Goal: Information Seeking & Learning: Learn about a topic

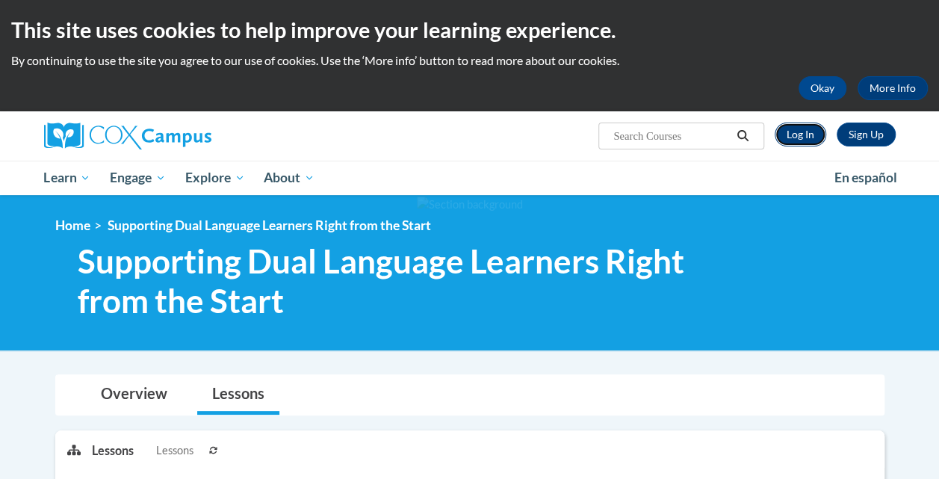
click at [800, 134] on link "Log In" at bounding box center [801, 135] width 52 height 24
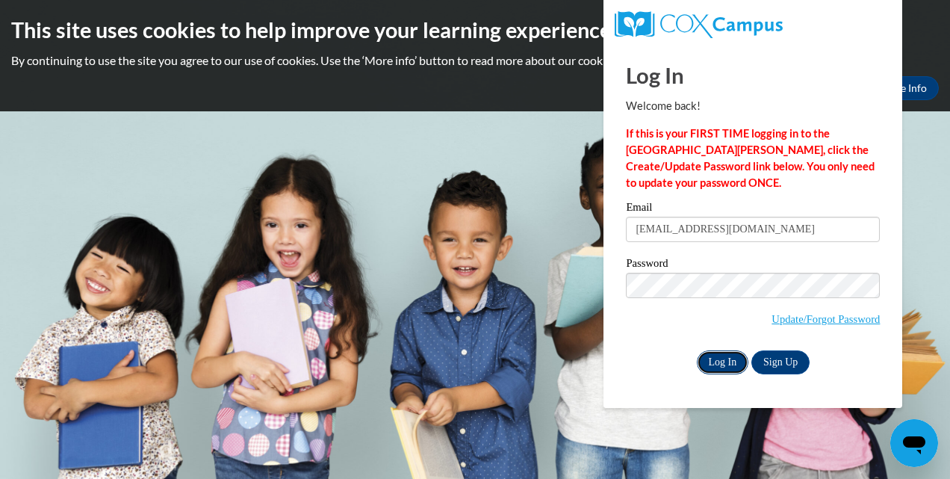
click at [706, 362] on input "Log In" at bounding box center [723, 362] width 52 height 24
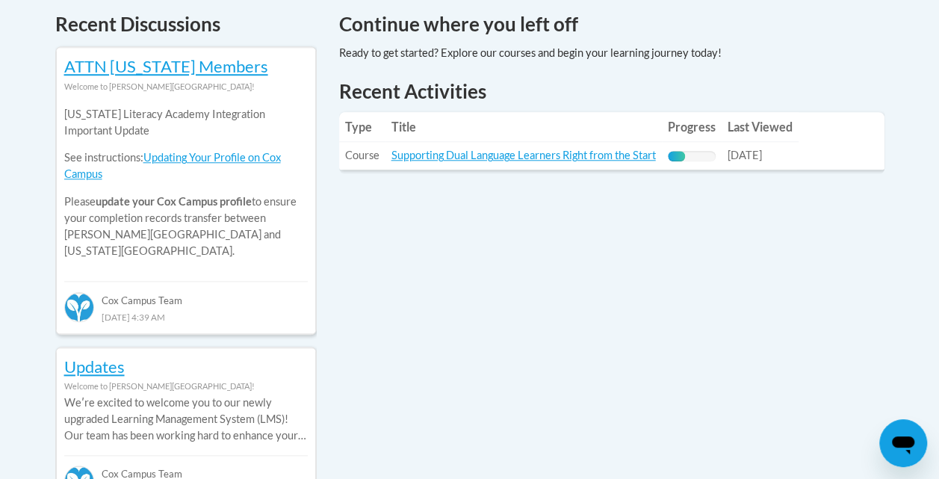
scroll to position [672, 0]
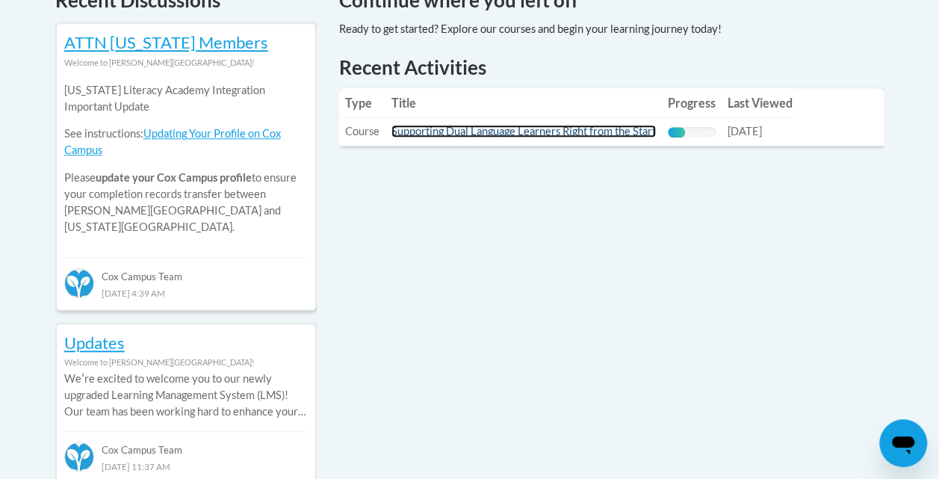
click at [569, 134] on link "Supporting Dual Language Learners Right from the Start" at bounding box center [524, 131] width 265 height 13
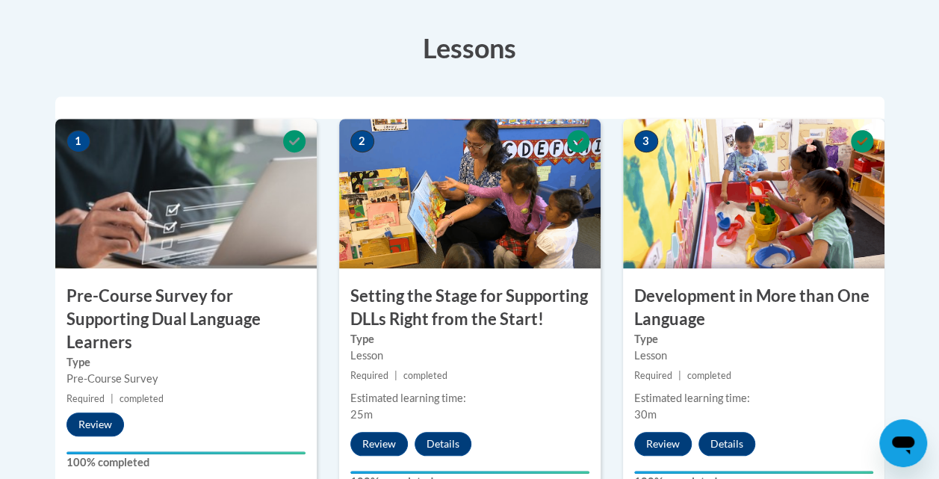
scroll to position [374, 0]
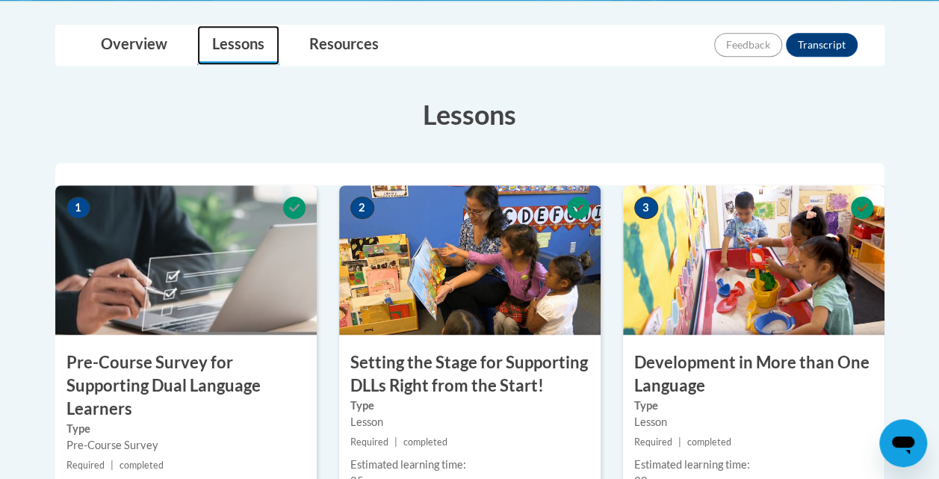
click at [236, 52] on link "Lessons" at bounding box center [238, 45] width 82 height 40
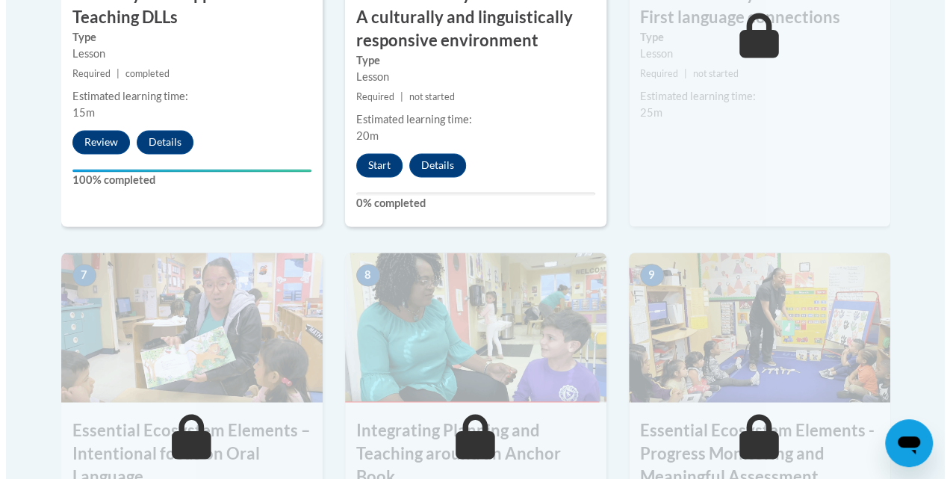
scroll to position [1121, 0]
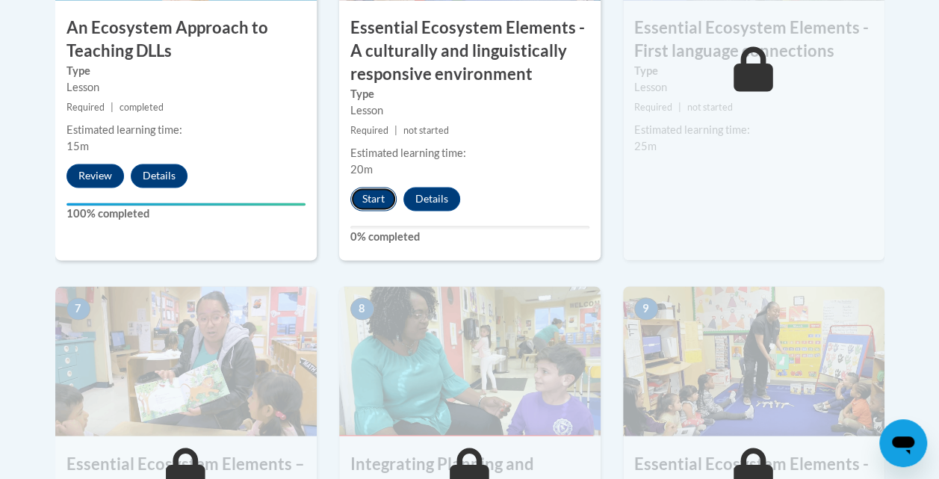
click at [383, 201] on button "Start" at bounding box center [373, 199] width 46 height 24
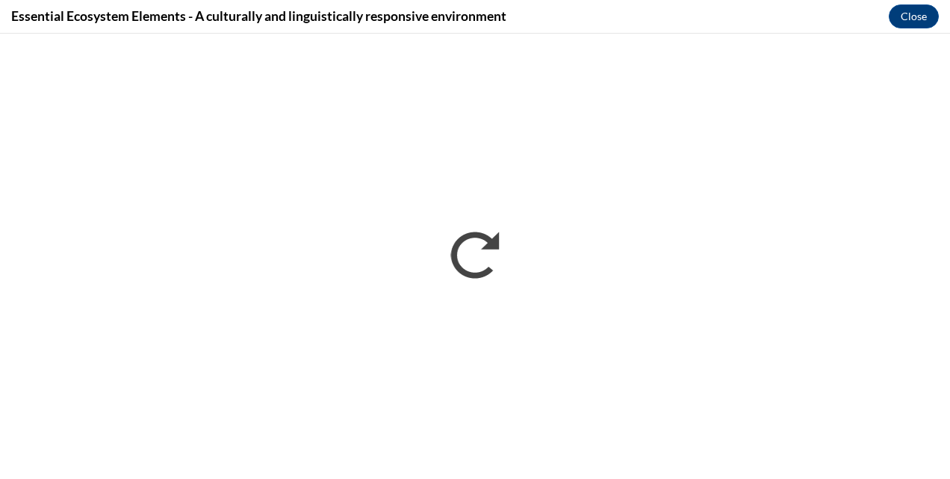
scroll to position [0, 0]
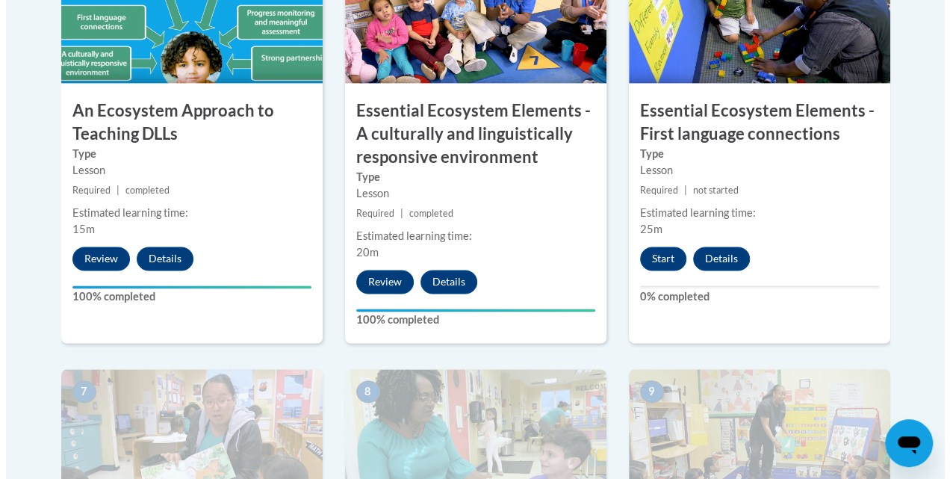
scroll to position [1046, 0]
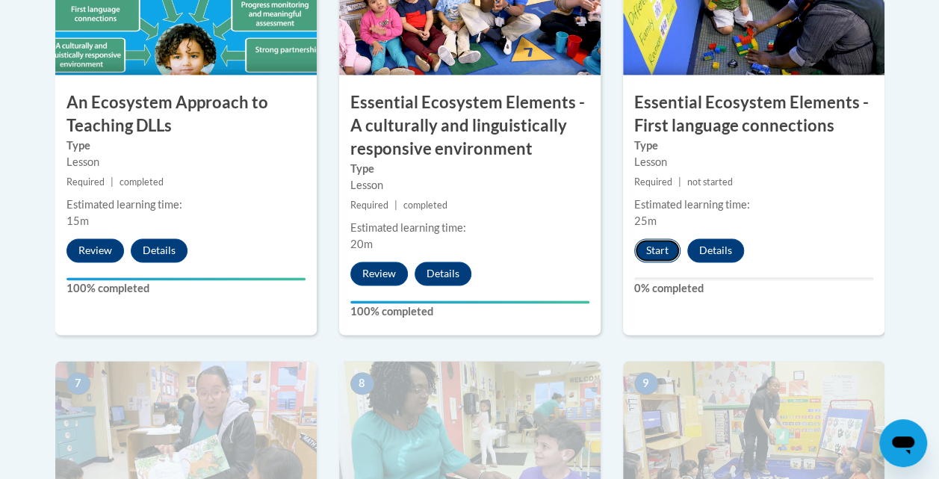
click at [658, 250] on button "Start" at bounding box center [657, 250] width 46 height 24
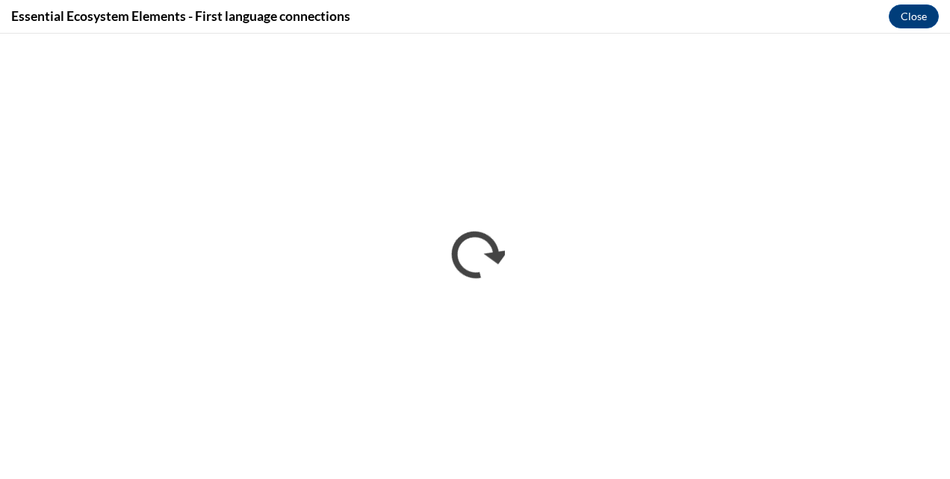
scroll to position [0, 0]
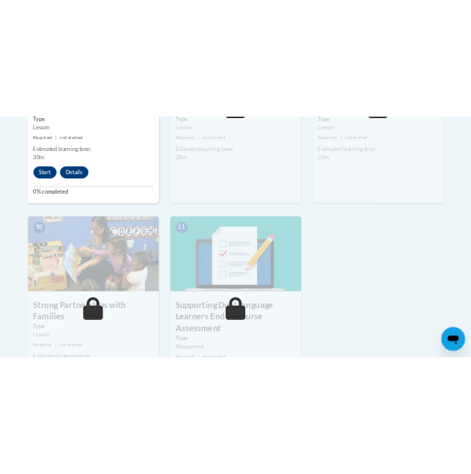
scroll to position [1494, 0]
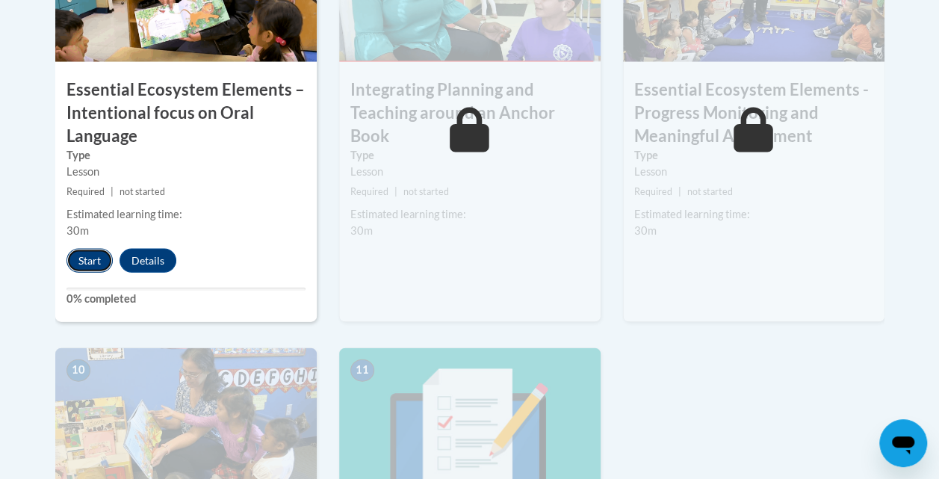
click at [102, 263] on button "Start" at bounding box center [89, 261] width 46 height 24
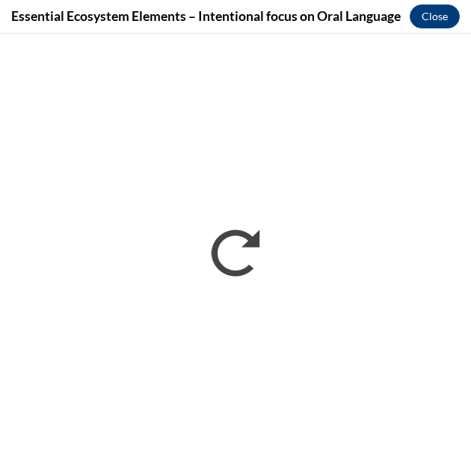
scroll to position [0, 0]
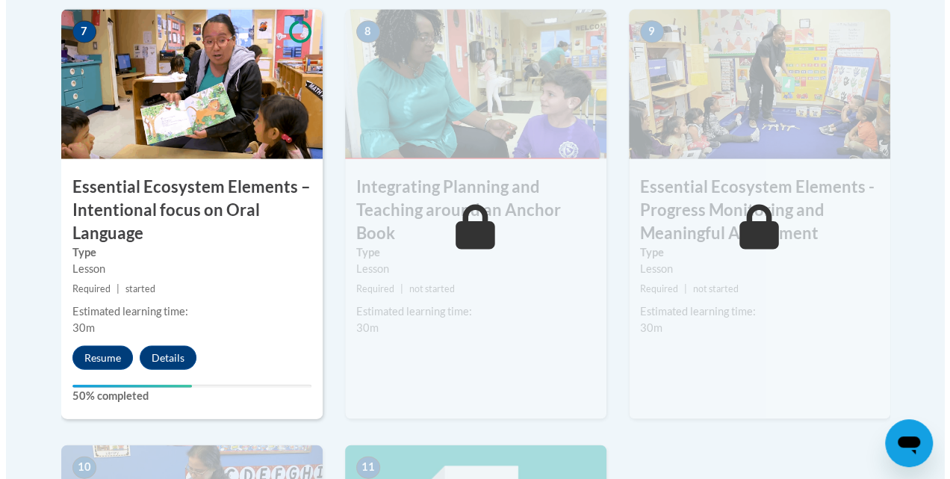
scroll to position [1420, 0]
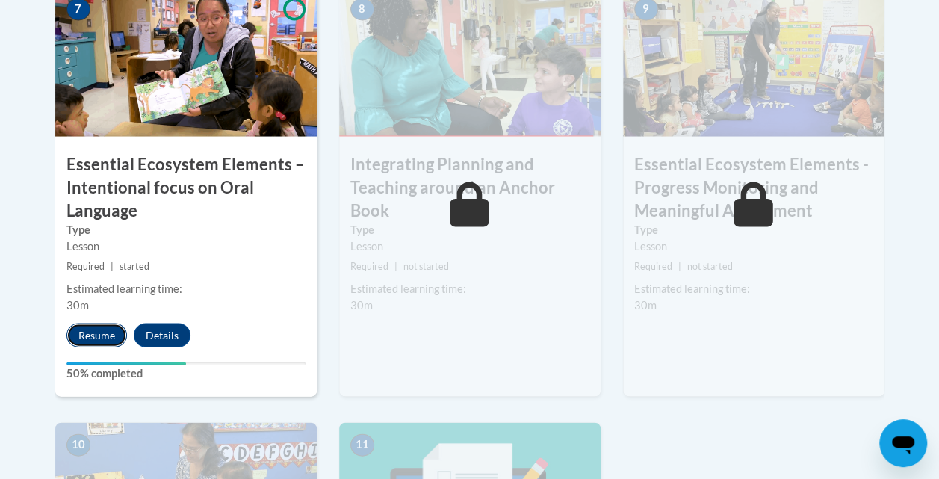
click at [108, 331] on button "Resume" at bounding box center [96, 336] width 61 height 24
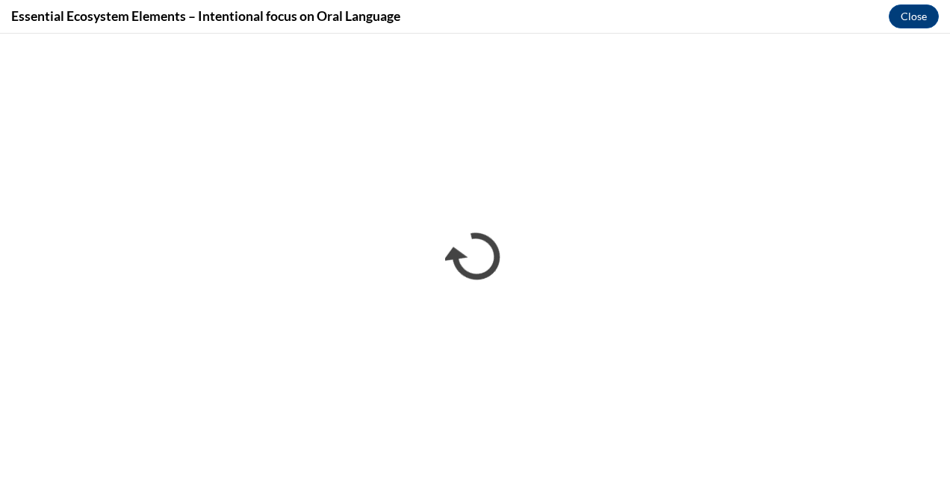
scroll to position [0, 0]
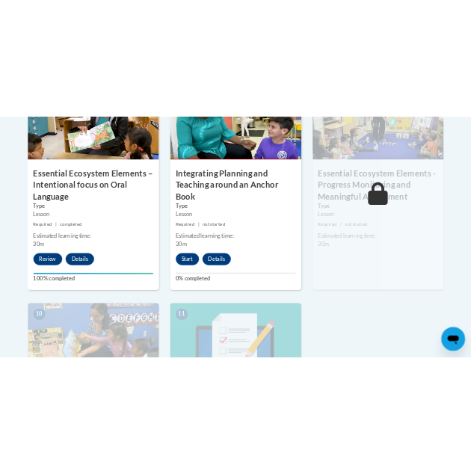
scroll to position [1396, 0]
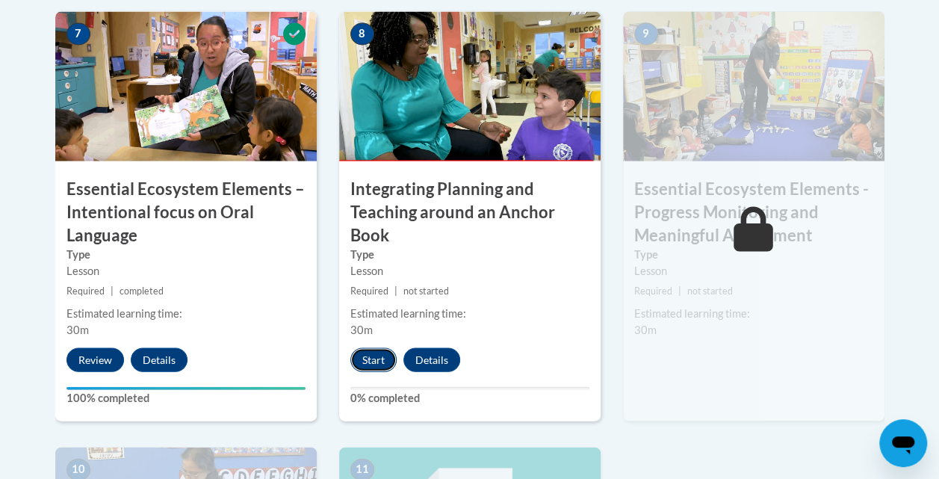
click at [381, 354] on button "Start" at bounding box center [373, 359] width 46 height 24
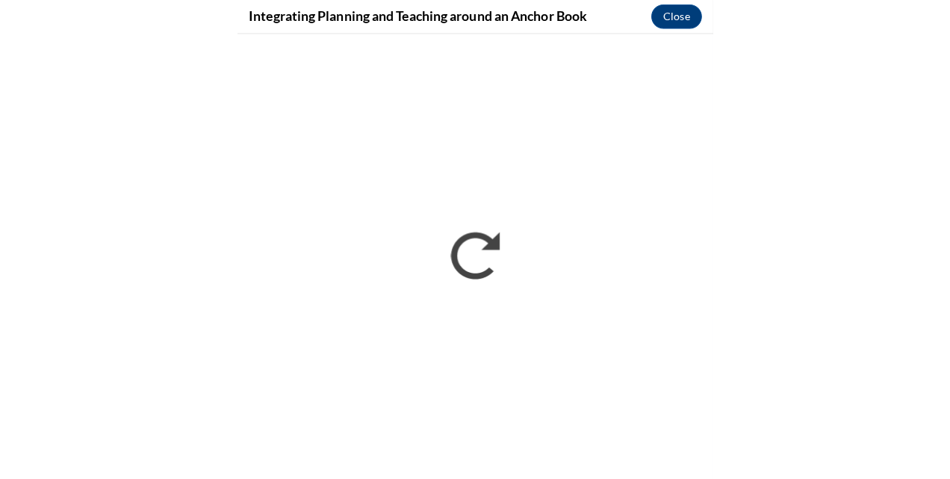
scroll to position [0, 0]
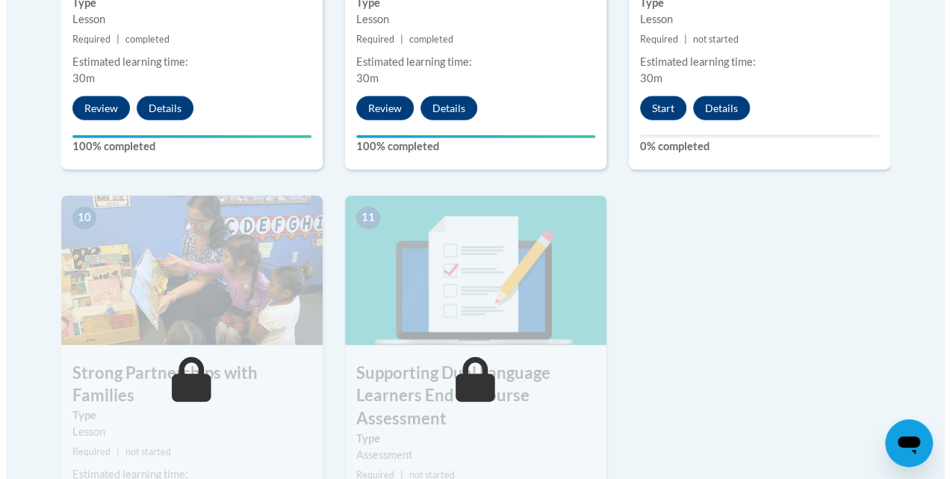
scroll to position [1644, 0]
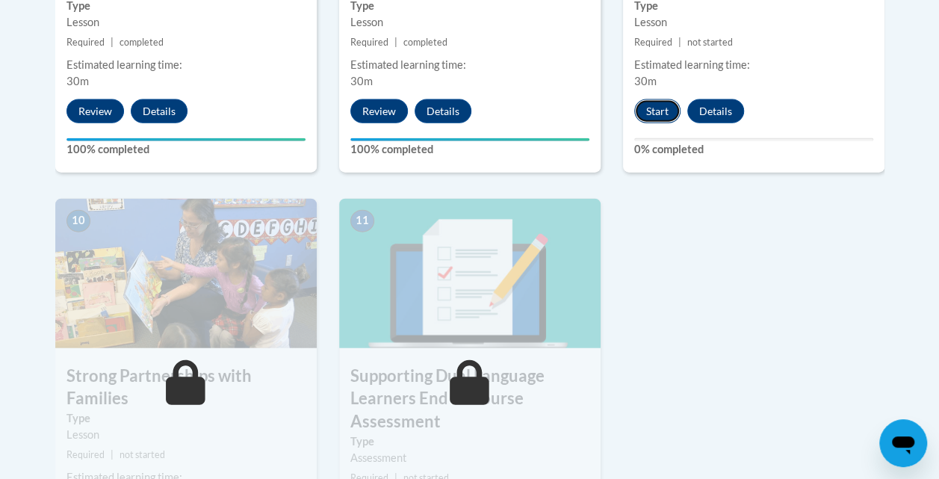
click at [662, 117] on button "Start" at bounding box center [657, 111] width 46 height 24
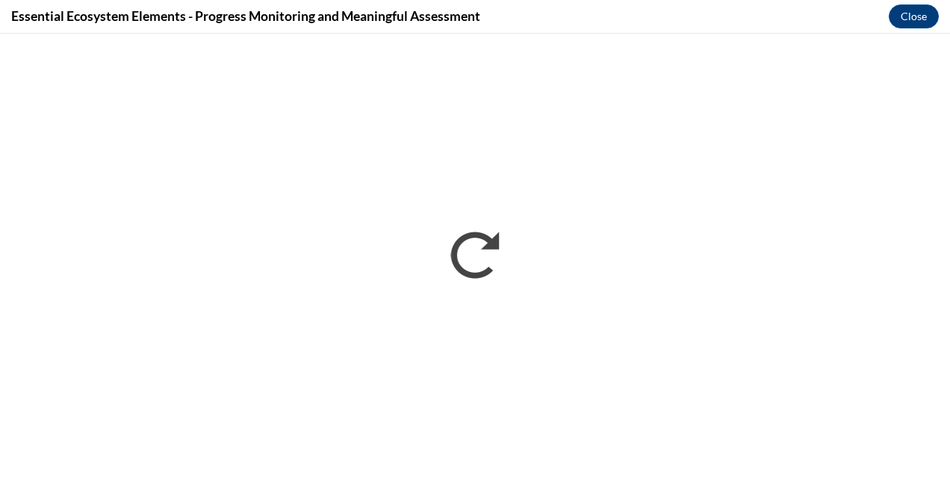
scroll to position [0, 0]
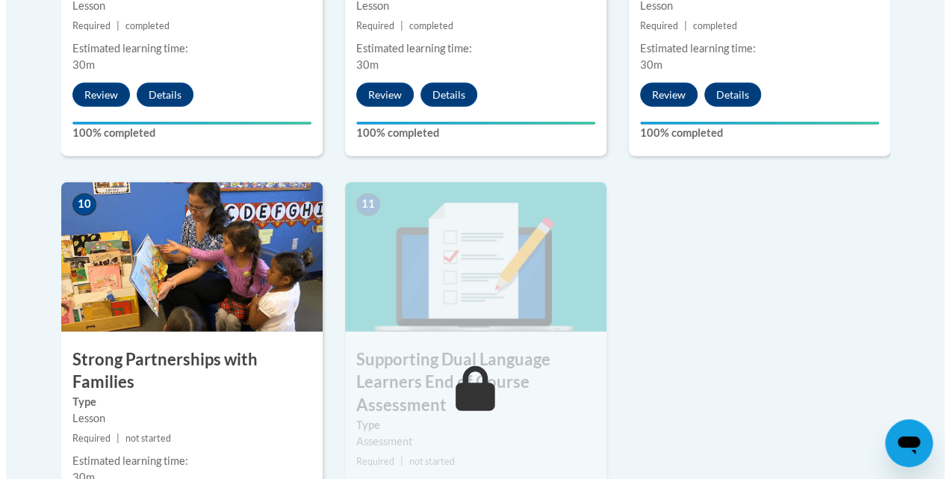
scroll to position [1769, 0]
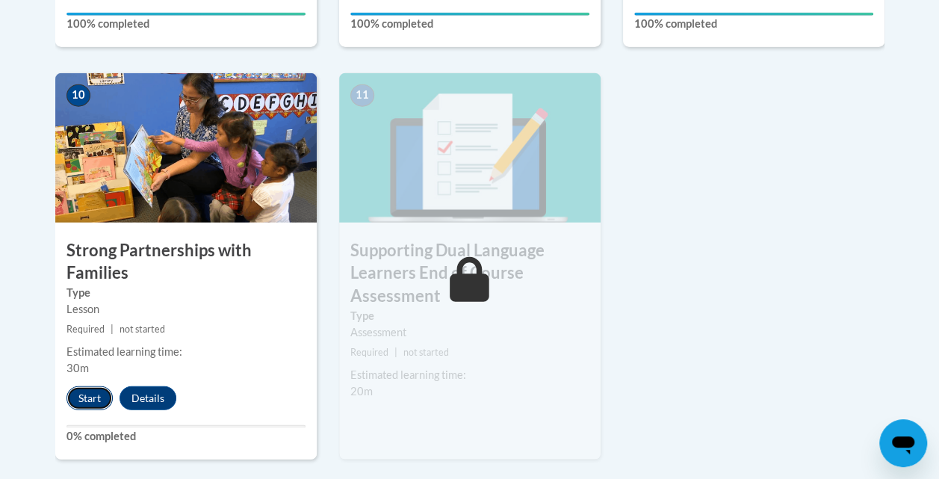
click at [93, 392] on button "Start" at bounding box center [89, 398] width 46 height 24
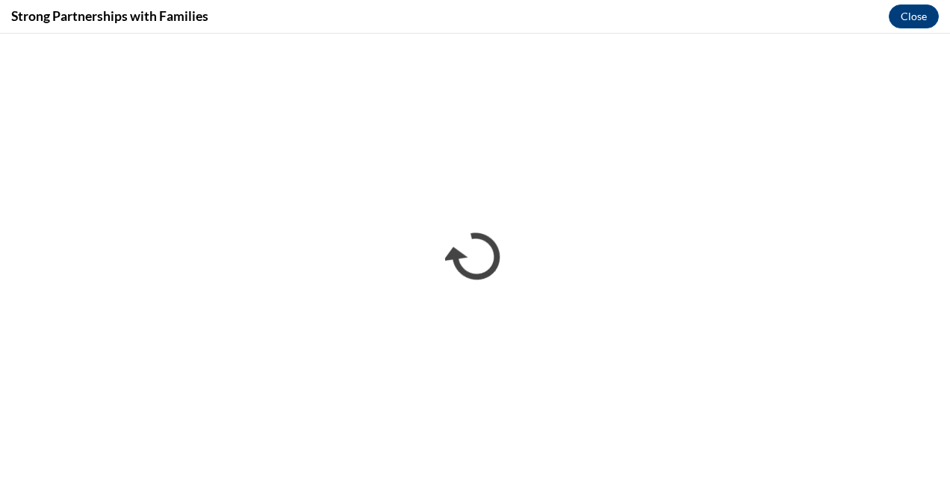
scroll to position [0, 0]
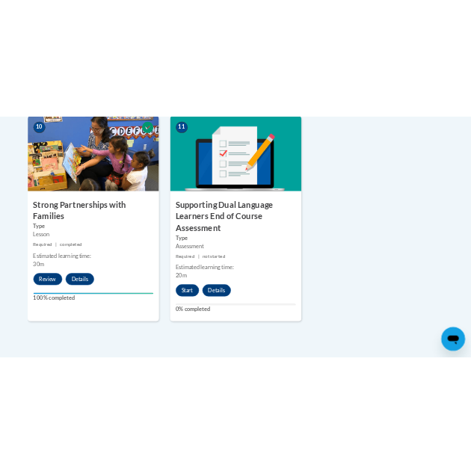
scroll to position [1868, 0]
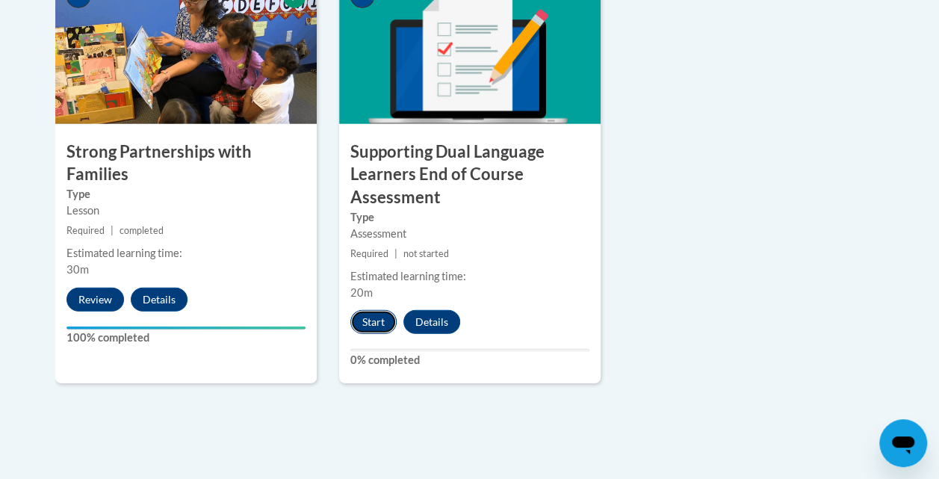
click at [372, 317] on button "Start" at bounding box center [373, 322] width 46 height 24
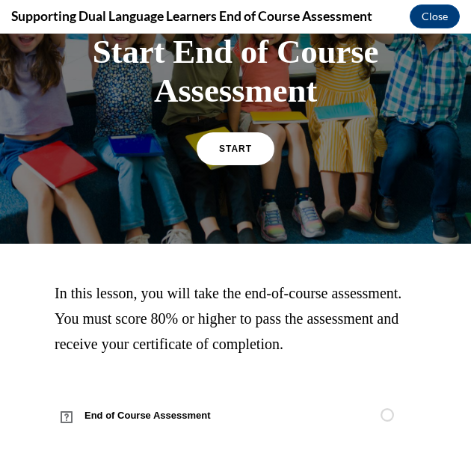
scroll to position [186, 0]
click at [246, 132] on link "START" at bounding box center [234, 149] width 81 height 34
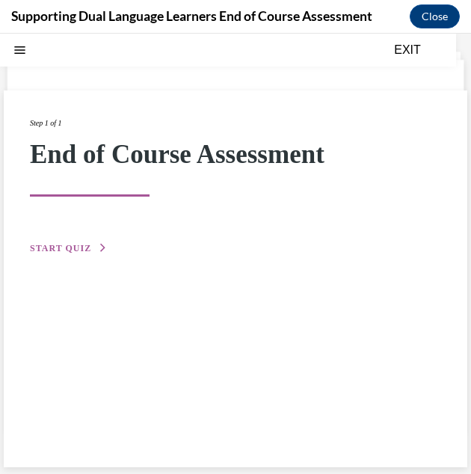
scroll to position [47, 0]
click at [81, 245] on span "START QUIZ" at bounding box center [60, 247] width 61 height 10
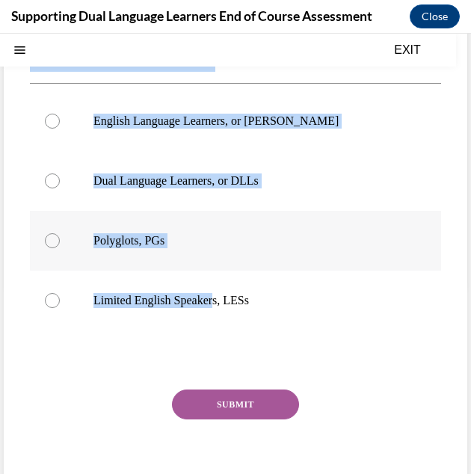
scroll to position [241, 0]
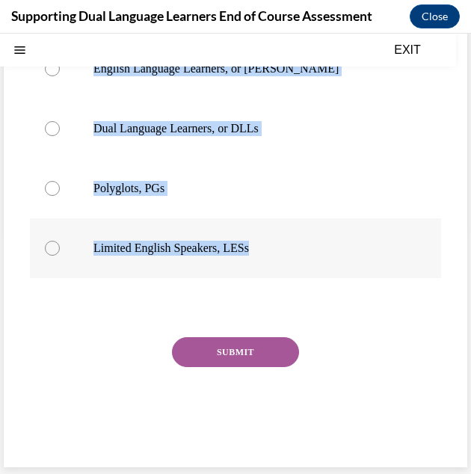
drag, startPoint x: 32, startPoint y: 173, endPoint x: 274, endPoint y: 269, distance: 260.6
click at [274, 269] on div "Question 01/12 Young children who are learning English while continuing to lear…" at bounding box center [235, 181] width 411 height 557
drag, startPoint x: 274, startPoint y: 269, endPoint x: 232, endPoint y: 244, distance: 49.6
copy div "Young children who are learning English while continuing to learn and develop t…"
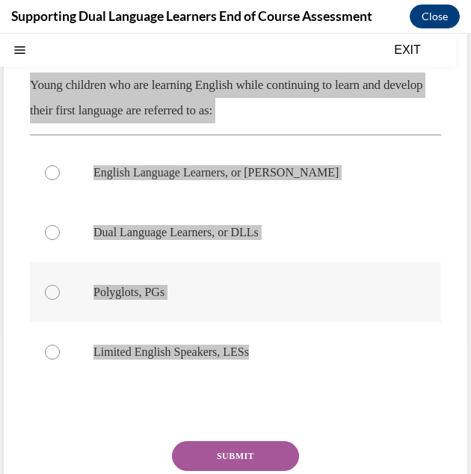
scroll to position [92, 0]
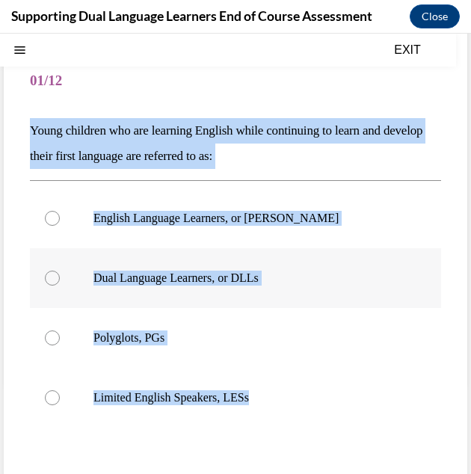
click at [60, 276] on label "Dual Language Learners, or DLLs" at bounding box center [235, 278] width 411 height 60
click at [60, 276] on input "Dual Language Learners, or DLLs" at bounding box center [52, 277] width 15 height 15
radio input "true"
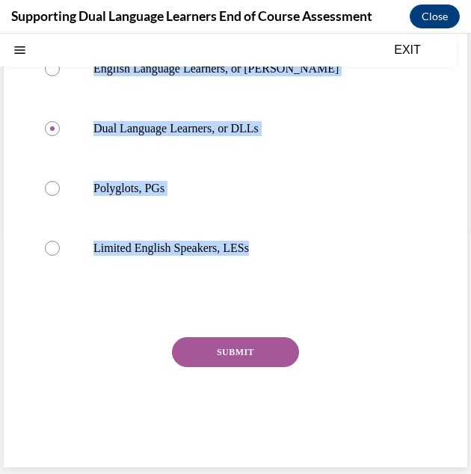
click at [262, 344] on button "SUBMIT" at bounding box center [235, 352] width 127 height 30
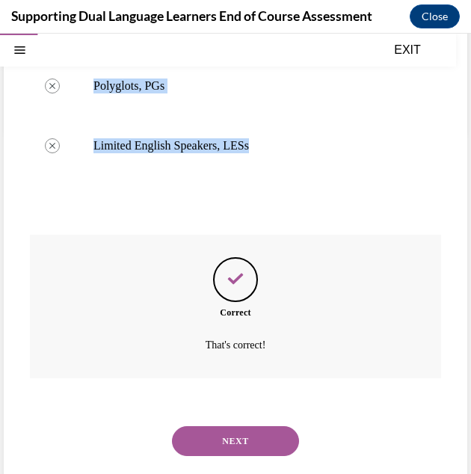
scroll to position [362, 0]
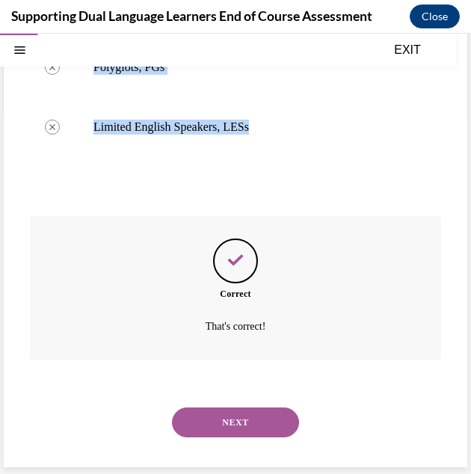
click at [248, 409] on button "NEXT" at bounding box center [235, 422] width 127 height 30
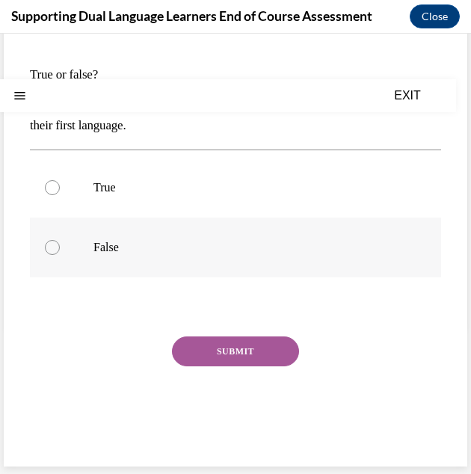
scroll to position [0, 0]
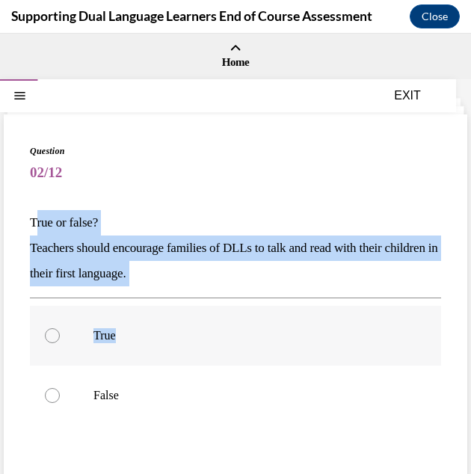
drag, startPoint x: 33, startPoint y: 219, endPoint x: 187, endPoint y: 318, distance: 182.8
click at [187, 318] on div "Question 02/12 True or false? Teachers should encourage families of DLLs to tal…" at bounding box center [235, 375] width 411 height 463
drag, startPoint x: 187, startPoint y: 318, endPoint x: 63, endPoint y: 201, distance: 170.2
click at [64, 201] on div "Question 02/12 True or false? Teachers should encourage families of DLLs to tal…" at bounding box center [235, 375] width 411 height 463
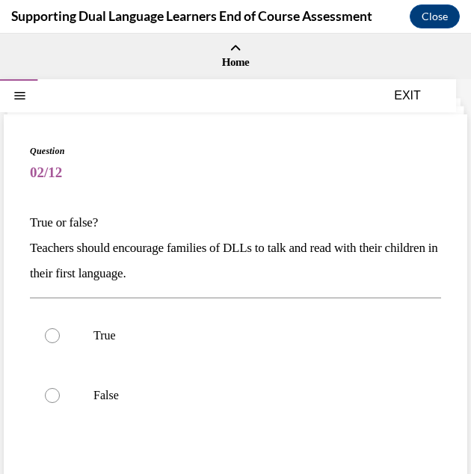
click at [25, 208] on div "Question 02/12 True or false? Teachers should encourage families of DLLs to tal…" at bounding box center [235, 364] width 463 height 500
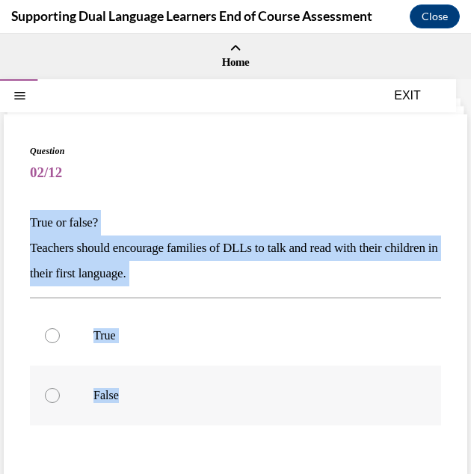
drag, startPoint x: 25, startPoint y: 214, endPoint x: 160, endPoint y: 386, distance: 218.2
click at [160, 386] on div "Question 02/12 True or false? Teachers should encourage families of DLLs to tal…" at bounding box center [235, 364] width 463 height 500
drag, startPoint x: 160, startPoint y: 386, endPoint x: 137, endPoint y: 252, distance: 135.6
copy div "True or false? Teachers should encourage families of DLLs to talk and read with…"
drag, startPoint x: 60, startPoint y: 332, endPoint x: 70, endPoint y: 338, distance: 12.0
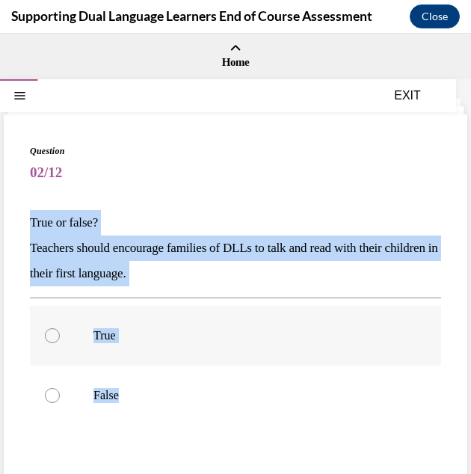
click at [59, 332] on label "True" at bounding box center [235, 336] width 411 height 60
click at [59, 332] on input "True" at bounding box center [52, 335] width 15 height 15
radio input "true"
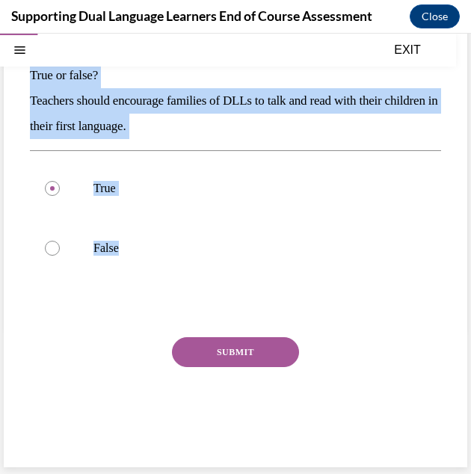
click at [244, 357] on button "SUBMIT" at bounding box center [235, 352] width 127 height 30
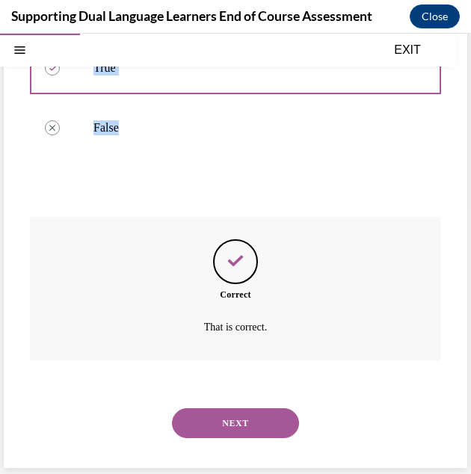
scroll to position [268, 0]
click at [253, 415] on button "NEXT" at bounding box center [235, 422] width 127 height 30
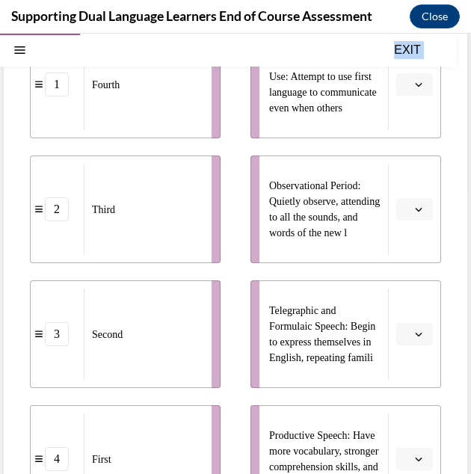
scroll to position [421, 0]
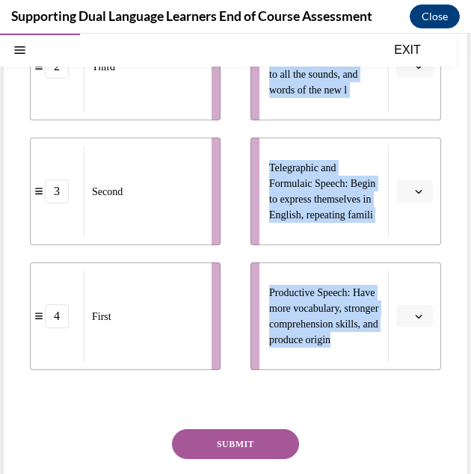
drag, startPoint x: 28, startPoint y: 140, endPoint x: 359, endPoint y: 387, distance: 412.1
click at [359, 387] on div "Question 03/12 The second language development of children learning English seq…" at bounding box center [235, 126] width 463 height 866
drag, startPoint x: 359, startPoint y: 387, endPoint x: 327, endPoint y: 347, distance: 50.5
copy div "The second language development of children learning English sequentially invol…"
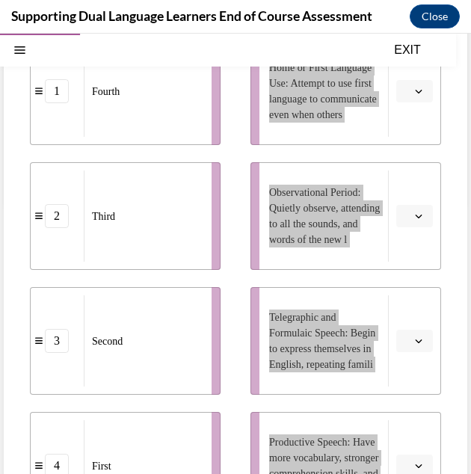
scroll to position [197, 0]
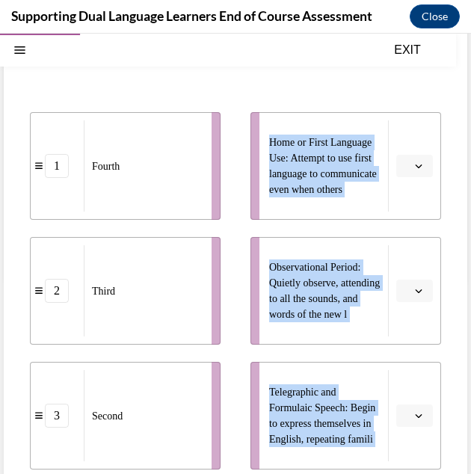
click at [406, 177] on button "button" at bounding box center [414, 166] width 37 height 22
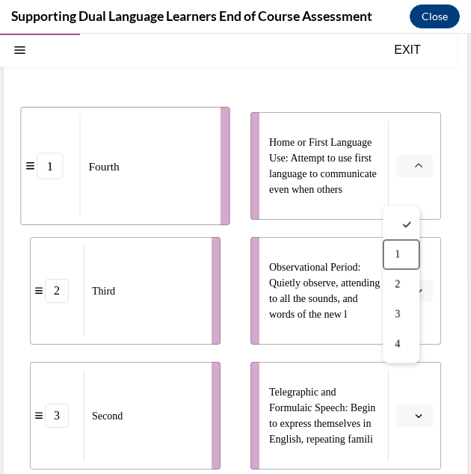
click at [399, 252] on span "1" at bounding box center [397, 254] width 5 height 12
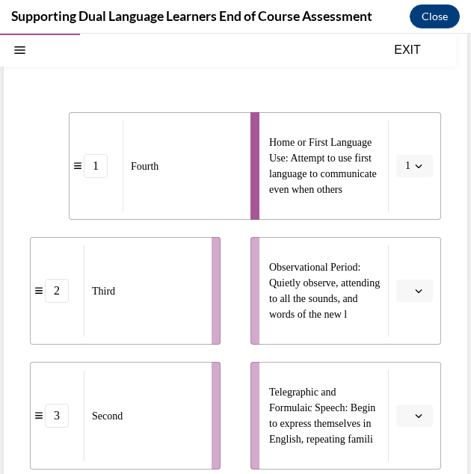
click at [415, 294] on icon "button" at bounding box center [418, 290] width 7 height 7
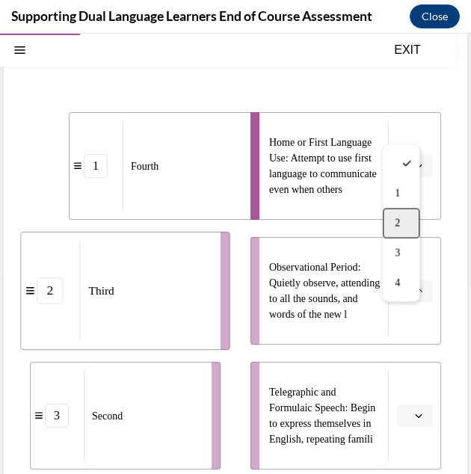
click at [403, 222] on div "2" at bounding box center [401, 223] width 37 height 30
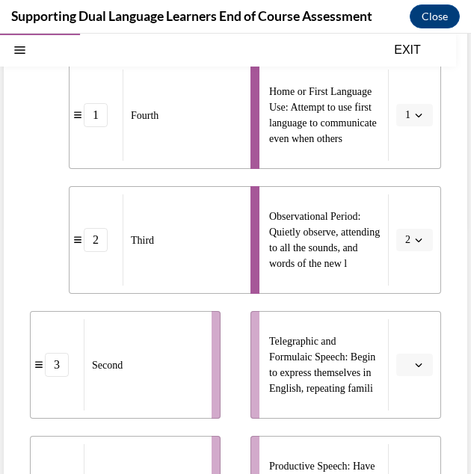
scroll to position [272, 0]
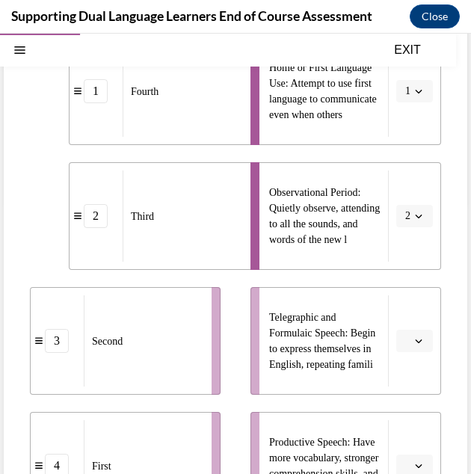
click at [415, 344] on icon "button" at bounding box center [418, 340] width 7 height 7
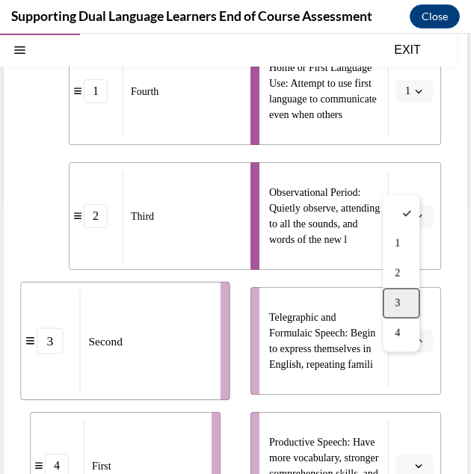
click at [408, 308] on div "3" at bounding box center [401, 303] width 37 height 30
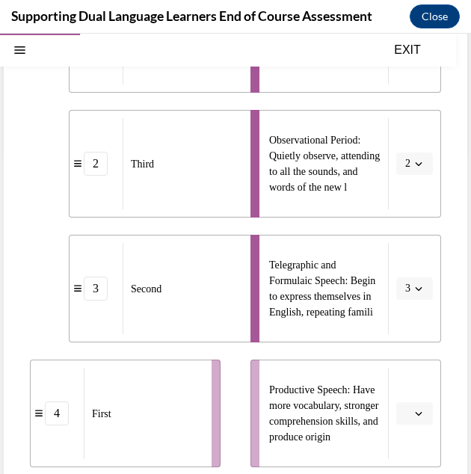
scroll to position [421, 0]
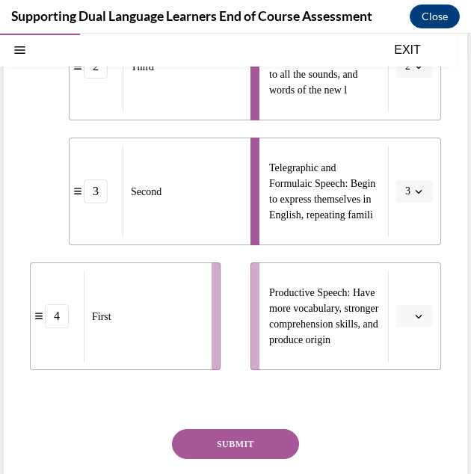
click at [415, 320] on icon "button" at bounding box center [418, 315] width 7 height 7
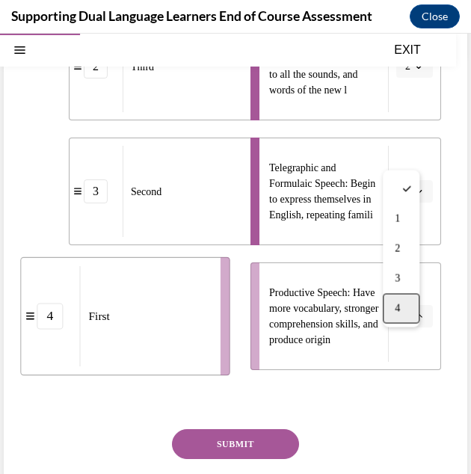
click at [403, 303] on div "4" at bounding box center [401, 309] width 37 height 30
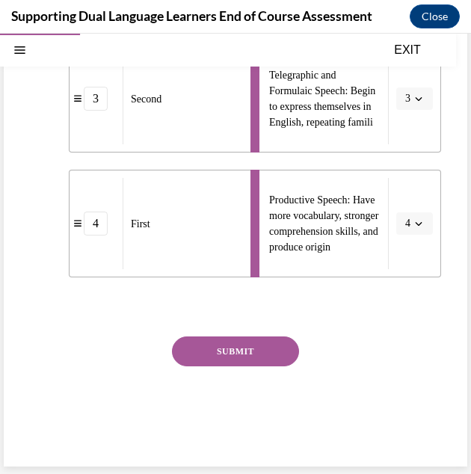
drag, startPoint x: 266, startPoint y: 350, endPoint x: 285, endPoint y: 349, distance: 19.4
click at [266, 349] on button "SUBMIT" at bounding box center [235, 351] width 127 height 30
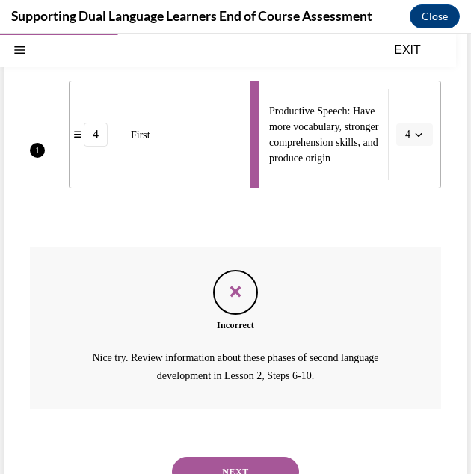
scroll to position [678, 0]
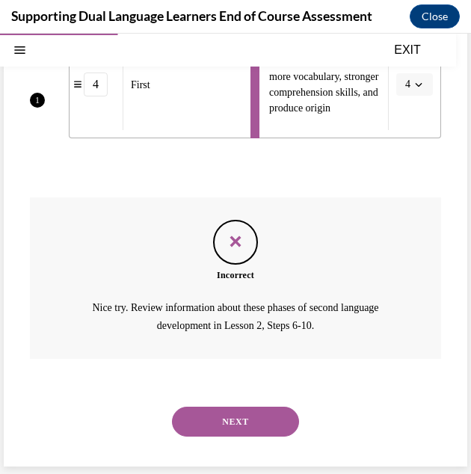
drag, startPoint x: 241, startPoint y: 414, endPoint x: 246, endPoint y: 407, distance: 8.1
click at [242, 413] on button "NEXT" at bounding box center [235, 421] width 127 height 30
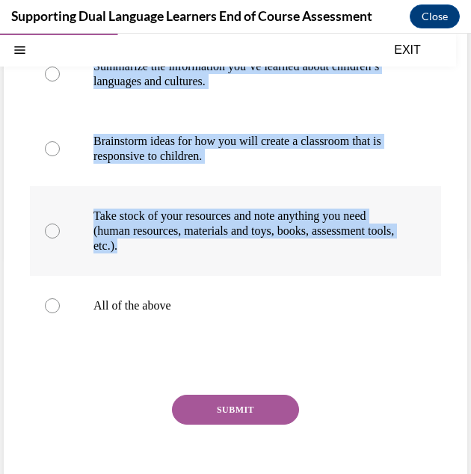
scroll to position [224, 0]
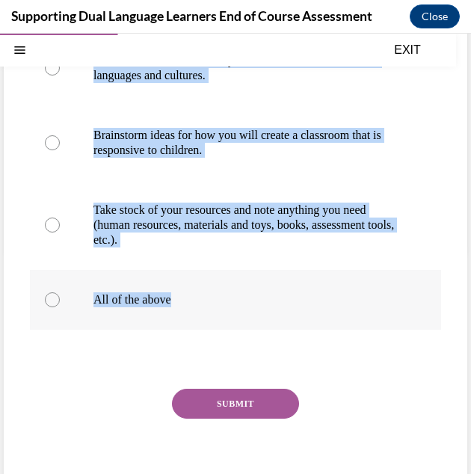
drag, startPoint x: 25, startPoint y: 208, endPoint x: 257, endPoint y: 302, distance: 249.7
click at [257, 302] on div "Question 04/12 The Classroom Language Plan allows you to: Summarize the informa…" at bounding box center [235, 204] width 463 height 628
drag, startPoint x: 257, startPoint y: 302, endPoint x: 239, endPoint y: 212, distance: 91.4
drag, startPoint x: 239, startPoint y: 212, endPoint x: 283, endPoint y: 211, distance: 44.1
click at [283, 211] on p "Take stock of your resources and note anything you need (human resources, mater…" at bounding box center [248, 224] width 310 height 45
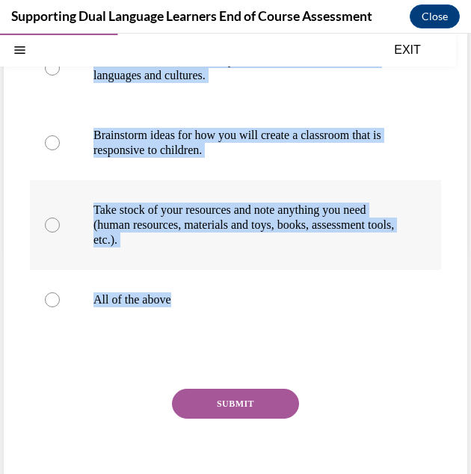
click at [60, 217] on input "Take stock of your resources and note anything you need (human resources, mater…" at bounding box center [52, 224] width 15 height 15
radio input "true"
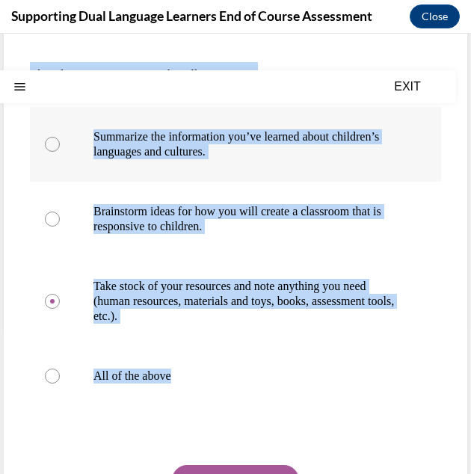
scroll to position [0, 0]
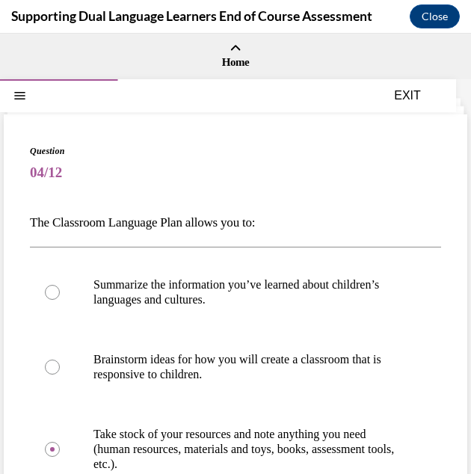
drag, startPoint x: 127, startPoint y: 161, endPoint x: 120, endPoint y: 171, distance: 12.3
click at [128, 161] on span "04/12" at bounding box center [235, 173] width 411 height 30
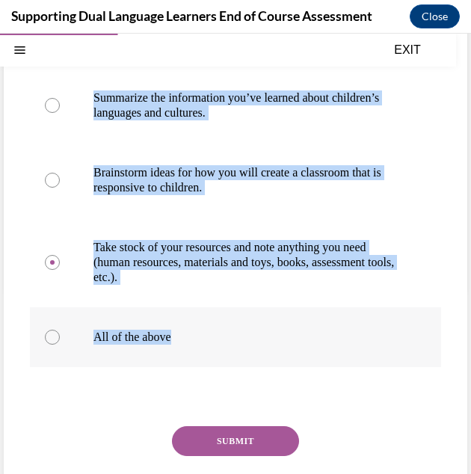
scroll to position [224, 0]
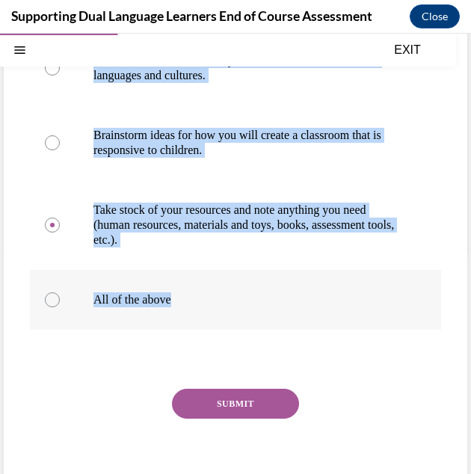
drag, startPoint x: 28, startPoint y: 213, endPoint x: 243, endPoint y: 299, distance: 231.0
click at [243, 299] on div "Question 04/12 The Classroom Language Plan allows you to: Summarize the informa…" at bounding box center [235, 204] width 463 height 628
drag, startPoint x: 243, startPoint y: 299, endPoint x: 215, endPoint y: 222, distance: 81.8
copy div "The Classroom Language Plan allows you to: Summarize the information you’ve lea…"
click at [50, 294] on div at bounding box center [52, 299] width 15 height 15
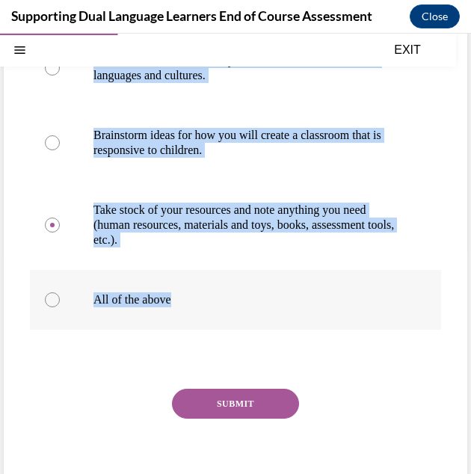
click at [50, 294] on input "All of the above" at bounding box center [52, 299] width 15 height 15
radio input "true"
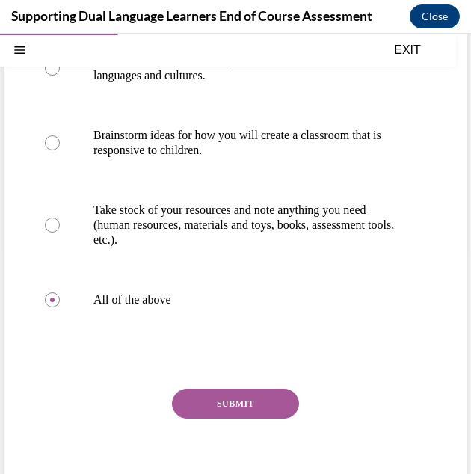
click at [200, 403] on button "SUBMIT" at bounding box center [235, 404] width 127 height 30
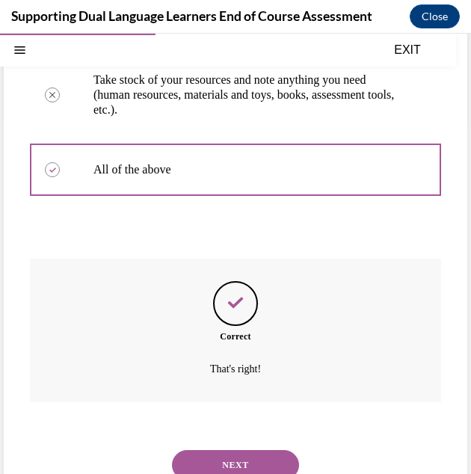
scroll to position [397, 0]
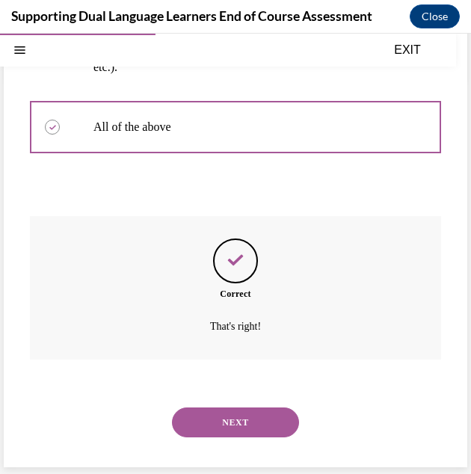
click at [232, 415] on button "NEXT" at bounding box center [235, 422] width 127 height 30
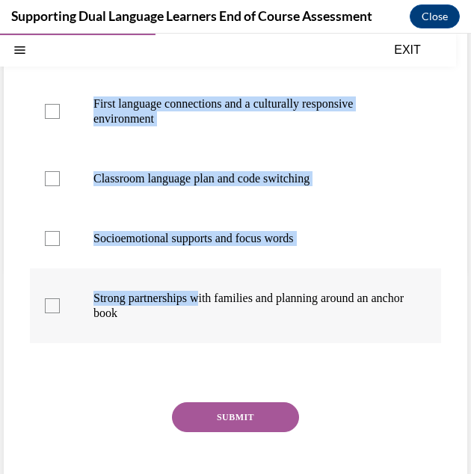
scroll to position [224, 0]
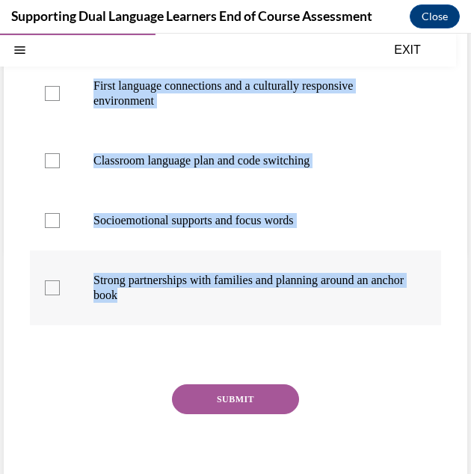
drag, startPoint x: 31, startPoint y: 216, endPoint x: 214, endPoint y: 309, distance: 204.8
click at [214, 309] on div "Question 05/12 Which of these are essential elements in an ecosystem where DLLs…" at bounding box center [235, 213] width 411 height 587
drag, startPoint x: 214, startPoint y: 309, endPoint x: 164, endPoint y: 237, distance: 87.7
copy div "Which of these are essential elements in an ecosystem where DLLs learn and thri…"
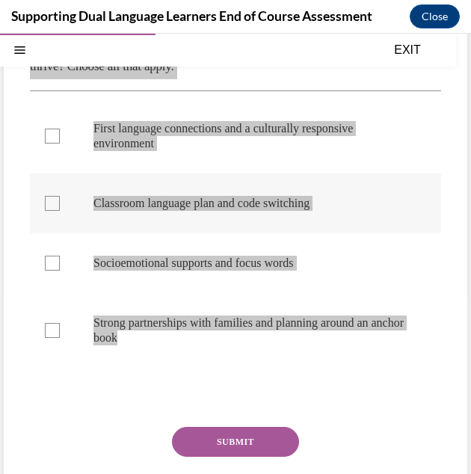
scroll to position [149, 0]
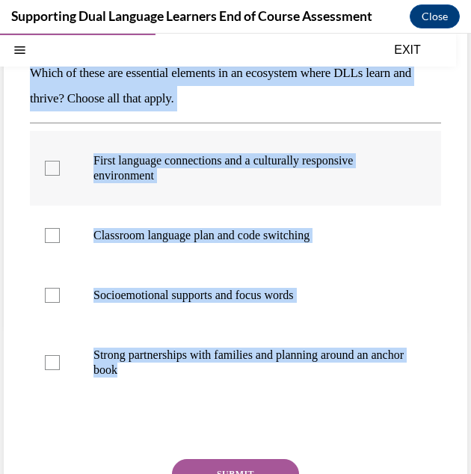
drag, startPoint x: 54, startPoint y: 170, endPoint x: 53, endPoint y: 180, distance: 10.5
click at [54, 170] on div at bounding box center [52, 168] width 15 height 15
click at [54, 170] on input "First language connections and a culturally responsive environment" at bounding box center [52, 168] width 15 height 15
checkbox input "true"
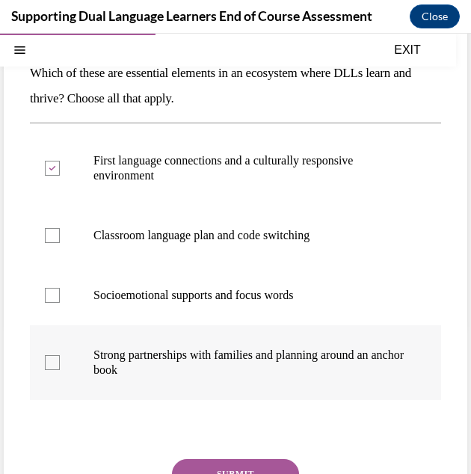
drag, startPoint x: 55, startPoint y: 292, endPoint x: 79, endPoint y: 328, distance: 43.1
click at [56, 291] on div at bounding box center [52, 295] width 15 height 15
click at [56, 291] on input "Socioemotional supports and focus words" at bounding box center [52, 295] width 15 height 15
checkbox input "true"
drag, startPoint x: 49, startPoint y: 360, endPoint x: 75, endPoint y: 351, distance: 26.9
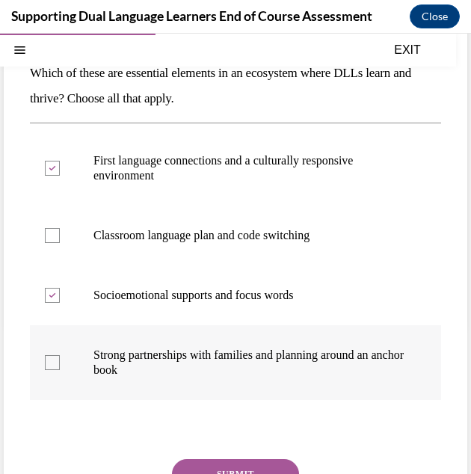
click at [49, 359] on div at bounding box center [52, 362] width 15 height 15
click at [49, 359] on input "Strong partnerships with families and planning around an anchor book" at bounding box center [52, 362] width 15 height 15
checkbox input "true"
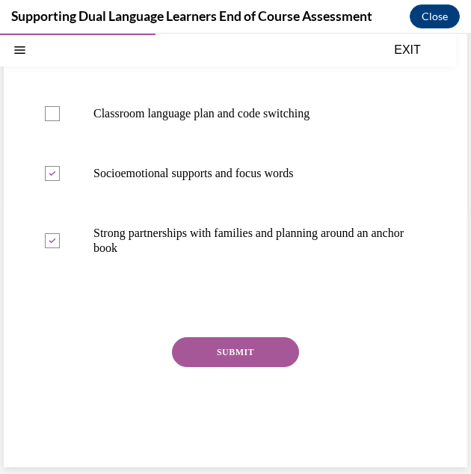
click at [211, 347] on button "SUBMIT" at bounding box center [235, 352] width 127 height 30
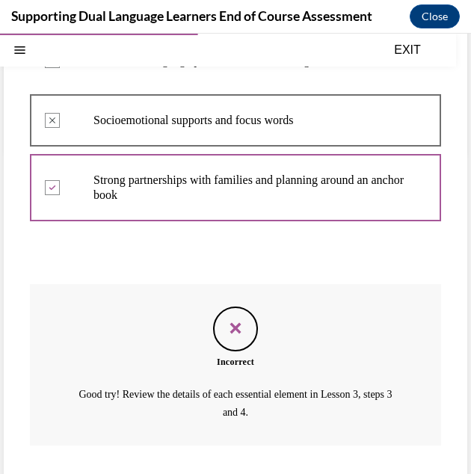
scroll to position [409, 0]
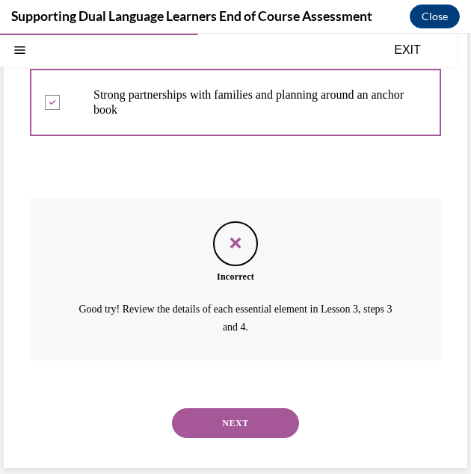
click at [244, 416] on button "NEXT" at bounding box center [235, 423] width 127 height 30
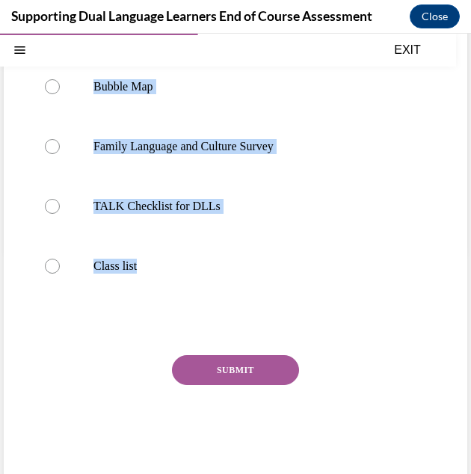
scroll to position [224, 0]
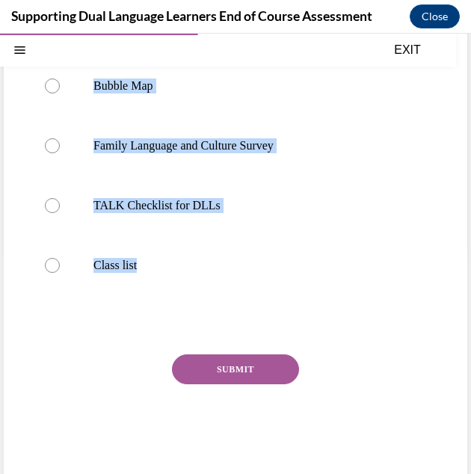
drag, startPoint x: 27, startPoint y: 209, endPoint x: 178, endPoint y: 325, distance: 190.2
click at [178, 325] on div "Question 06/12 What tool can best give you information to create a culturally r…" at bounding box center [235, 187] width 463 height 594
drag, startPoint x: 178, startPoint y: 325, endPoint x: 124, endPoint y: 212, distance: 125.0
copy div "What tool can best give you information to create a culturally responsive class…"
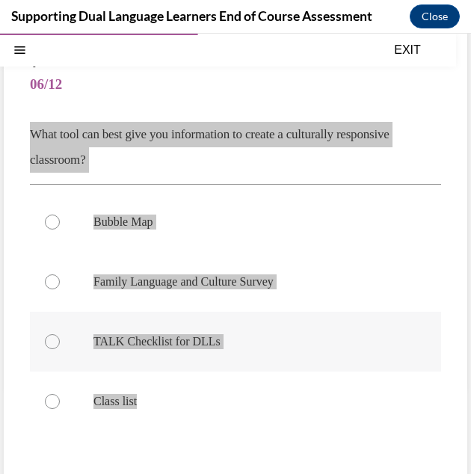
scroll to position [75, 0]
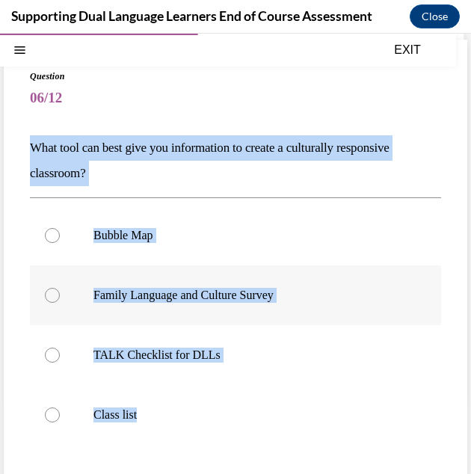
click at [52, 300] on div at bounding box center [52, 295] width 15 height 15
click at [52, 300] on input "Family Language and Culture Survey" at bounding box center [52, 295] width 15 height 15
radio input "true"
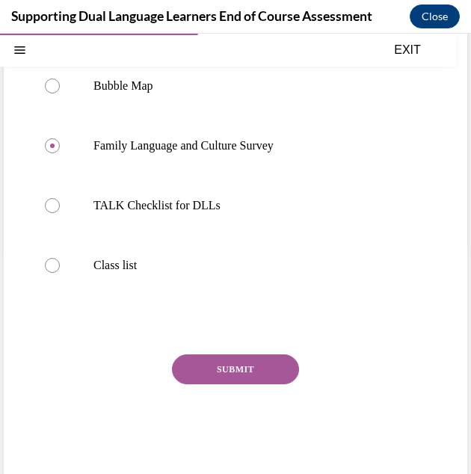
click at [245, 361] on button "SUBMIT" at bounding box center [235, 369] width 127 height 30
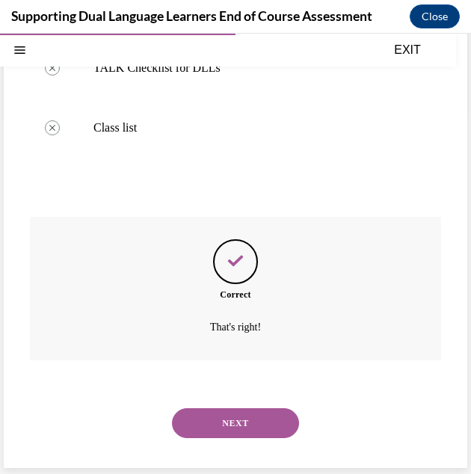
scroll to position [362, 0]
click at [260, 424] on button "NEXT" at bounding box center [235, 422] width 127 height 30
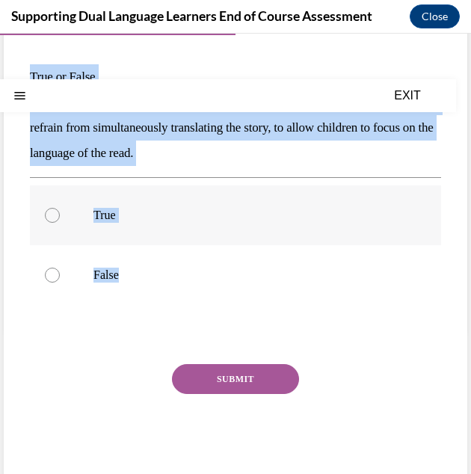
scroll to position [149, 0]
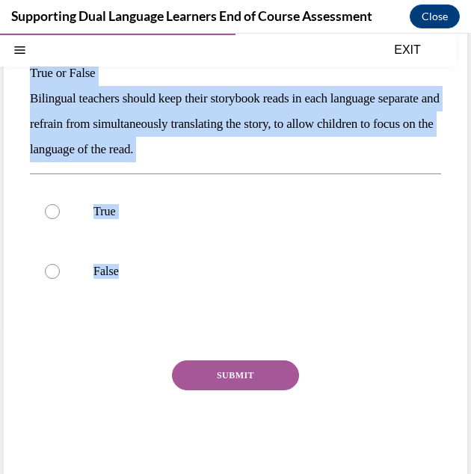
drag, startPoint x: 32, startPoint y: 217, endPoint x: 184, endPoint y: 310, distance: 177.7
click at [184, 310] on div "Question 07/12 True or False Bilingual teachers should keep their storybook rea…" at bounding box center [235, 239] width 411 height 488
drag, startPoint x: 184, startPoint y: 310, endPoint x: 155, endPoint y: 128, distance: 184.5
copy div "True or False Bilingual teachers should keep their storybook reads in each lang…"
click at [55, 210] on div at bounding box center [52, 211] width 15 height 15
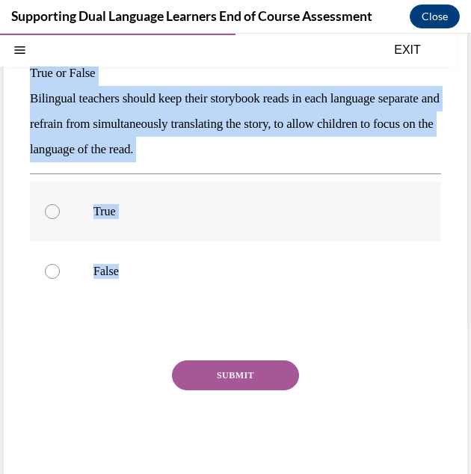
click at [55, 210] on input "True" at bounding box center [52, 211] width 15 height 15
radio input "true"
click at [233, 368] on button "SUBMIT" at bounding box center [235, 375] width 127 height 30
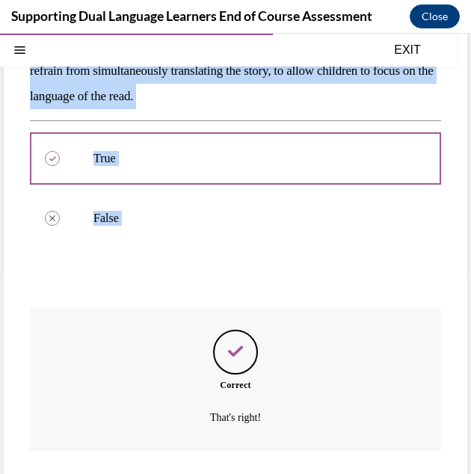
scroll to position [294, 0]
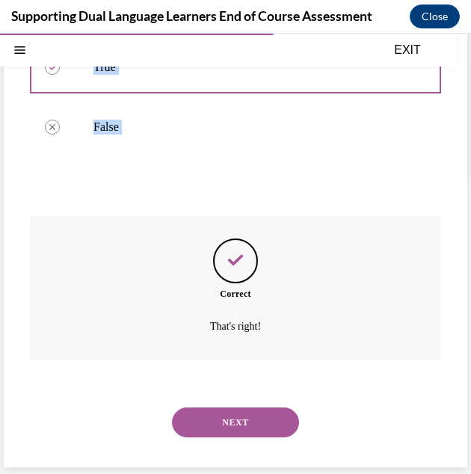
click at [269, 416] on button "NEXT" at bounding box center [235, 422] width 127 height 30
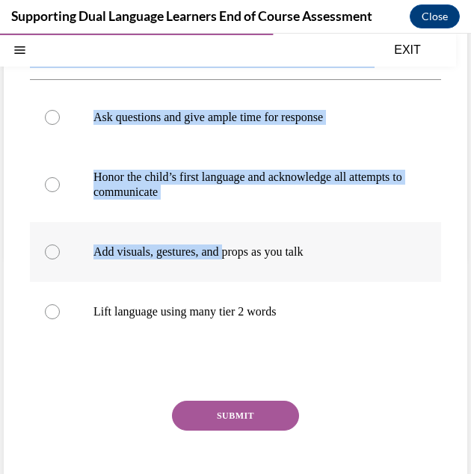
scroll to position [224, 0]
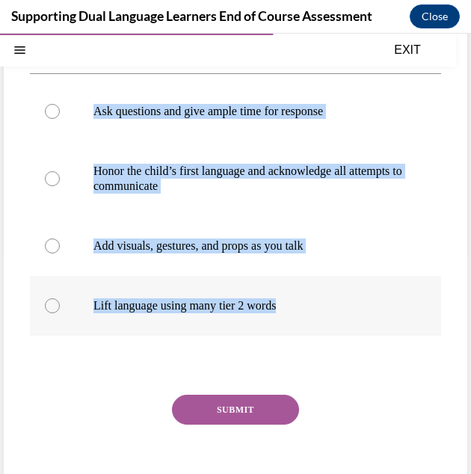
drag, startPoint x: 33, startPoint y: 219, endPoint x: 305, endPoint y: 330, distance: 293.6
click at [305, 330] on div "Question 08/12 Each of the letters in the HABLA acronym stands for a specific w…" at bounding box center [235, 218] width 411 height 597
copy div "Each of the letters in the HABLA acronym stands for a specific way to support D…"
click at [48, 335] on label "Lift language using many tier 2 words" at bounding box center [235, 306] width 411 height 60
click at [48, 313] on input "Lift language using many tier 2 words" at bounding box center [52, 305] width 15 height 15
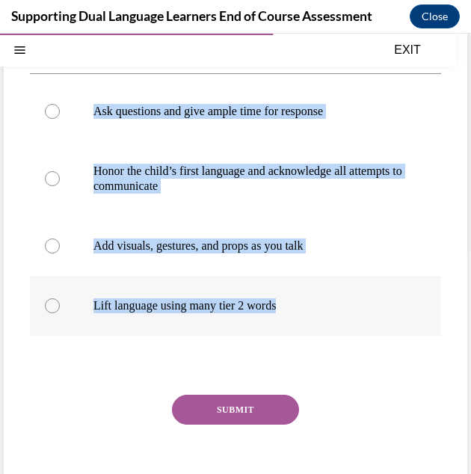
radio input "true"
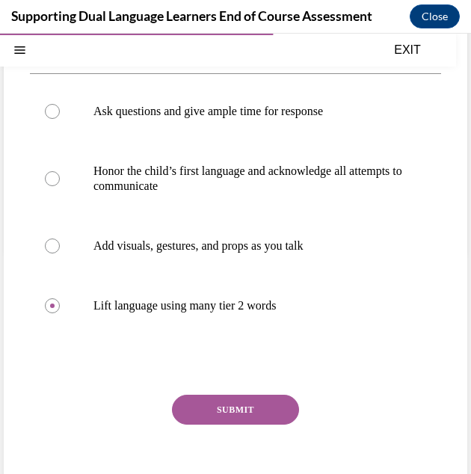
click at [221, 424] on button "SUBMIT" at bounding box center [235, 410] width 127 height 30
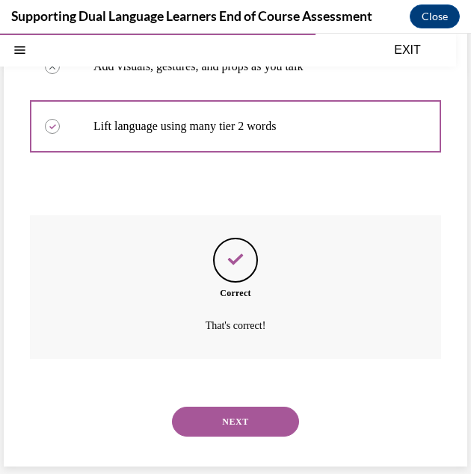
scroll to position [428, 0]
click at [272, 430] on button "NEXT" at bounding box center [235, 421] width 127 height 30
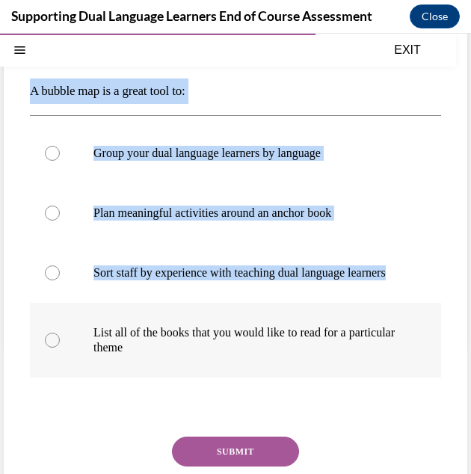
scroll to position [149, 0]
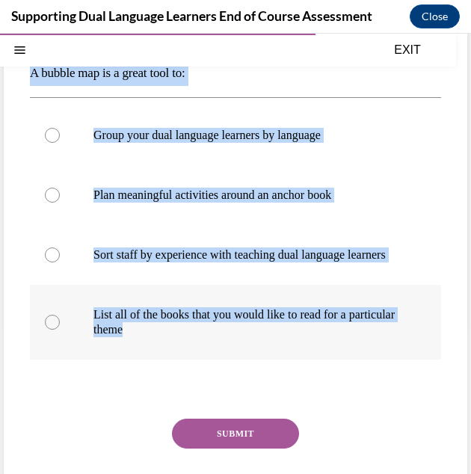
drag, startPoint x: 24, startPoint y: 213, endPoint x: 250, endPoint y: 339, distance: 258.6
click at [250, 339] on div "Question 09/12 A bubble map is a great tool to: Group your dual language learne…" at bounding box center [235, 257] width 463 height 584
drag, startPoint x: 250, startPoint y: 339, endPoint x: 215, endPoint y: 332, distance: 35.0
copy div "A bubble map is a great tool to: Group your dual language learners by language …"
drag, startPoint x: 52, startPoint y: 190, endPoint x: 69, endPoint y: 192, distance: 16.6
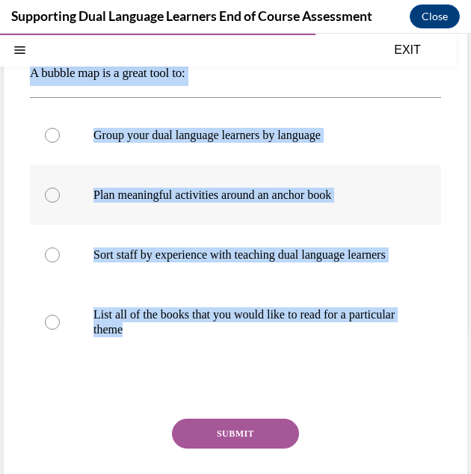
click at [52, 190] on div at bounding box center [52, 195] width 15 height 15
click at [52, 190] on input "Plan meaningful activities around an anchor book" at bounding box center [52, 195] width 15 height 15
radio input "true"
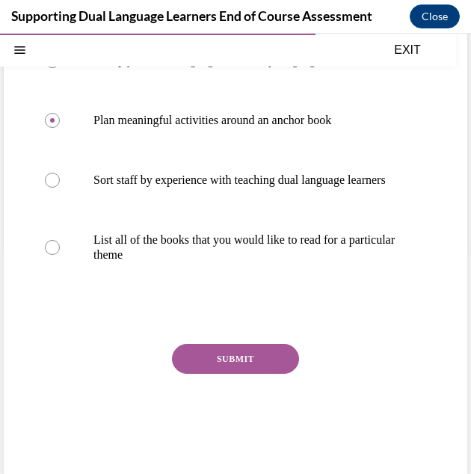
click at [270, 372] on button "SUBMIT" at bounding box center [235, 359] width 127 height 30
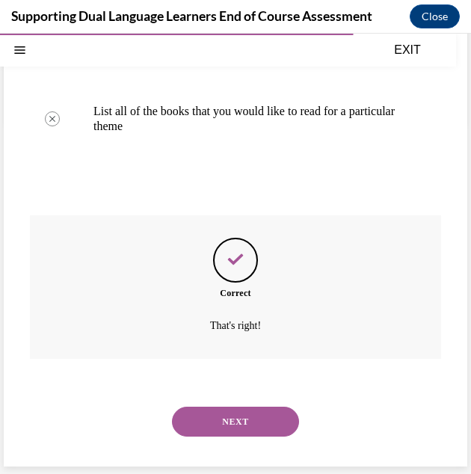
scroll to position [367, 0]
click at [251, 418] on button "NEXT" at bounding box center [235, 421] width 127 height 30
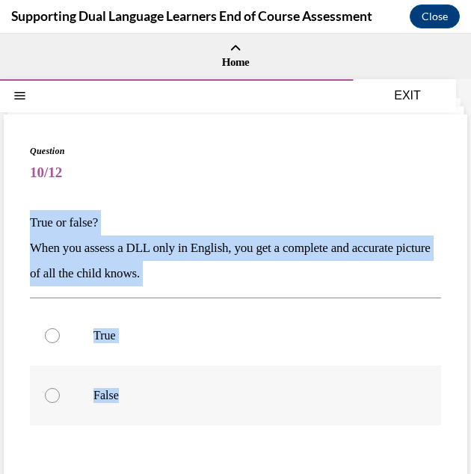
drag, startPoint x: 29, startPoint y: 217, endPoint x: 152, endPoint y: 377, distance: 201.9
click at [152, 377] on div "Question 10/12 True or false? When you assess a DLL only in English, you get a …" at bounding box center [235, 364] width 463 height 500
drag, startPoint x: 152, startPoint y: 377, endPoint x: 121, endPoint y: 252, distance: 129.4
copy div "True or false? When you assess a DLL only in English, you get a complete and ac…"
click at [57, 400] on div at bounding box center [52, 395] width 15 height 15
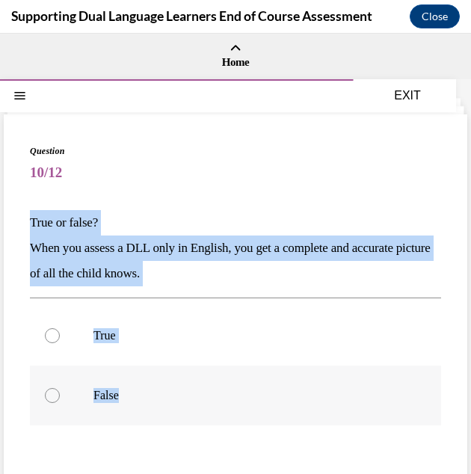
click at [57, 400] on input "False" at bounding box center [52, 395] width 15 height 15
radio input "true"
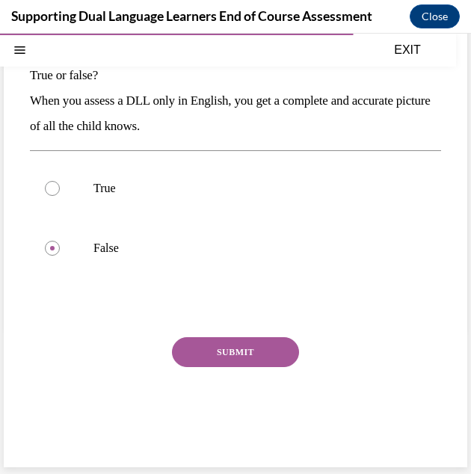
click at [227, 353] on button "SUBMIT" at bounding box center [235, 352] width 127 height 30
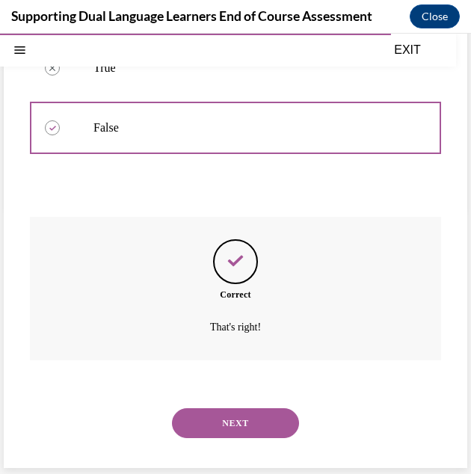
scroll to position [268, 0]
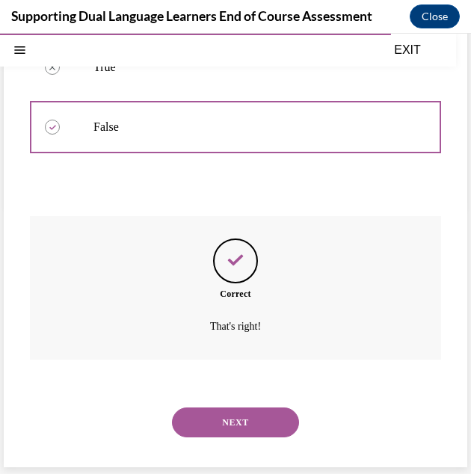
click at [232, 418] on button "NEXT" at bounding box center [235, 422] width 127 height 30
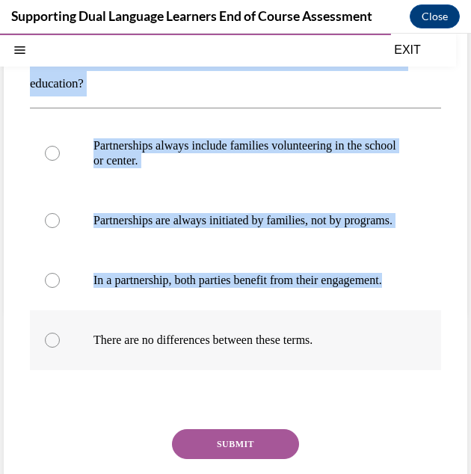
scroll to position [224, 0]
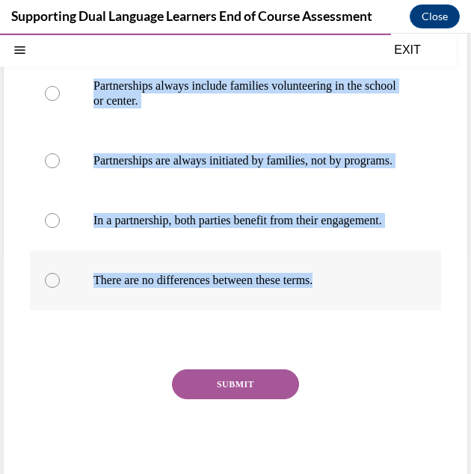
drag, startPoint x: 24, startPoint y: 211, endPoint x: 370, endPoint y: 309, distance: 359.5
click at [370, 309] on div "Question 11/12 How do partnerships with families differ from family involvement…" at bounding box center [235, 194] width 463 height 609
click at [47, 228] on div at bounding box center [52, 220] width 15 height 15
click at [47, 228] on input "In a partnership, both parties benefit from their engagement." at bounding box center [52, 220] width 15 height 15
radio input "true"
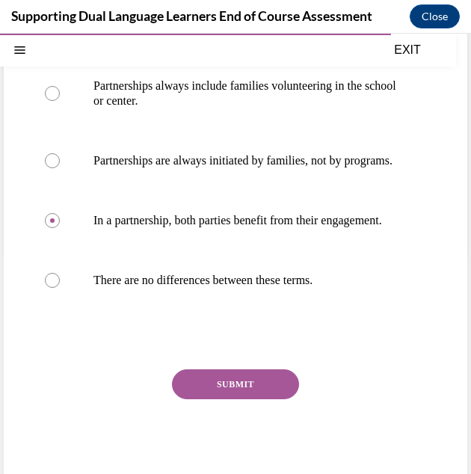
click at [259, 399] on button "SUBMIT" at bounding box center [235, 384] width 127 height 30
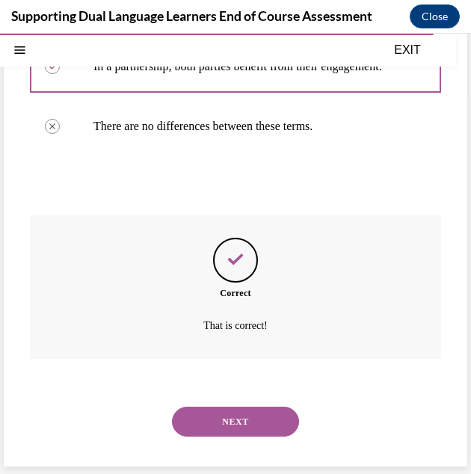
scroll to position [407, 0]
click at [260, 416] on button "NEXT" at bounding box center [235, 421] width 127 height 30
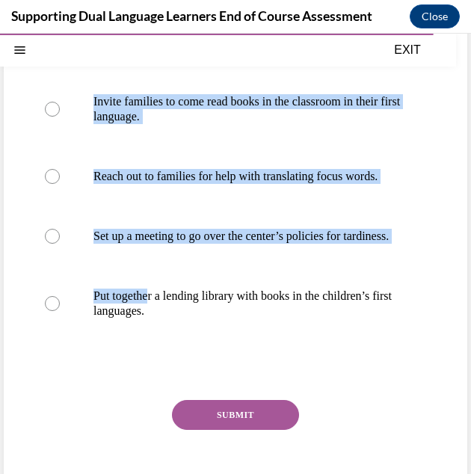
scroll to position [299, 0]
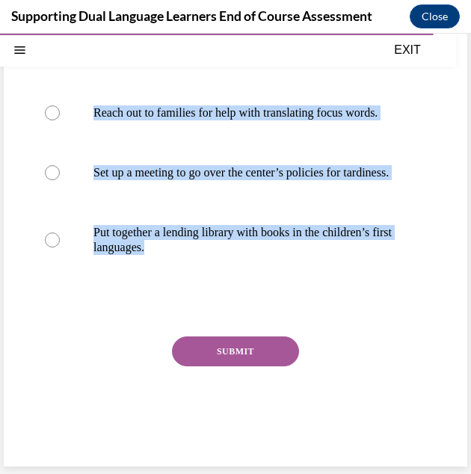
drag, startPoint x: 31, startPoint y: 215, endPoint x: 208, endPoint y: 287, distance: 190.4
click at [208, 287] on div "Question 12/12 Which of these does NOT necessarily embody the idea of a partner…" at bounding box center [235, 165] width 411 height 587
drag, startPoint x: 208, startPoint y: 287, endPoint x: 163, endPoint y: 241, distance: 64.5
click at [57, 170] on div at bounding box center [52, 172] width 15 height 15
click at [57, 170] on input "Set up a meeting to go over the center’s policies for tardiness." at bounding box center [52, 172] width 15 height 15
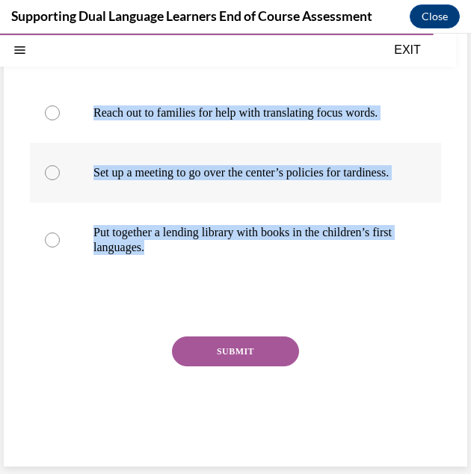
radio input "true"
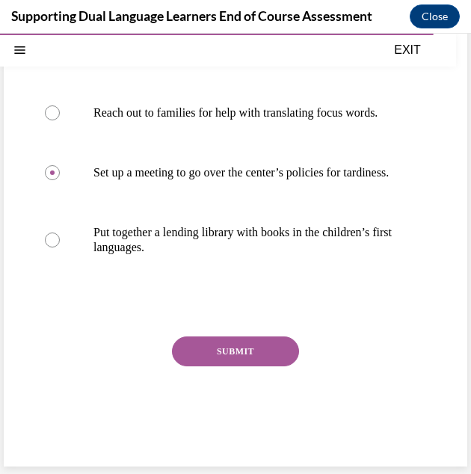
click at [198, 354] on button "SUBMIT" at bounding box center [235, 351] width 127 height 30
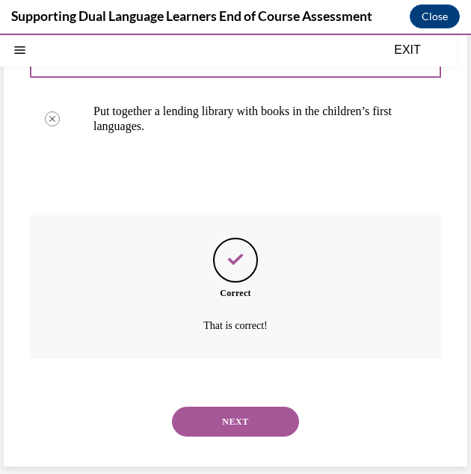
scroll to position [422, 0]
click at [264, 421] on button "NEXT" at bounding box center [235, 421] width 127 height 30
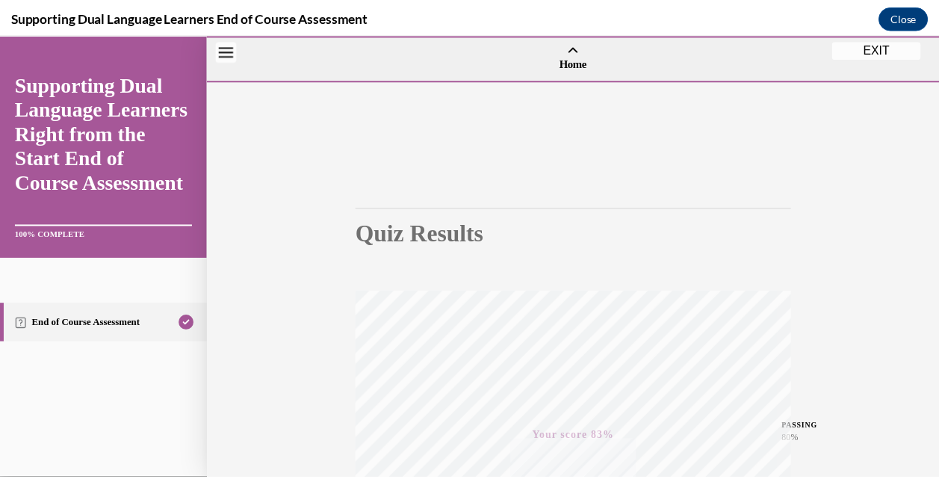
scroll to position [0, 0]
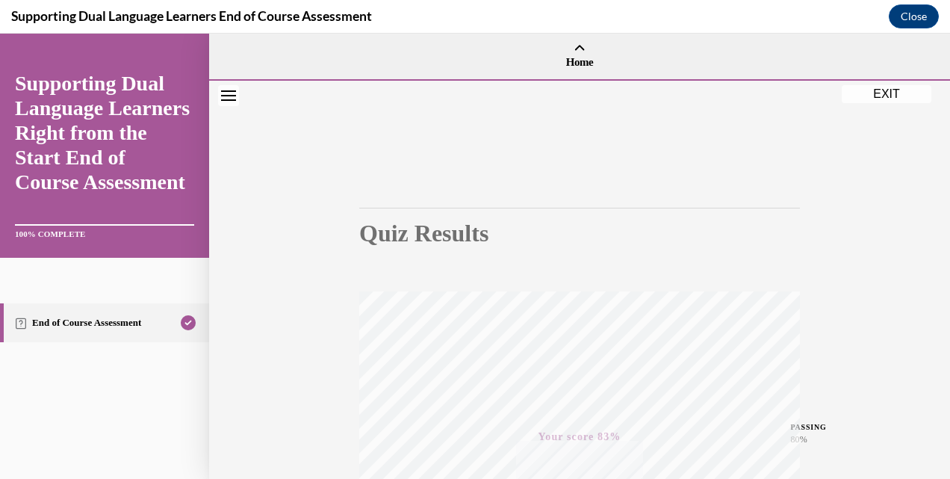
click at [874, 94] on button "EXIT" at bounding box center [887, 94] width 90 height 18
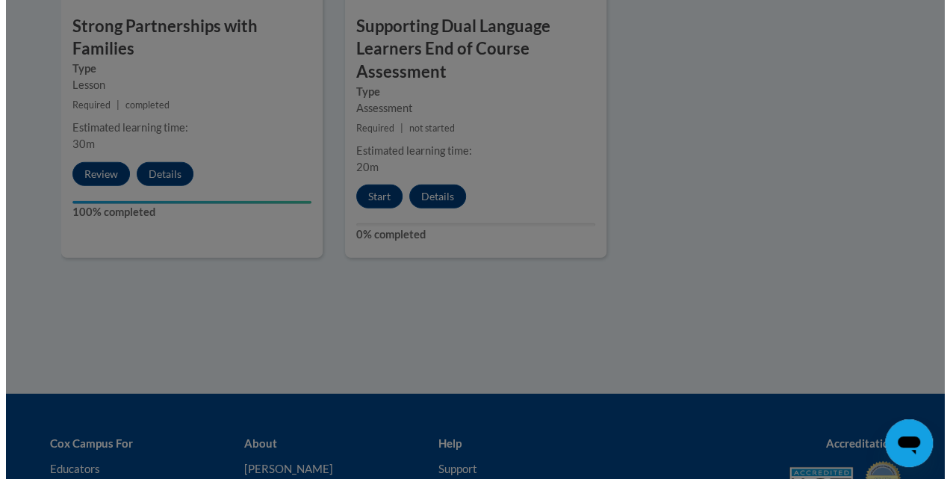
scroll to position [2017, 0]
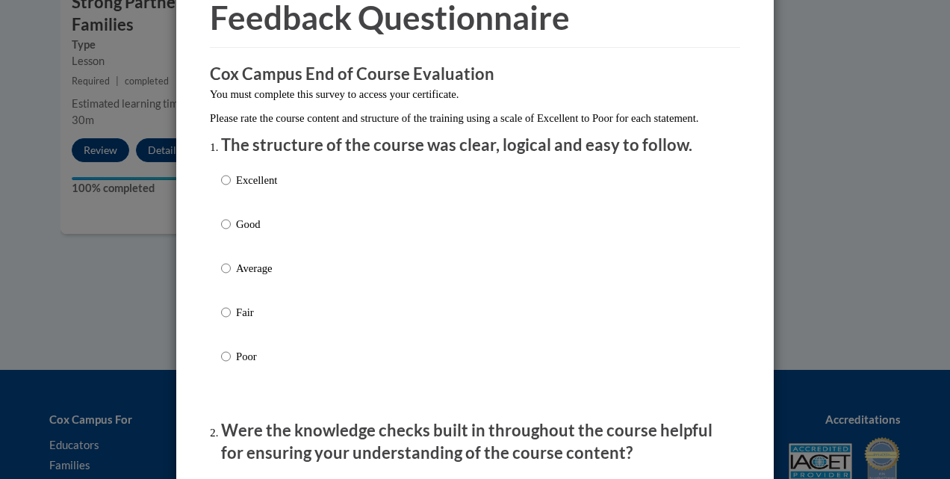
drag, startPoint x: 229, startPoint y: 238, endPoint x: 238, endPoint y: 241, distance: 9.7
click at [229, 236] on label "Good" at bounding box center [249, 236] width 56 height 40
click at [229, 232] on input "Good" at bounding box center [226, 224] width 10 height 16
radio input "true"
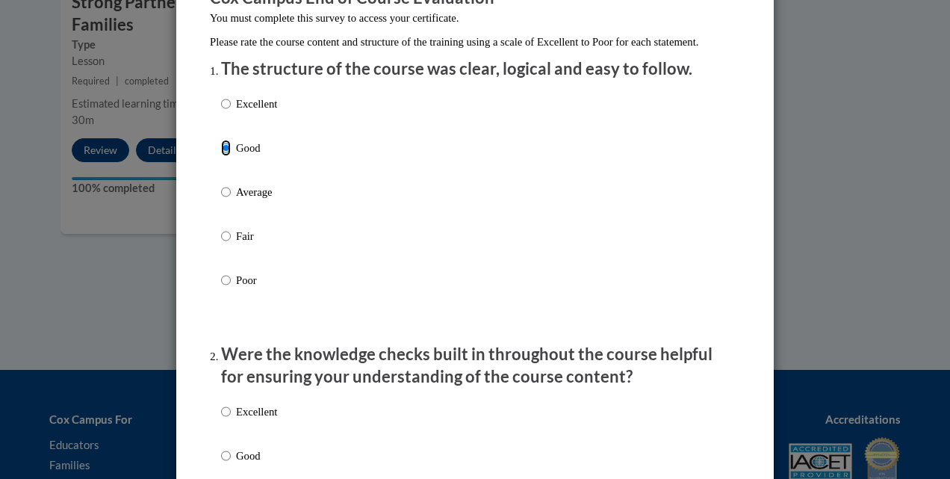
scroll to position [299, 0]
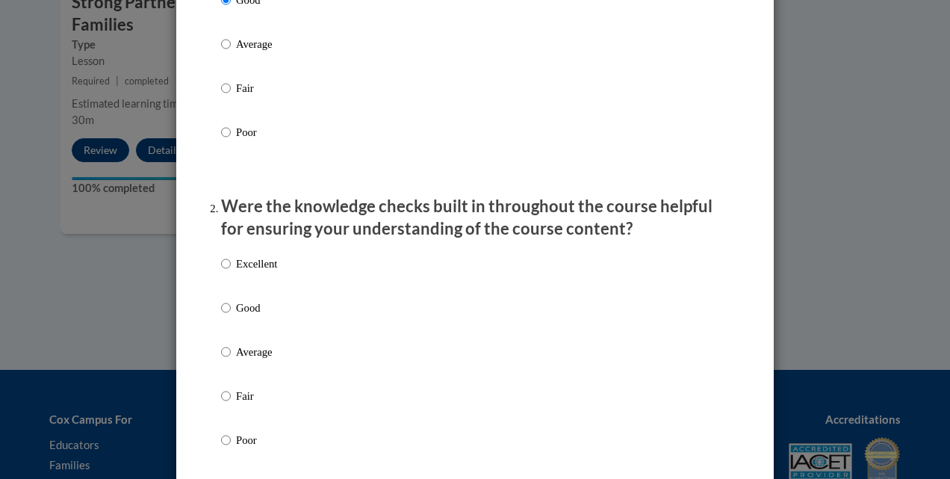
click at [229, 321] on label "Good" at bounding box center [249, 320] width 56 height 40
click at [229, 316] on input "Good" at bounding box center [226, 308] width 10 height 16
radio input "true"
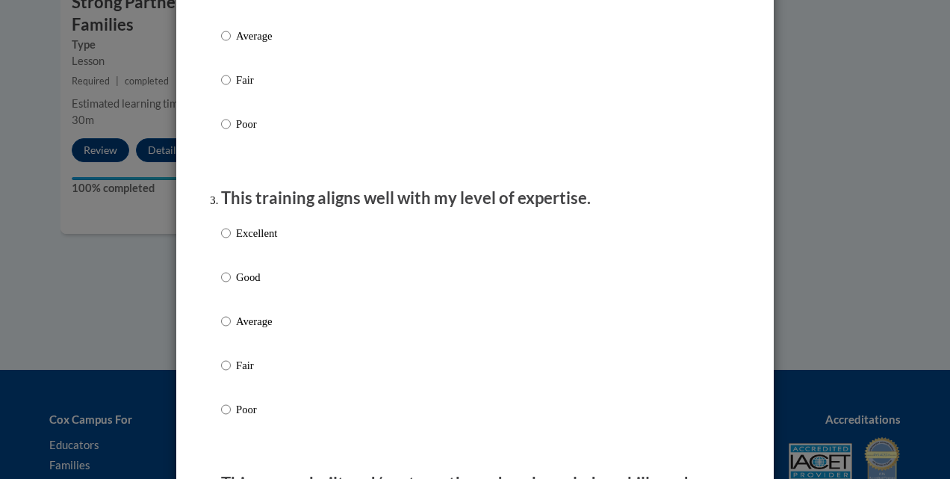
scroll to position [747, 0]
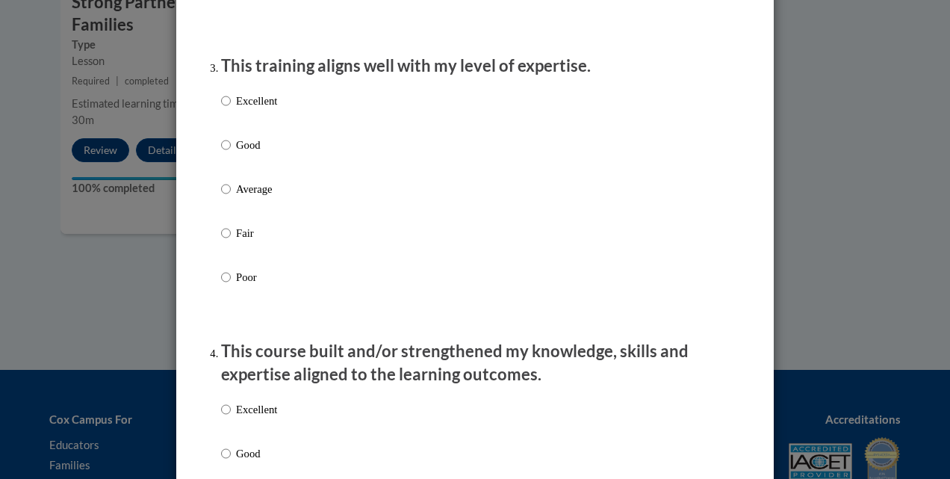
click at [236, 153] on p "Good" at bounding box center [256, 145] width 41 height 16
click at [231, 153] on input "Good" at bounding box center [226, 145] width 10 height 16
radio input "true"
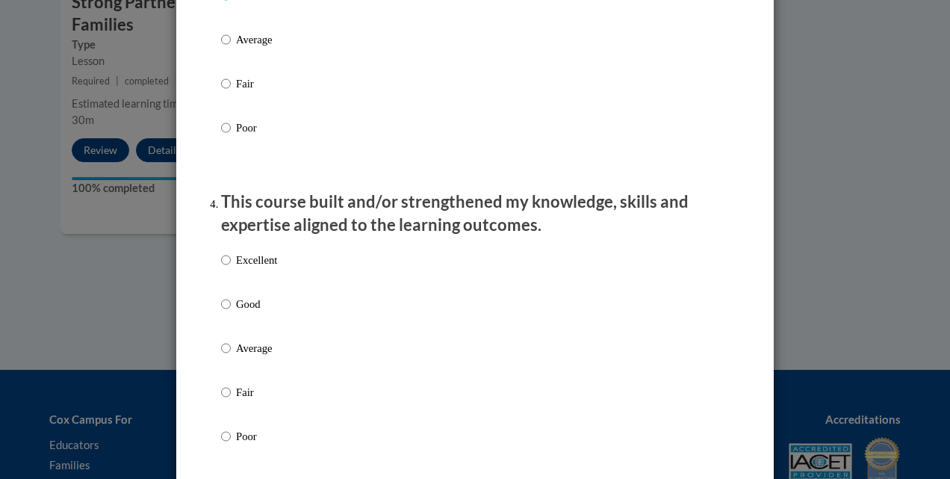
click at [238, 312] on p "Good" at bounding box center [256, 304] width 41 height 16
click at [231, 312] on input "Good" at bounding box center [226, 304] width 10 height 16
radio input "true"
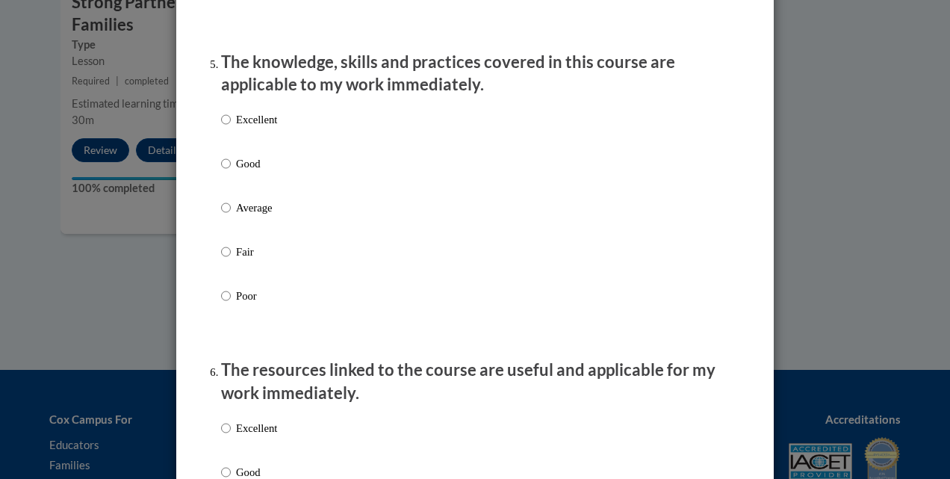
click at [229, 178] on label "Good" at bounding box center [249, 175] width 56 height 40
click at [229, 172] on input "Good" at bounding box center [226, 163] width 10 height 16
radio input "true"
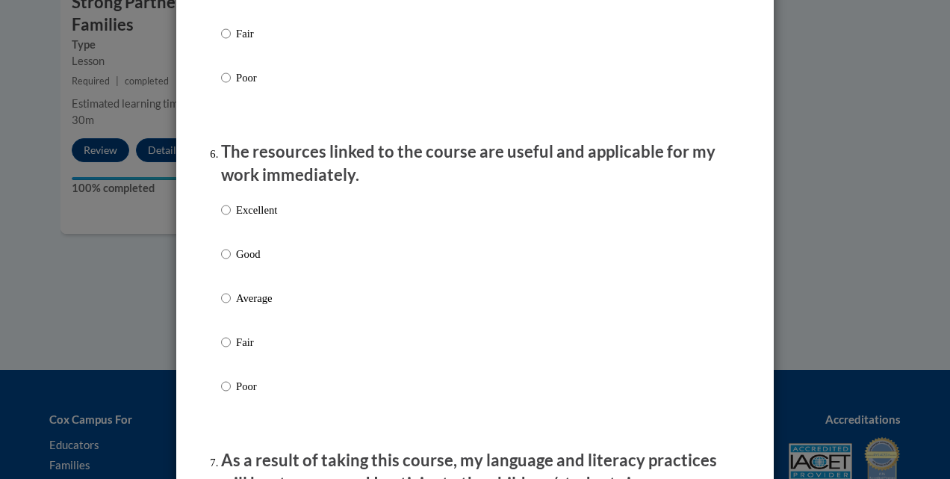
scroll to position [1569, 0]
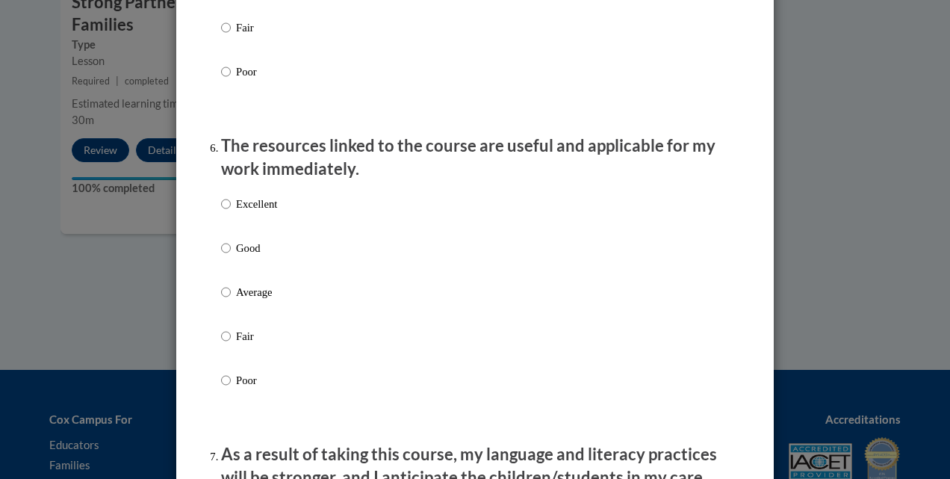
click at [253, 270] on label "Good" at bounding box center [249, 260] width 56 height 40
click at [231, 256] on input "Good" at bounding box center [226, 248] width 10 height 16
radio input "true"
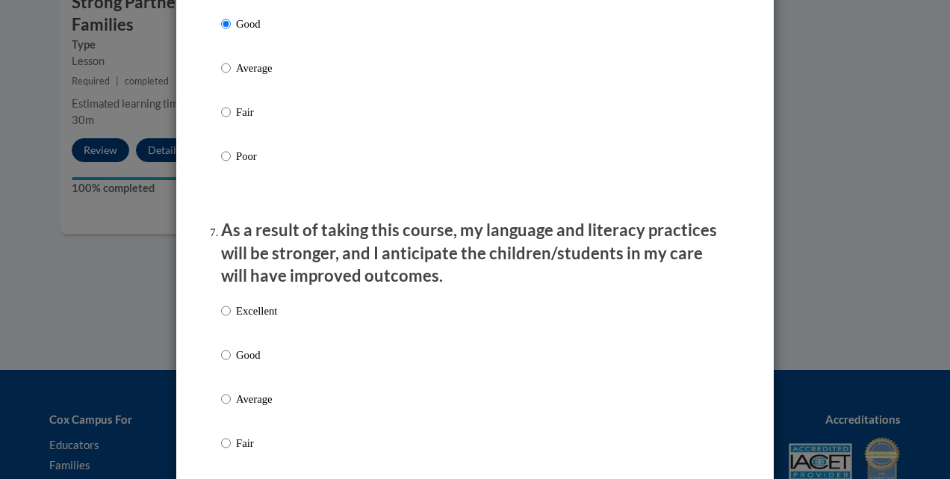
drag, startPoint x: 250, startPoint y: 377, endPoint x: 254, endPoint y: 370, distance: 8.7
click at [250, 377] on label "Good" at bounding box center [249, 367] width 56 height 40
click at [231, 363] on input "Good" at bounding box center [226, 355] width 10 height 16
radio input "true"
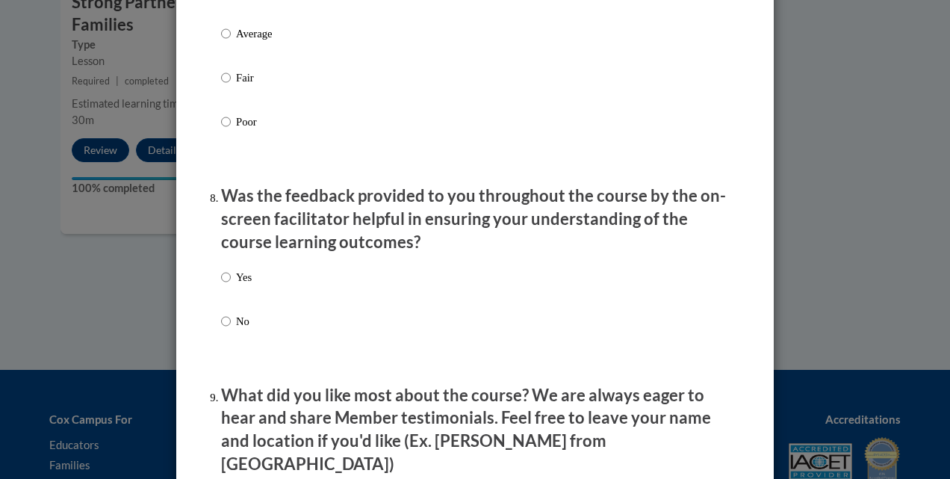
scroll to position [2242, 0]
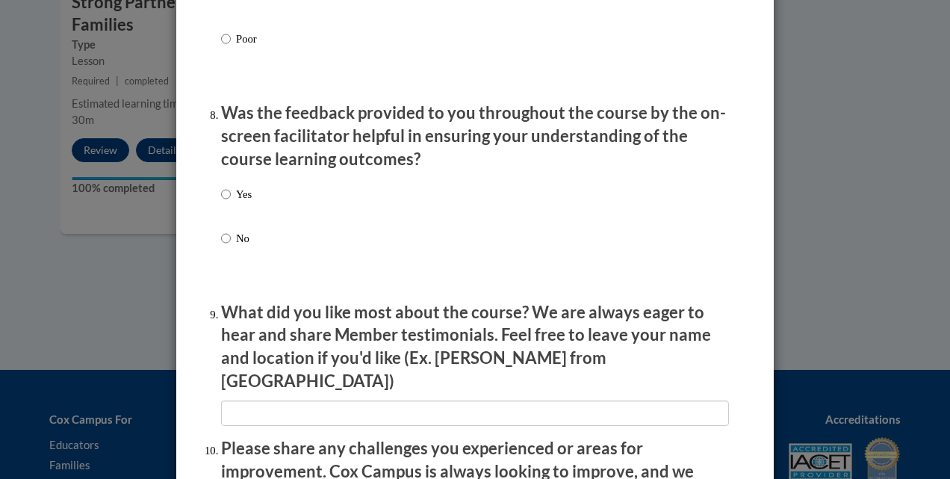
click at [237, 202] on p "Yes" at bounding box center [244, 194] width 16 height 16
click at [231, 202] on input "Yes" at bounding box center [226, 194] width 10 height 16
radio input "true"
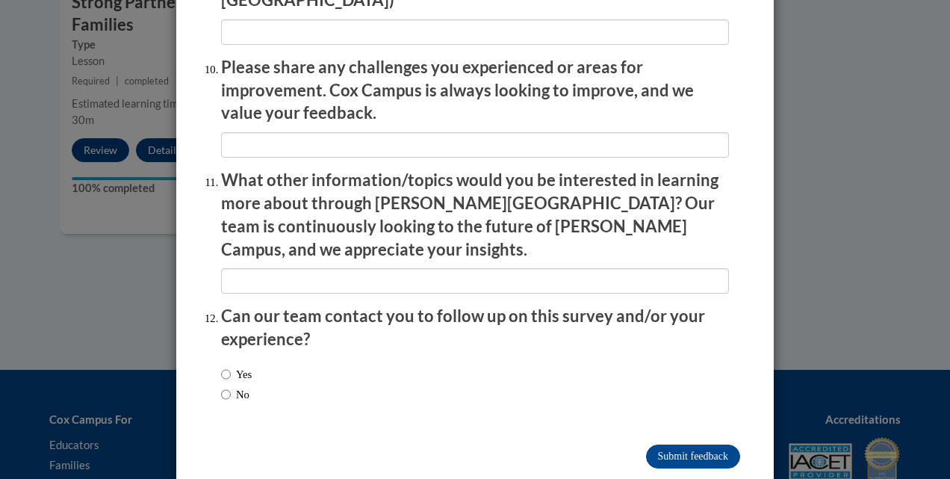
scroll to position [2628, 0]
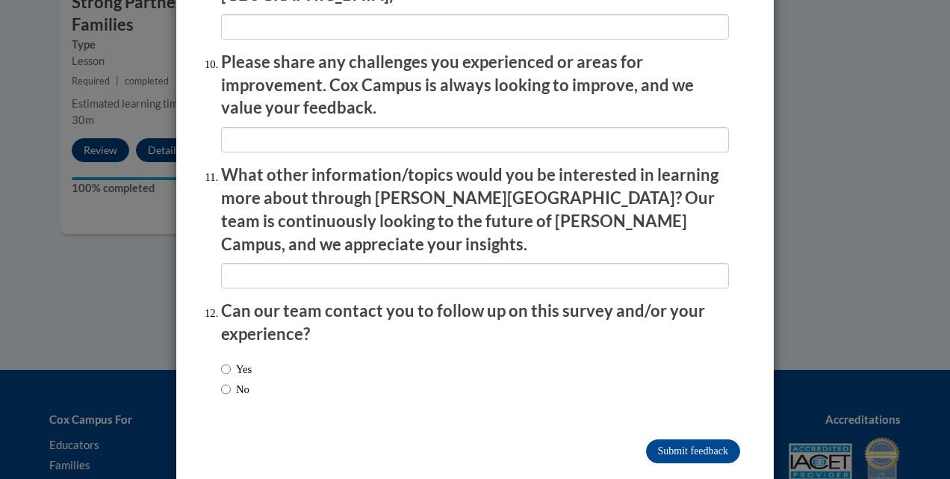
click at [256, 353] on div "Yes No" at bounding box center [475, 381] width 508 height 56
drag, startPoint x: 242, startPoint y: 338, endPoint x: 253, endPoint y: 335, distance: 10.9
click at [244, 361] on label "Yes" at bounding box center [236, 369] width 31 height 16
click at [231, 361] on input "Yes" at bounding box center [226, 369] width 10 height 16
radio input "true"
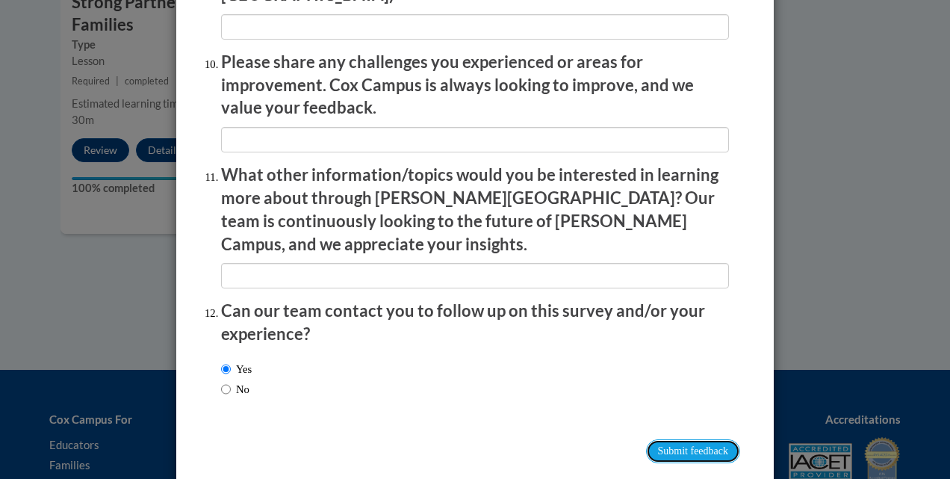
drag, startPoint x: 675, startPoint y: 415, endPoint x: 684, endPoint y: 411, distance: 9.4
click at [675, 439] on input "Submit feedback" at bounding box center [693, 451] width 94 height 24
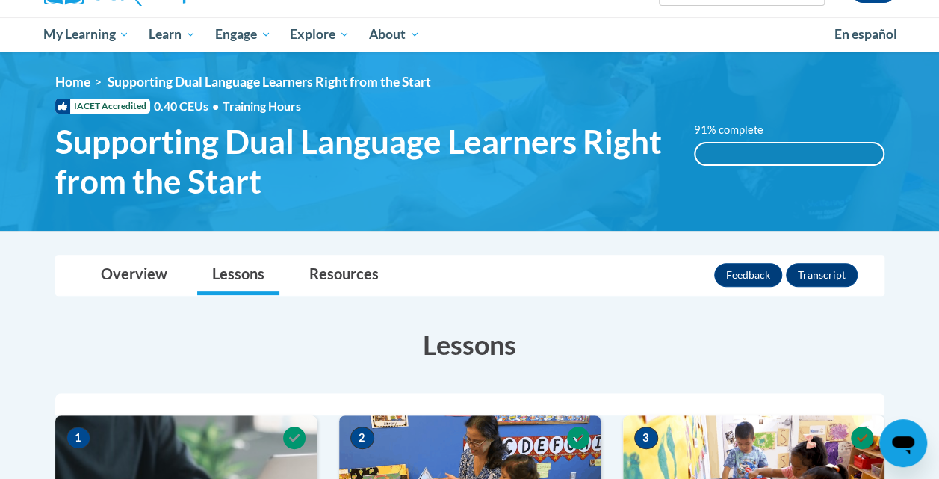
scroll to position [149, 0]
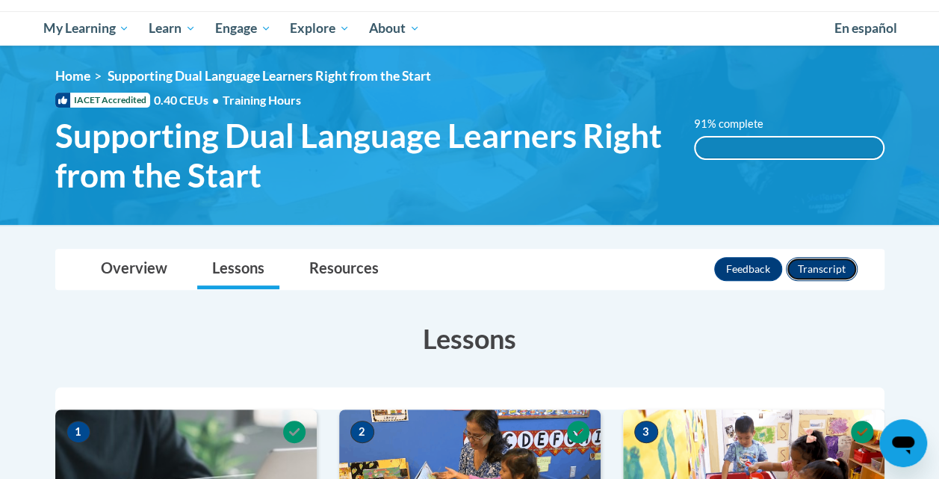
click at [829, 269] on button "Transcript" at bounding box center [822, 269] width 72 height 24
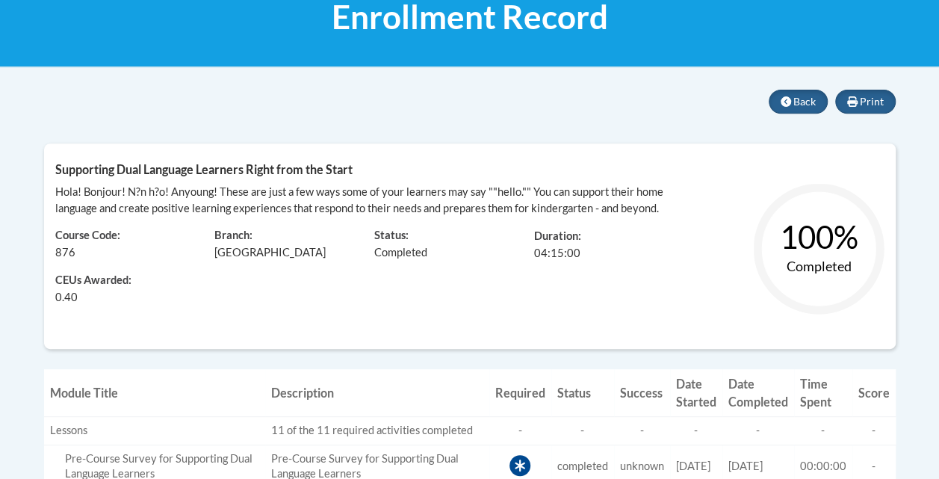
scroll to position [224, 0]
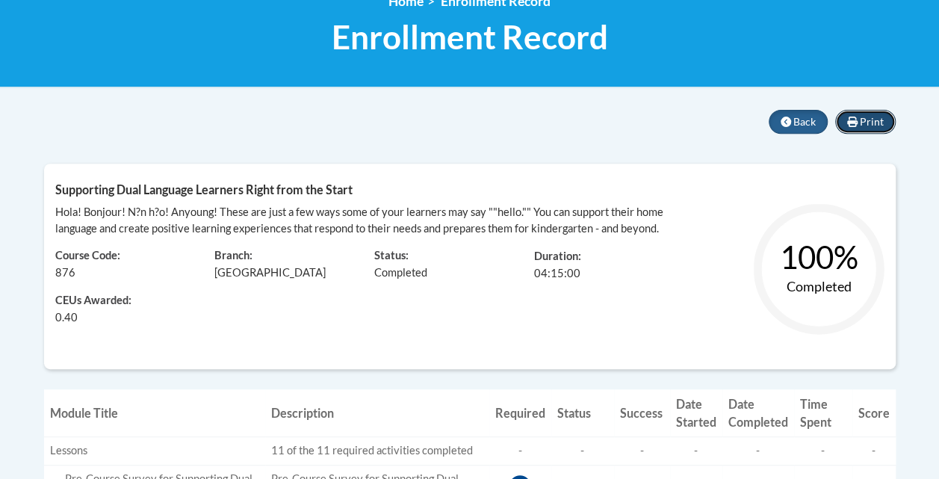
click at [862, 129] on button "Print" at bounding box center [865, 122] width 61 height 24
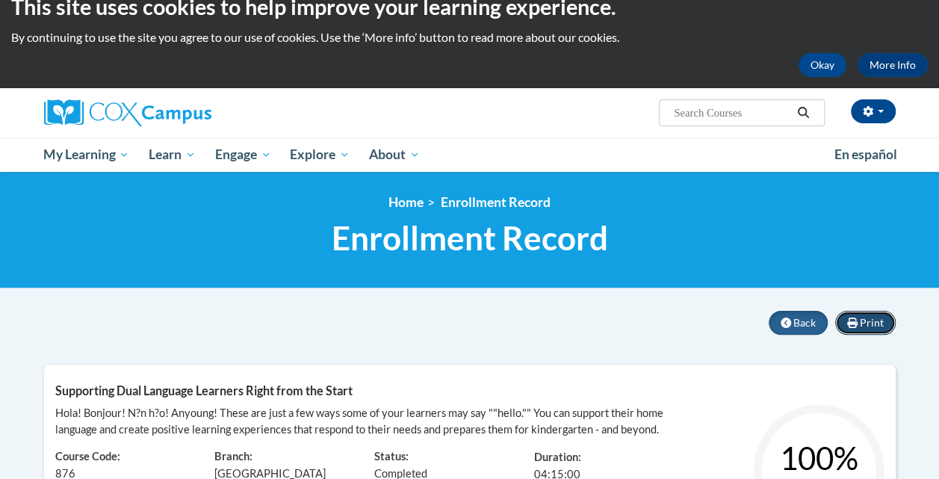
scroll to position [0, 0]
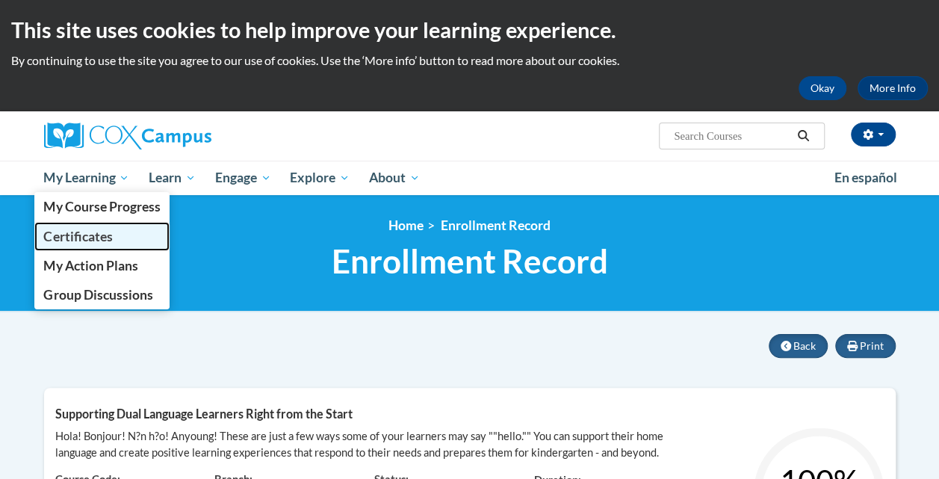
click at [123, 242] on link "Certificates" at bounding box center [102, 236] width 136 height 29
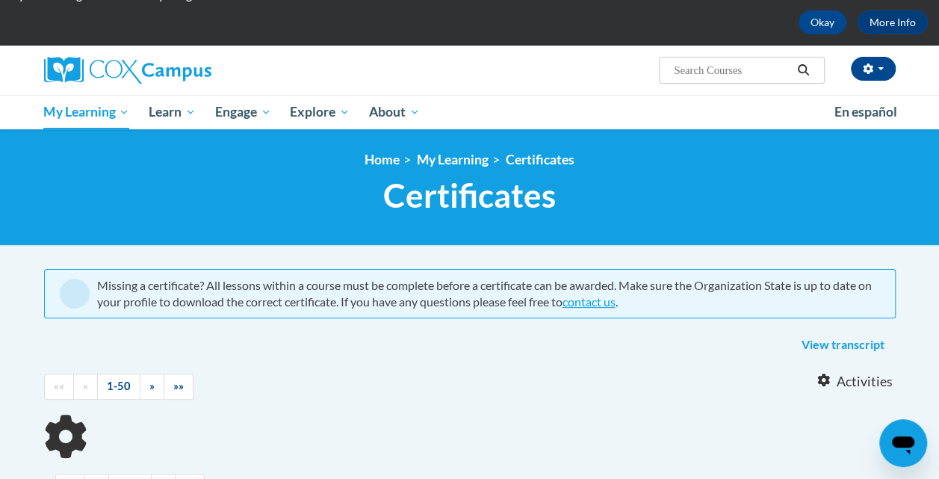
scroll to position [149, 0]
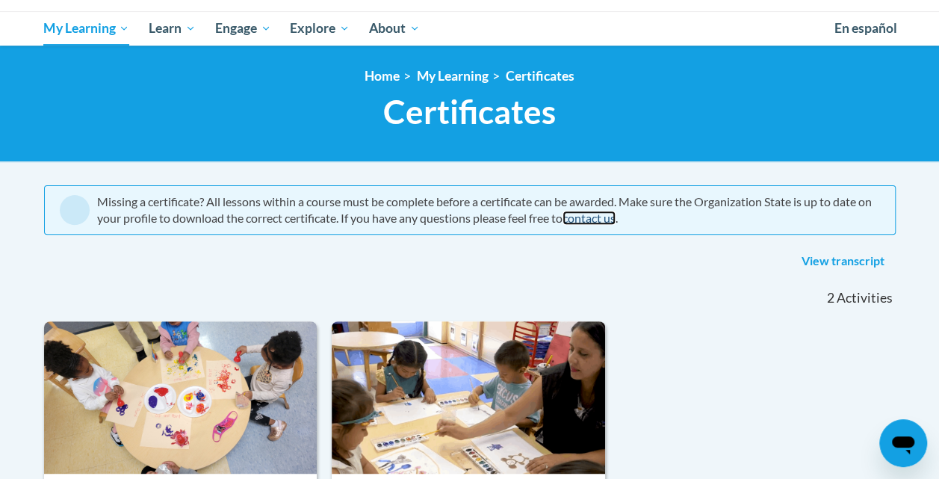
click at [616, 218] on link "contact us" at bounding box center [589, 218] width 53 height 14
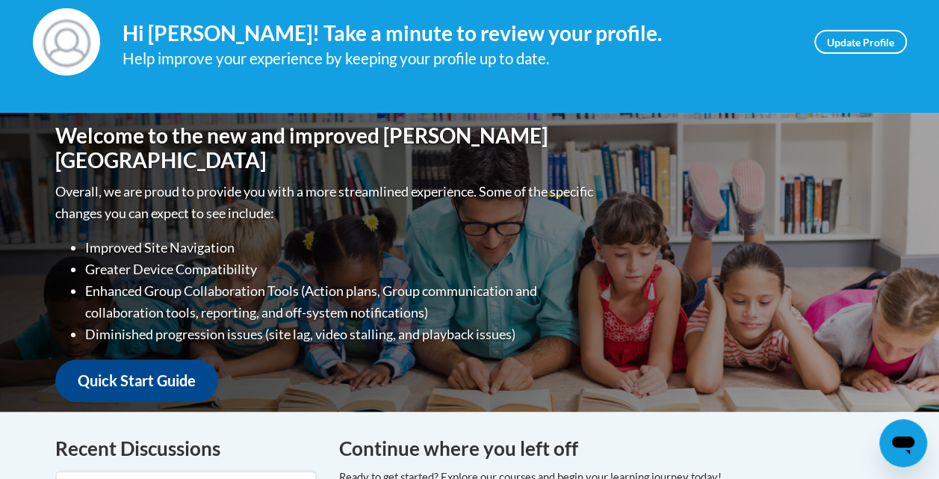
scroll to position [75, 0]
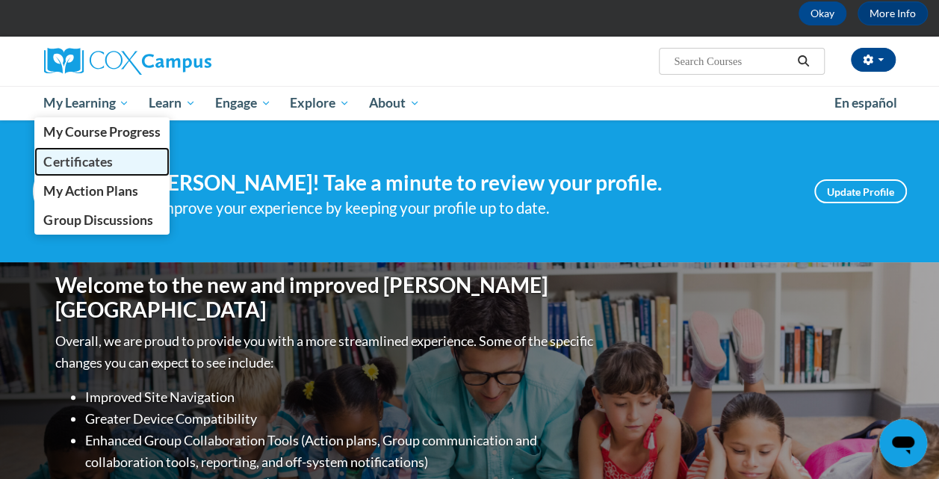
click at [98, 160] on span "Certificates" at bounding box center [77, 162] width 69 height 16
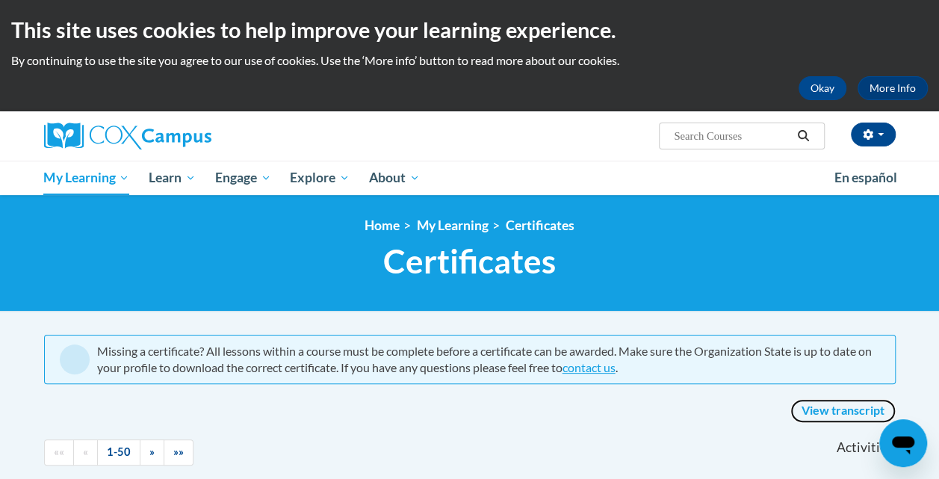
click at [838, 415] on link "View transcript" at bounding box center [843, 411] width 105 height 24
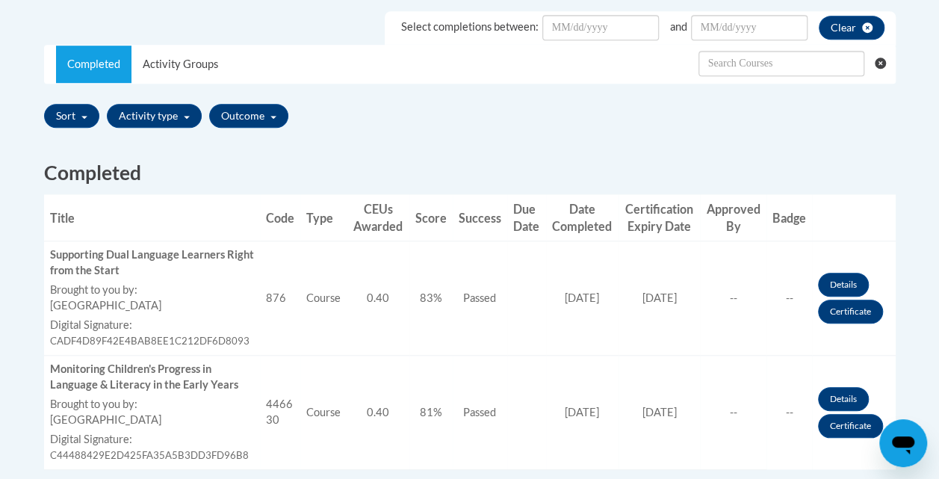
scroll to position [523, 0]
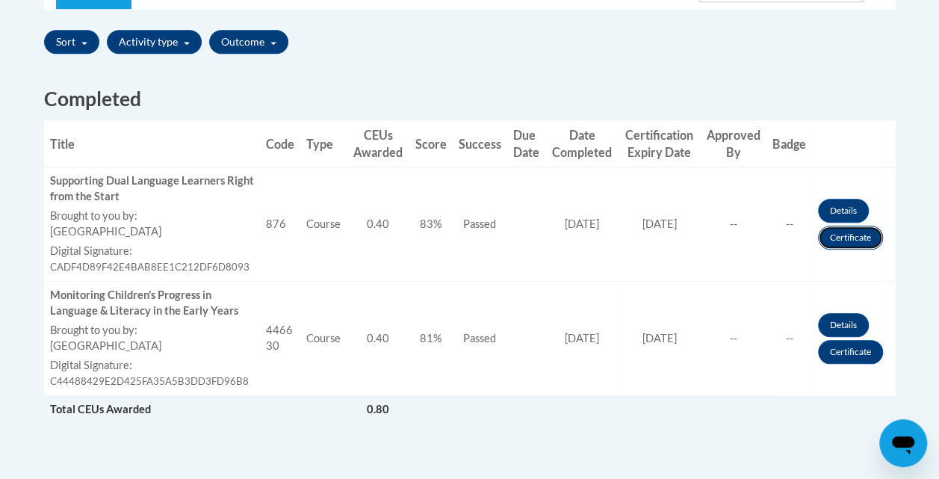
click at [846, 236] on link "Certificate" at bounding box center [850, 238] width 65 height 24
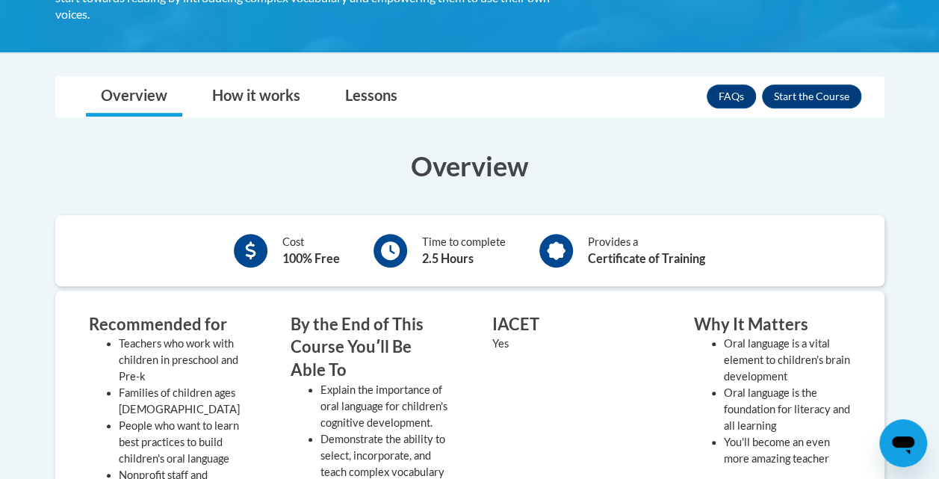
scroll to position [299, 0]
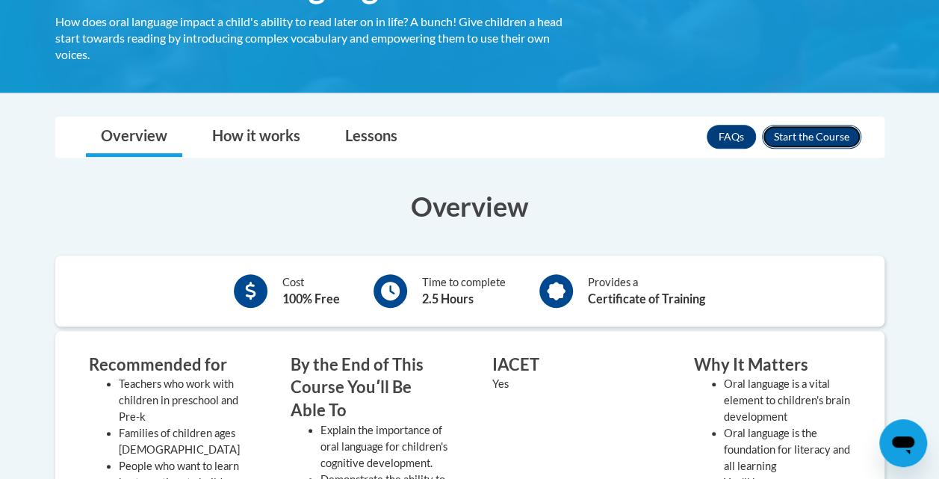
click at [810, 132] on button "Enroll" at bounding box center [811, 137] width 99 height 24
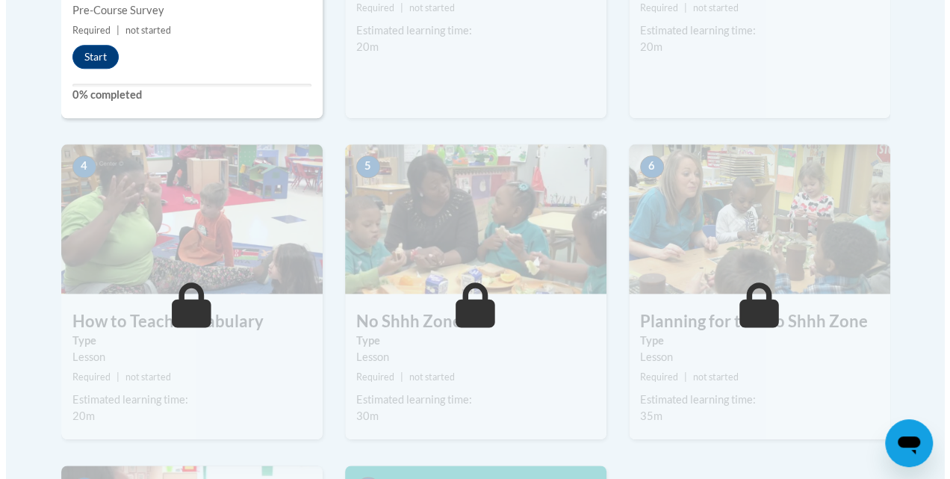
scroll to position [672, 0]
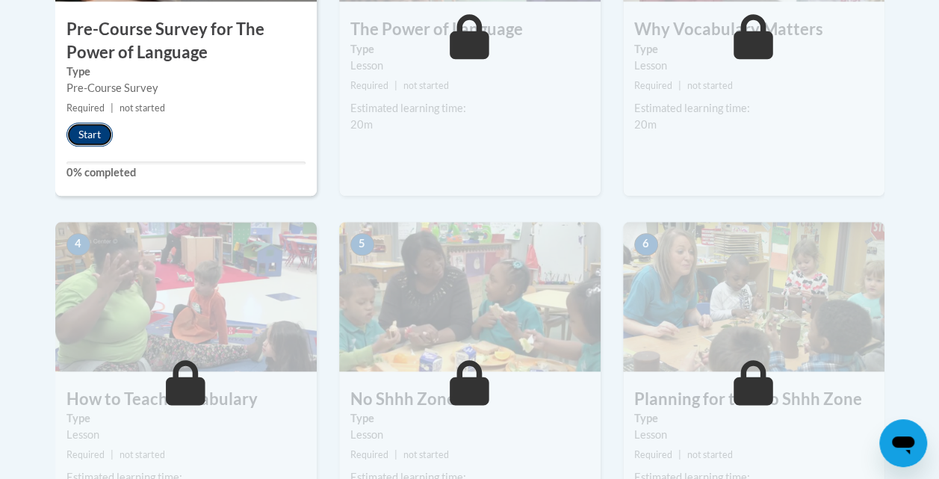
click at [98, 132] on button "Start" at bounding box center [89, 135] width 46 height 24
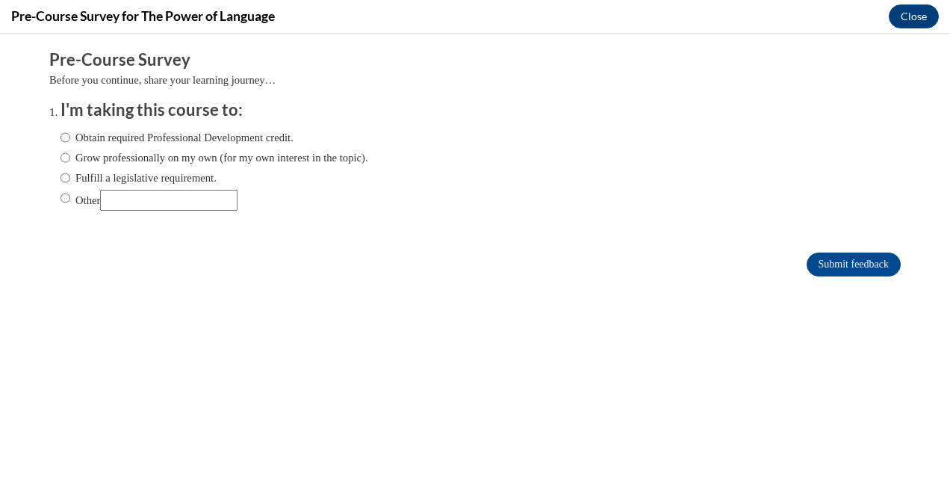
scroll to position [0, 0]
click at [61, 158] on input "Grow professionally on my own (for my own interest in the topic)." at bounding box center [66, 157] width 10 height 16
radio input "true"
click at [865, 261] on input "Submit feedback" at bounding box center [854, 265] width 94 height 24
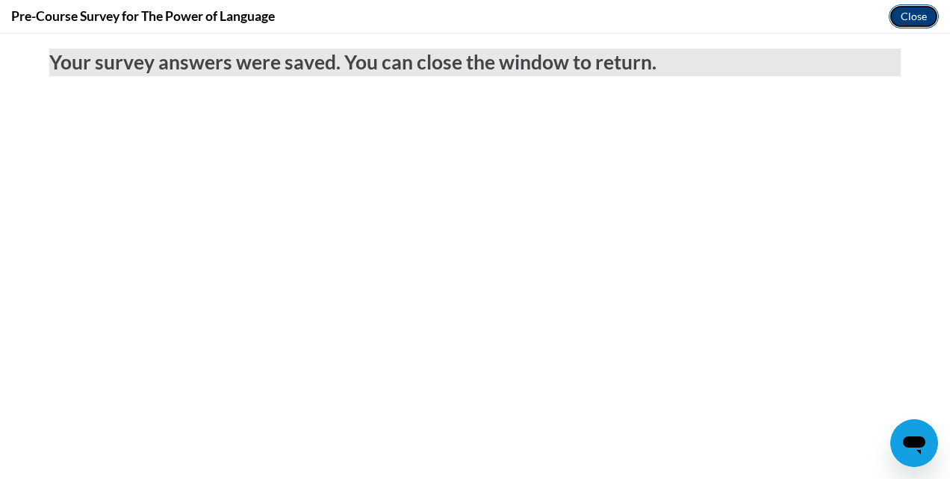
click at [916, 12] on button "Close" at bounding box center [914, 16] width 50 height 24
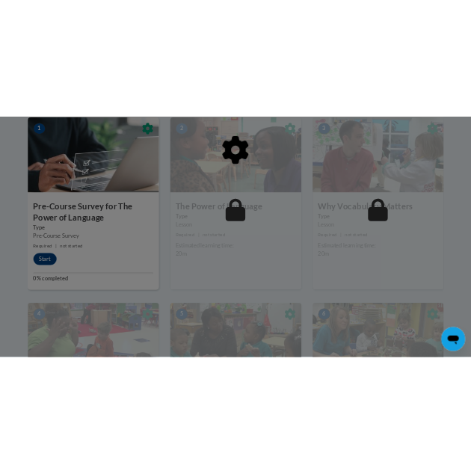
scroll to position [523, 0]
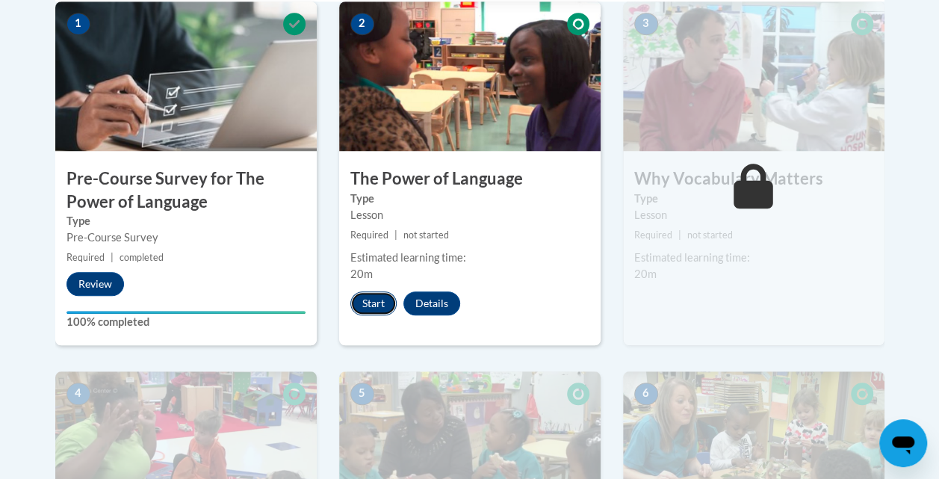
click at [368, 304] on button "Start" at bounding box center [373, 303] width 46 height 24
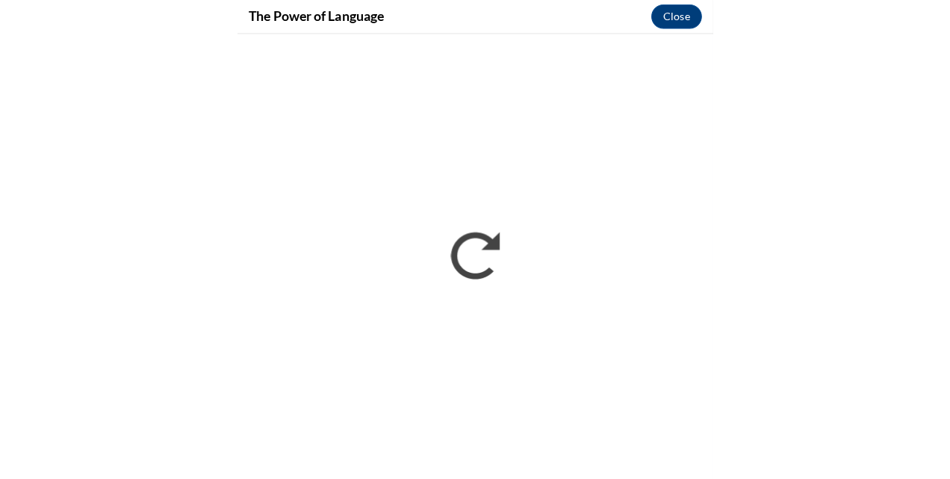
scroll to position [0, 0]
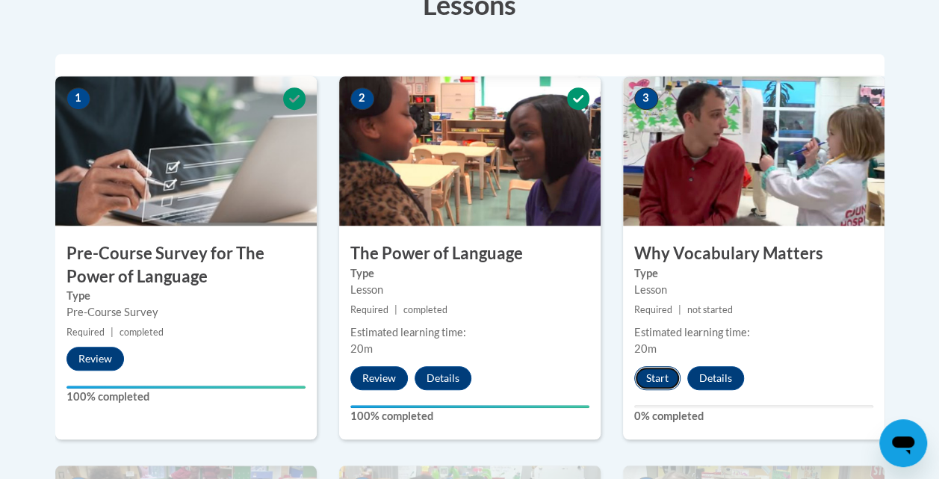
click at [657, 376] on button "Start" at bounding box center [657, 378] width 46 height 24
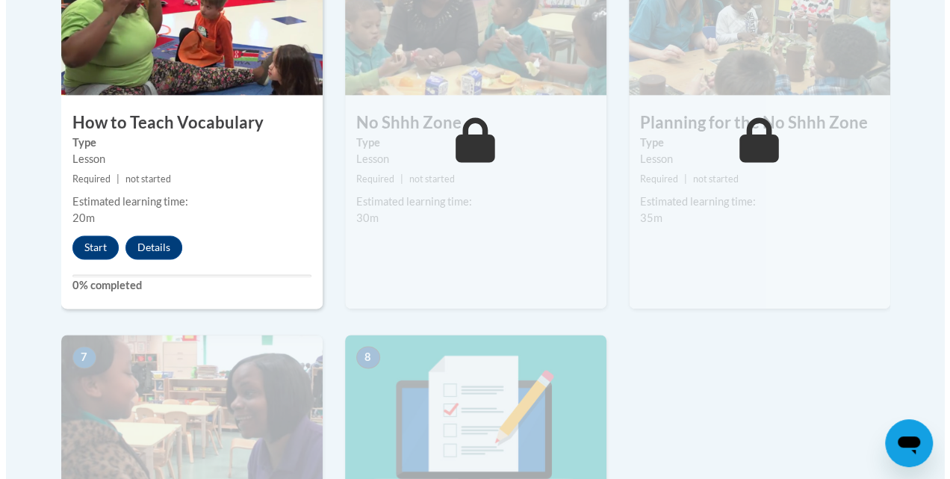
scroll to position [971, 0]
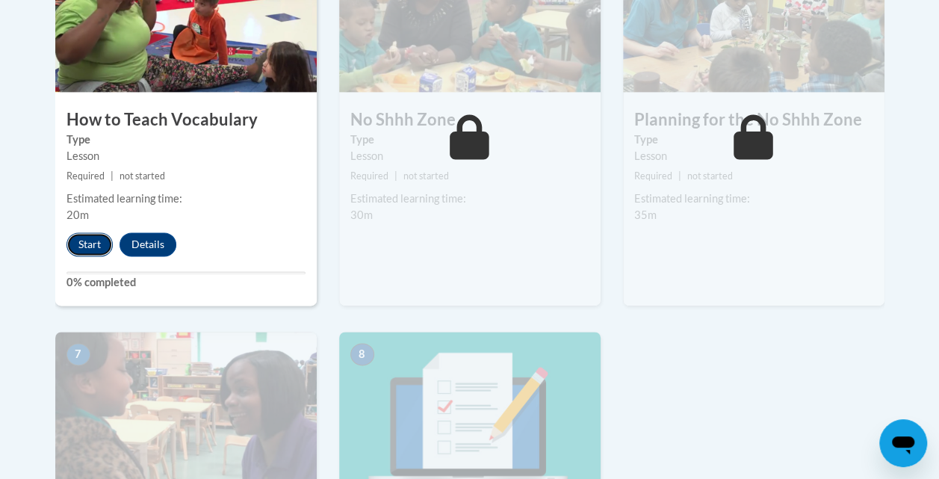
click at [93, 241] on button "Start" at bounding box center [89, 244] width 46 height 24
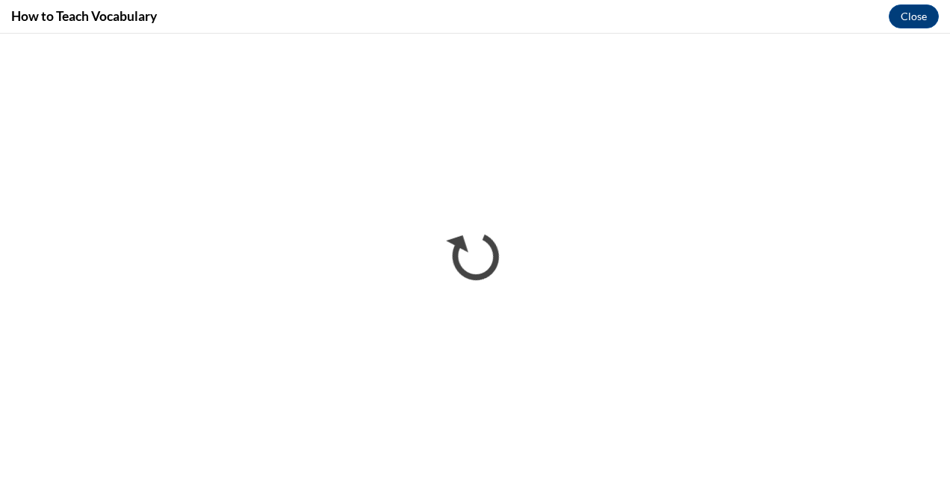
scroll to position [0, 0]
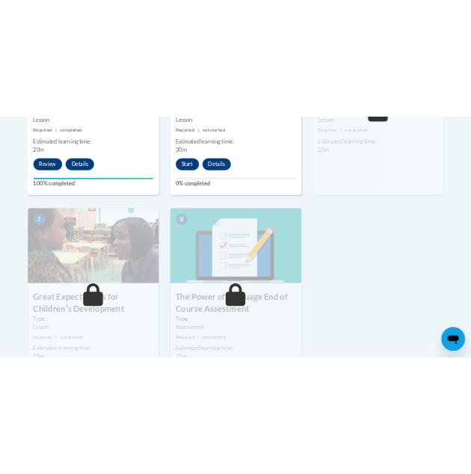
scroll to position [1046, 0]
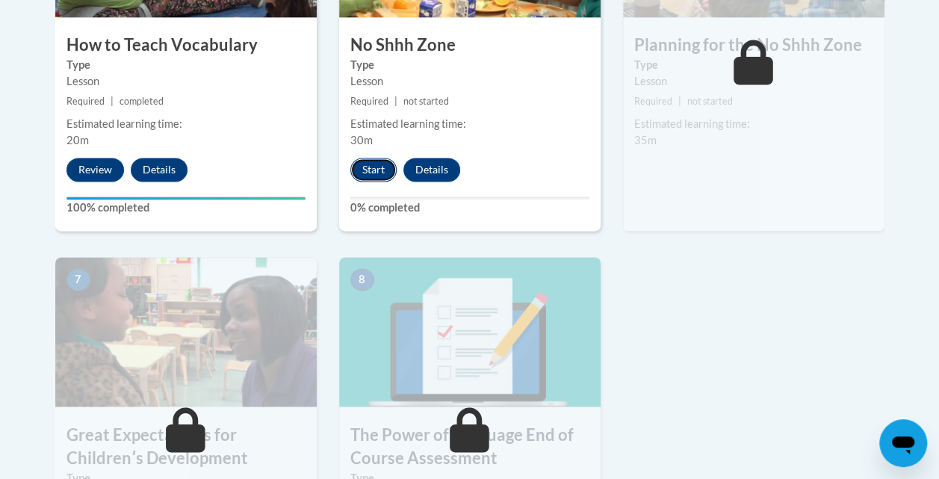
click at [366, 166] on button "Start" at bounding box center [373, 170] width 46 height 24
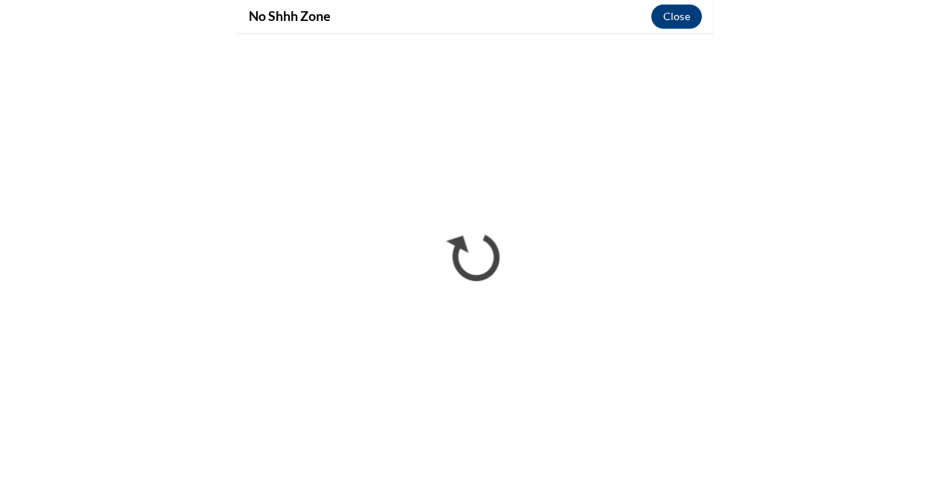
scroll to position [0, 0]
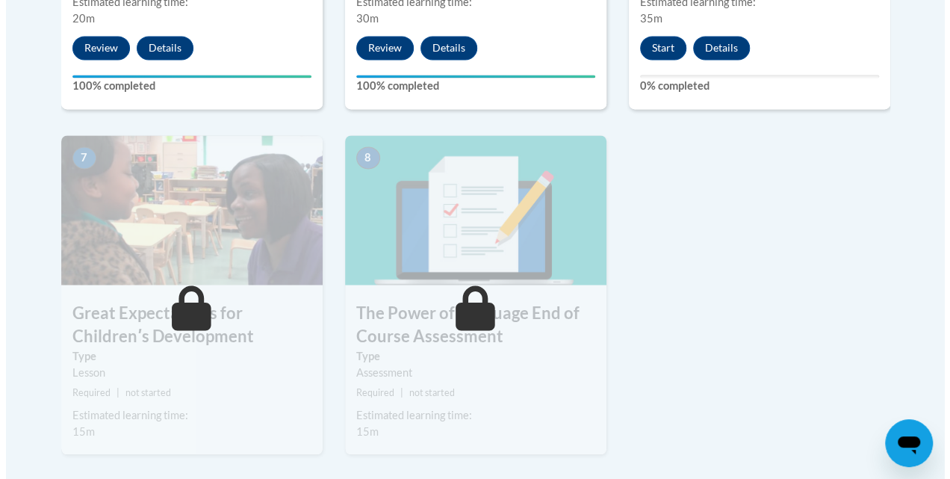
scroll to position [1172, 0]
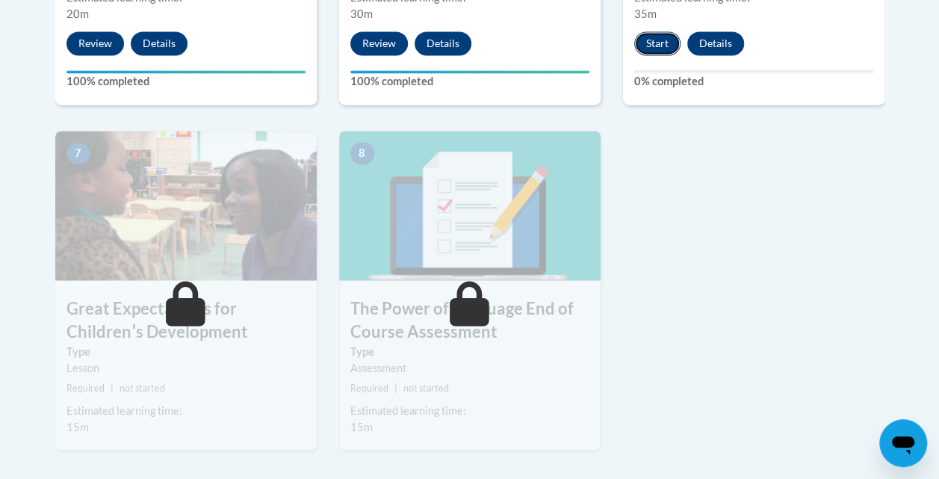
click at [654, 49] on button "Start" at bounding box center [657, 43] width 46 height 24
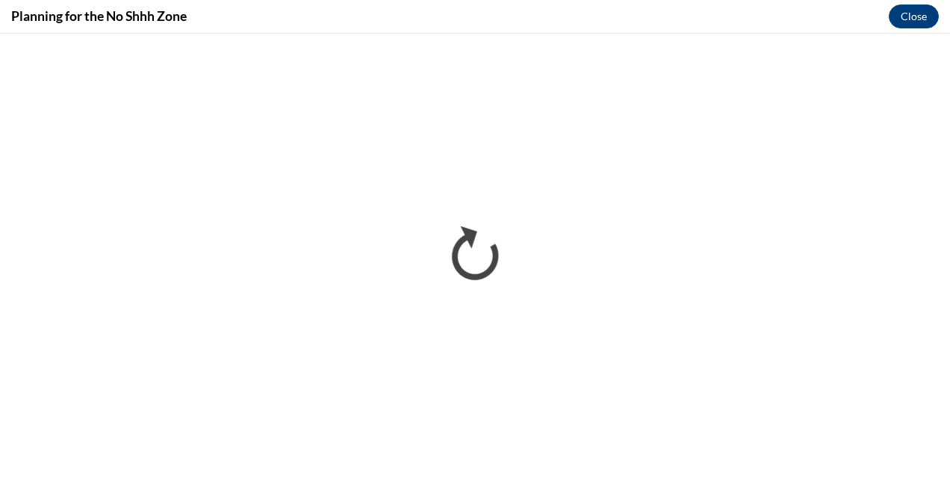
scroll to position [0, 0]
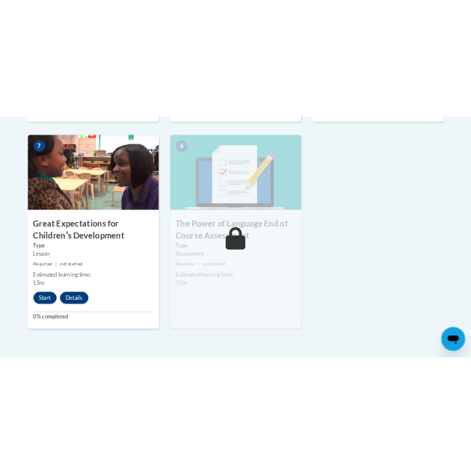
scroll to position [1270, 0]
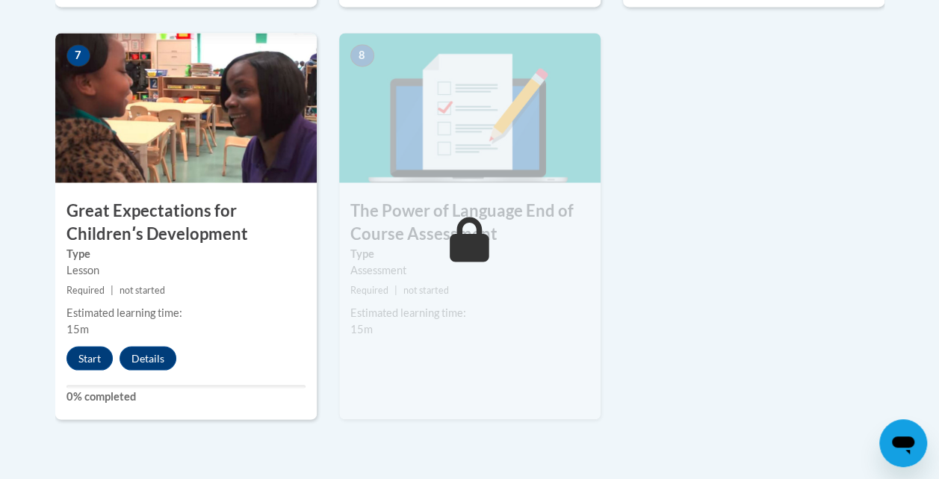
click at [143, 140] on img at bounding box center [186, 107] width 262 height 149
click at [86, 351] on button "Start" at bounding box center [89, 358] width 46 height 24
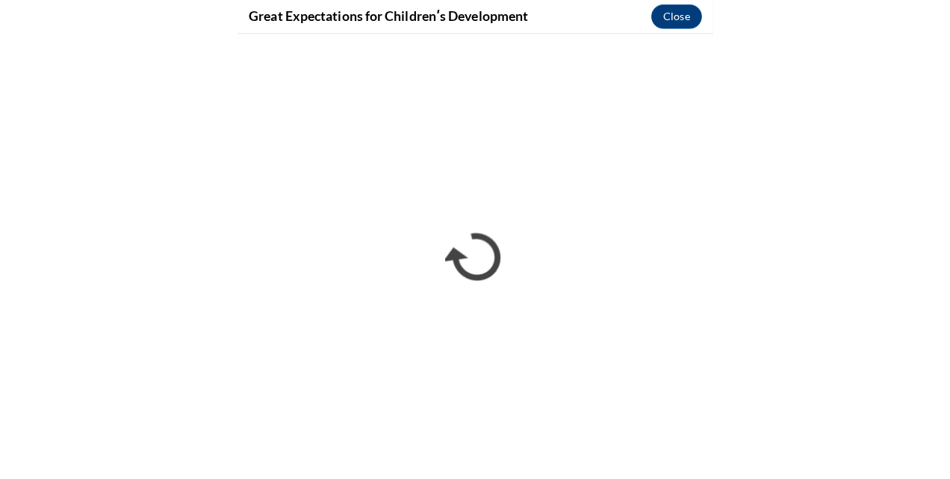
scroll to position [0, 0]
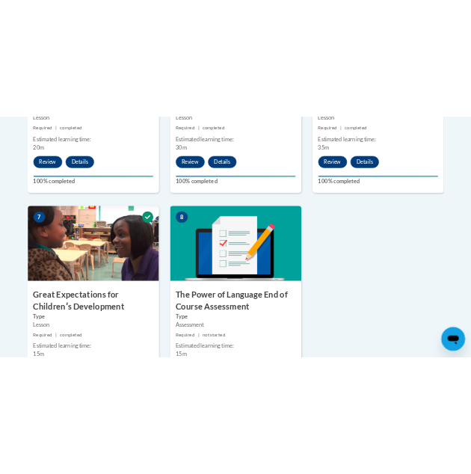
scroll to position [1270, 0]
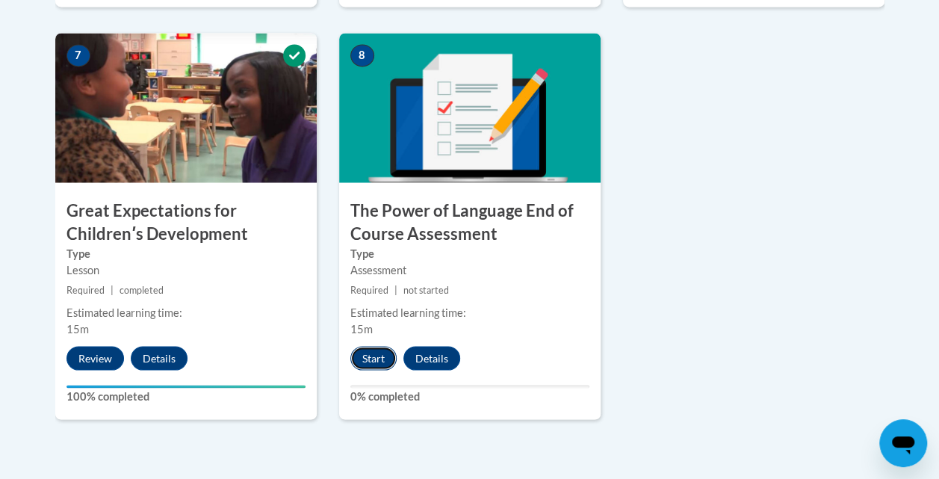
click at [370, 356] on button "Start" at bounding box center [373, 358] width 46 height 24
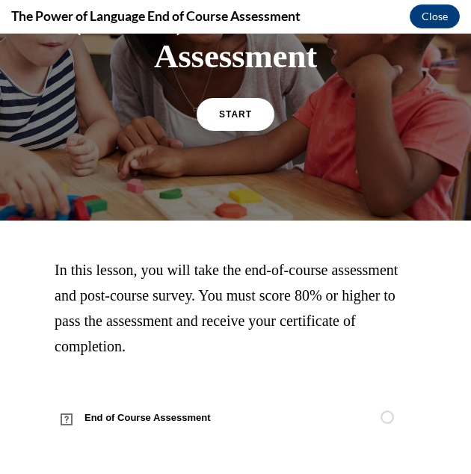
scroll to position [170, 0]
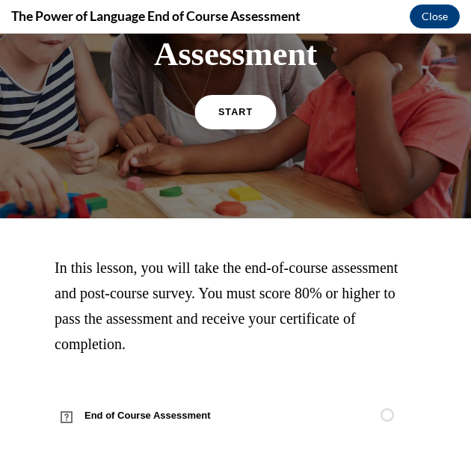
click at [227, 114] on span "START" at bounding box center [235, 111] width 34 height 11
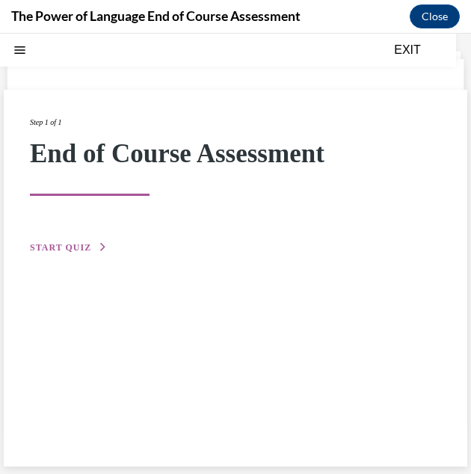
scroll to position [0, 0]
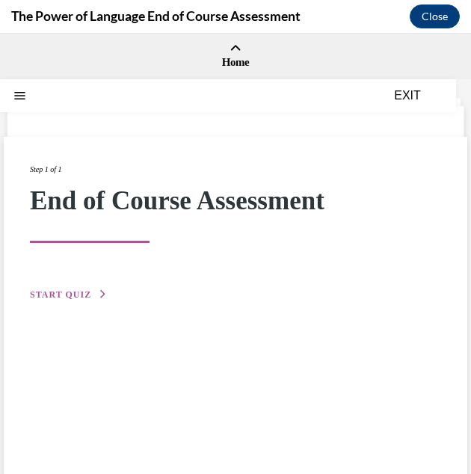
click at [54, 292] on span "START QUIZ" at bounding box center [60, 294] width 61 height 10
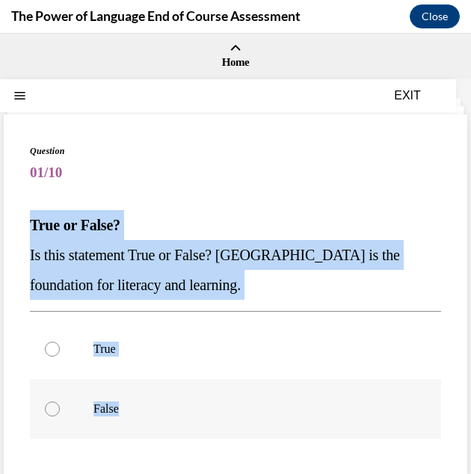
drag, startPoint x: 27, startPoint y: 218, endPoint x: 243, endPoint y: 400, distance: 282.6
click at [243, 400] on div "Question 01/10 True or False? Is this statement True or False? Oral Language is…" at bounding box center [235, 370] width 463 height 513
drag, startPoint x: 243, startPoint y: 400, endPoint x: 199, endPoint y: 270, distance: 137.8
copy div "True or False? Is this statement True or False? Oral Language is the foundation…"
click at [52, 347] on div at bounding box center [52, 348] width 15 height 15
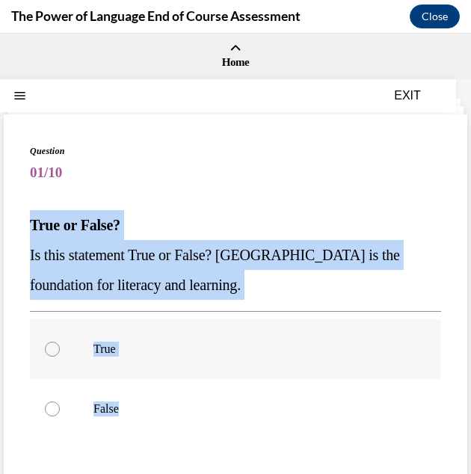
click at [52, 347] on input "True" at bounding box center [52, 348] width 15 height 15
radio input "true"
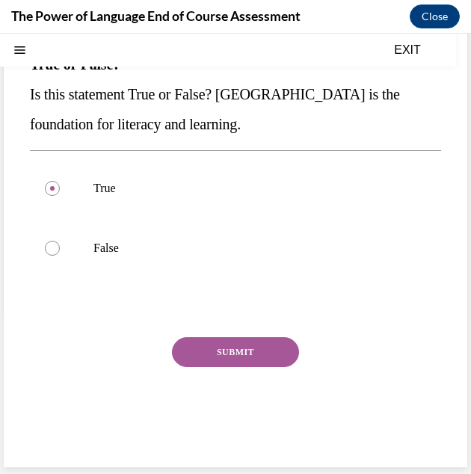
click at [217, 349] on button "SUBMIT" at bounding box center [235, 352] width 127 height 30
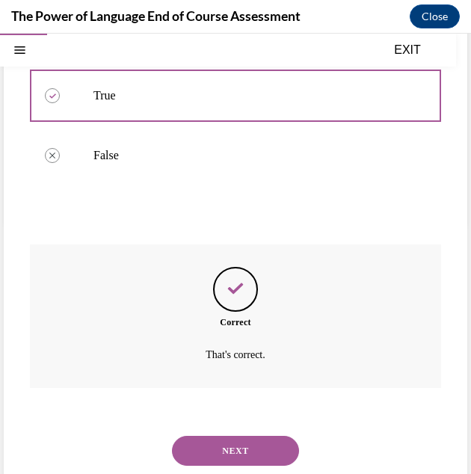
scroll to position [282, 0]
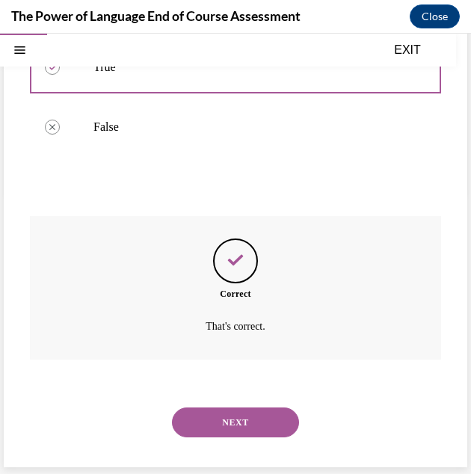
click at [253, 425] on button "NEXT" at bounding box center [235, 422] width 127 height 30
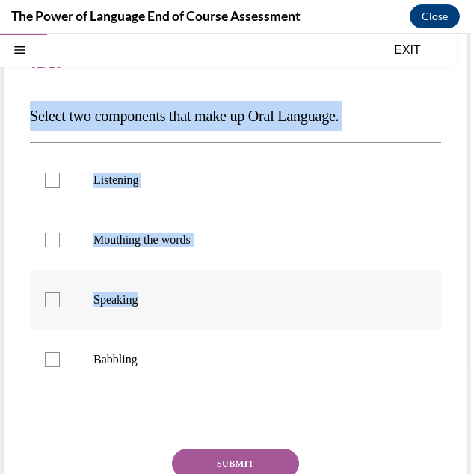
scroll to position [149, 0]
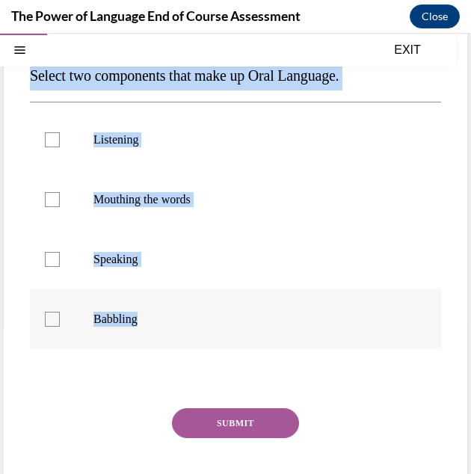
drag, startPoint x: 11, startPoint y: 211, endPoint x: 201, endPoint y: 309, distance: 213.5
click at [201, 309] on div "Question 02/10 Select two components that make up Oral Language. Listening Mout…" at bounding box center [235, 251] width 463 height 573
drag, startPoint x: 201, startPoint y: 309, endPoint x: 180, endPoint y: 81, distance: 228.1
copy div "Select two components that make up Oral Language. Listening Mouthing the words …"
click at [49, 143] on div at bounding box center [52, 139] width 15 height 15
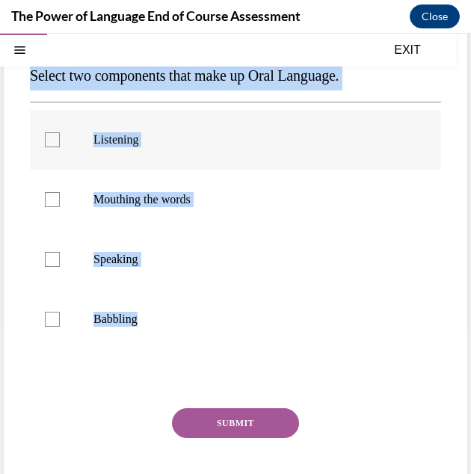
click at [49, 143] on input "Listening" at bounding box center [52, 139] width 15 height 15
checkbox input "true"
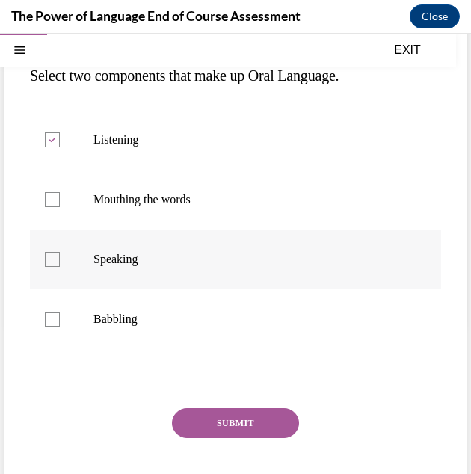
drag, startPoint x: 52, startPoint y: 259, endPoint x: 58, endPoint y: 262, distance: 7.7
click at [51, 258] on div at bounding box center [52, 259] width 15 height 15
click at [51, 258] on input "Speaking" at bounding box center [52, 259] width 15 height 15
checkbox input "true"
click at [218, 424] on button "SUBMIT" at bounding box center [235, 423] width 127 height 30
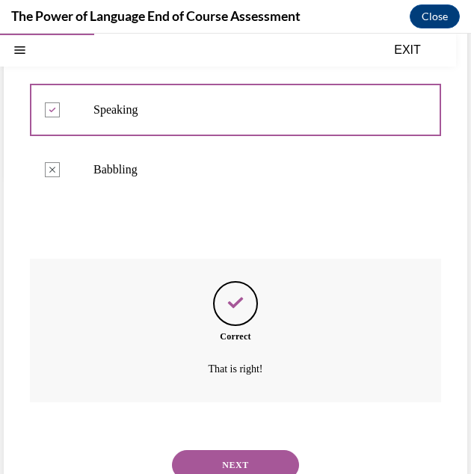
scroll to position [341, 0]
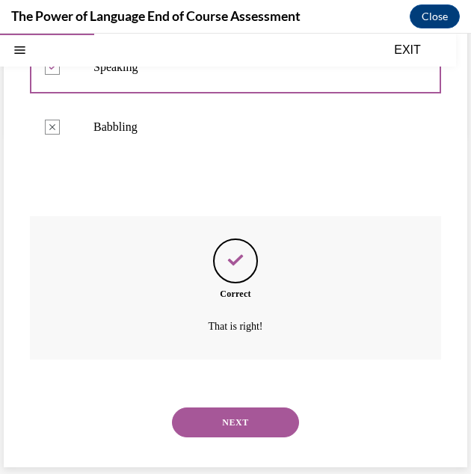
click at [235, 421] on button "NEXT" at bounding box center [235, 422] width 127 height 30
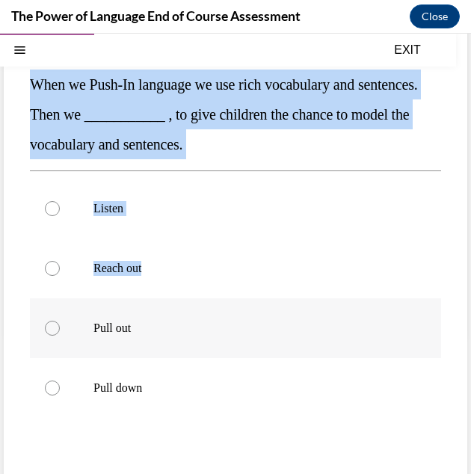
scroll to position [149, 0]
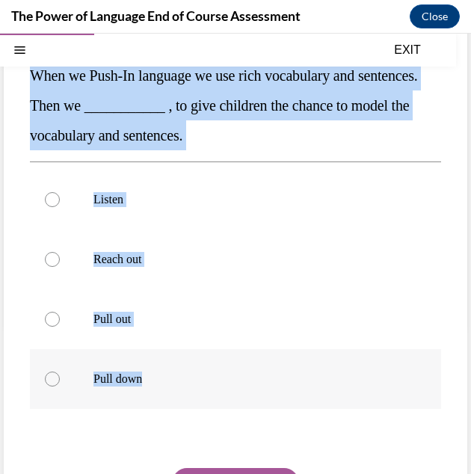
drag, startPoint x: 37, startPoint y: 217, endPoint x: 211, endPoint y: 376, distance: 235.4
click at [211, 376] on div "Question 03/10 When we Push-In language we use rich vocabulary and sentences. T…" at bounding box center [235, 281] width 463 height 633
copy div "When we Push-In language we use rich vocabulary and sentences. Then we ________…"
click at [46, 199] on div at bounding box center [52, 199] width 15 height 15
click at [46, 199] on input "Listen" at bounding box center [52, 199] width 15 height 15
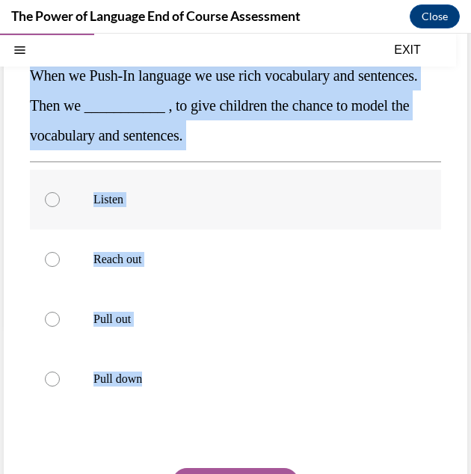
radio input "true"
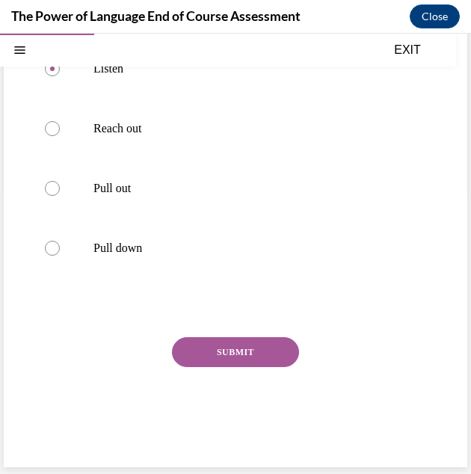
click at [217, 344] on button "SUBMIT" at bounding box center [235, 352] width 127 height 30
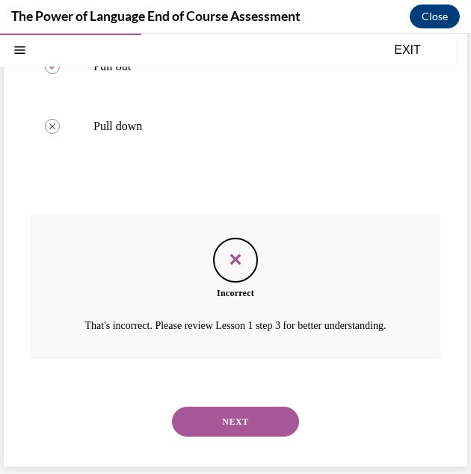
scroll to position [418, 0]
click at [250, 425] on button "NEXT" at bounding box center [235, 421] width 127 height 30
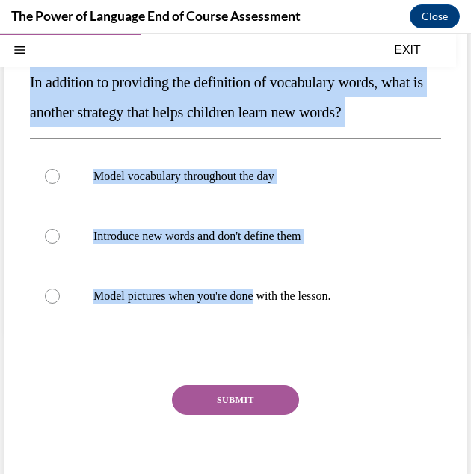
scroll to position [149, 0]
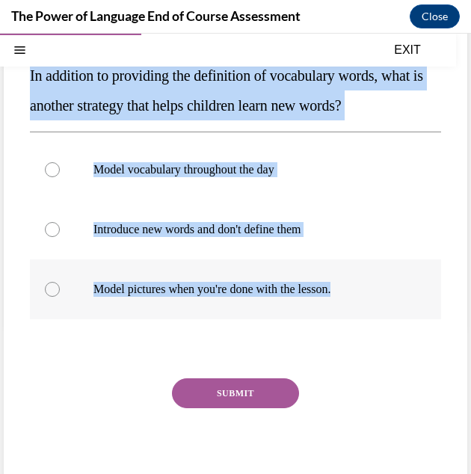
drag, startPoint x: 19, startPoint y: 213, endPoint x: 389, endPoint y: 289, distance: 377.6
click at [389, 289] on div "Question 04/10 In addition to providing the definition of vocabulary words, wha…" at bounding box center [235, 236] width 463 height 543
drag, startPoint x: 389, startPoint y: 289, endPoint x: 337, endPoint y: 99, distance: 197.4
copy div "In addition to providing the definition of vocabulary words, what is another st…"
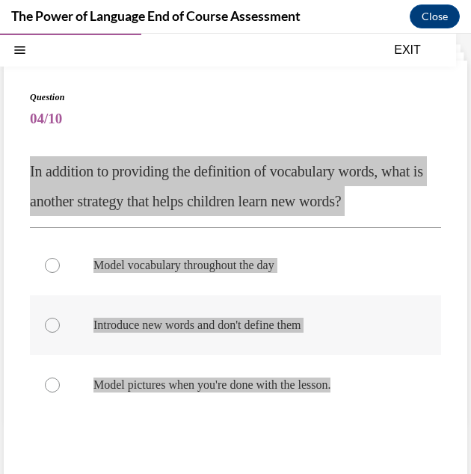
scroll to position [75, 0]
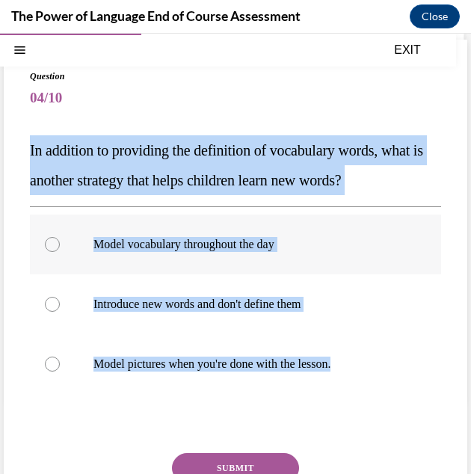
click at [51, 244] on div at bounding box center [52, 244] width 15 height 15
click at [51, 244] on input "Model vocabulary throughout the day" at bounding box center [52, 244] width 15 height 15
radio input "true"
click at [224, 460] on button "SUBMIT" at bounding box center [235, 468] width 127 height 30
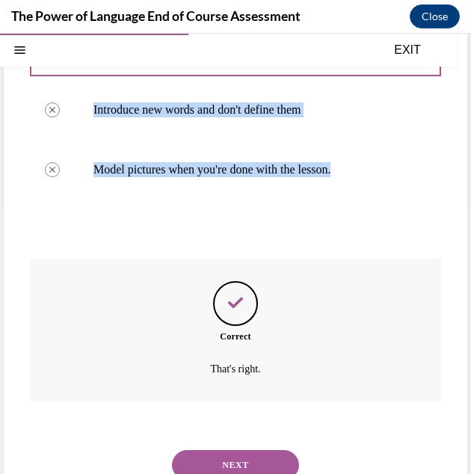
scroll to position [312, 0]
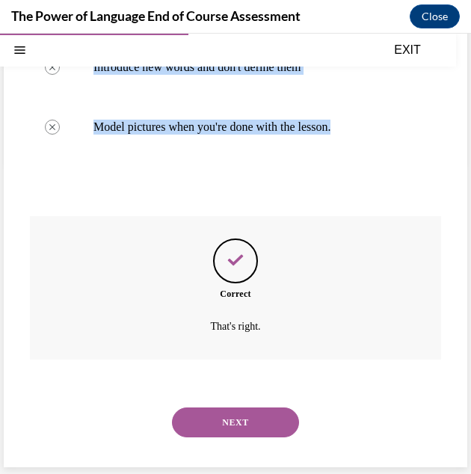
click at [257, 423] on button "NEXT" at bounding box center [235, 422] width 127 height 30
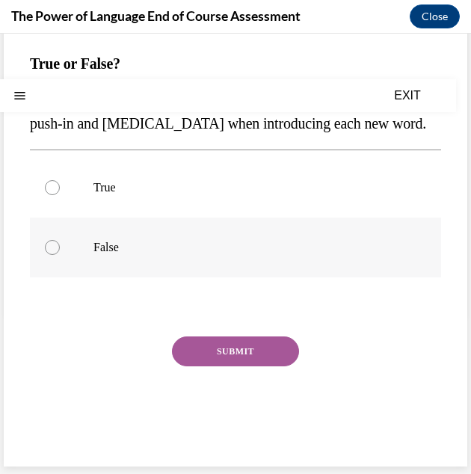
scroll to position [0, 0]
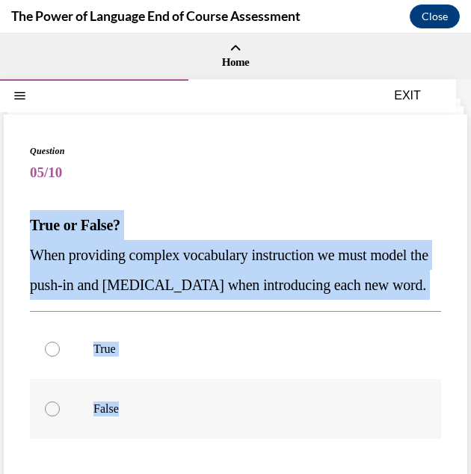
drag, startPoint x: 28, startPoint y: 218, endPoint x: 157, endPoint y: 424, distance: 242.8
click at [157, 424] on div "Question 05/10 True or False? When providing complex vocabulary instruction we …" at bounding box center [235, 370] width 463 height 513
drag, startPoint x: 157, startPoint y: 424, endPoint x: 101, endPoint y: 273, distance: 161.0
copy div "True or False? When providing complex vocabulary instruction we must model the …"
click at [56, 356] on div at bounding box center [52, 348] width 15 height 15
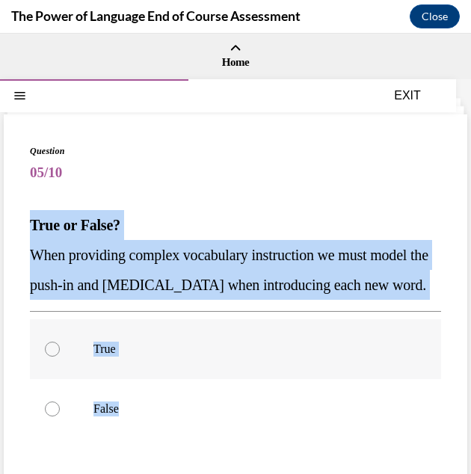
click at [56, 356] on input "True" at bounding box center [52, 348] width 15 height 15
radio input "true"
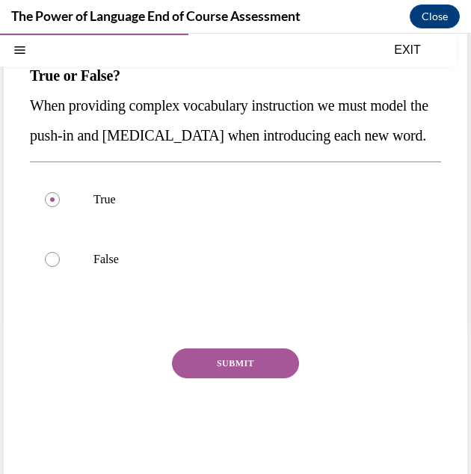
click at [242, 378] on button "SUBMIT" at bounding box center [235, 363] width 127 height 30
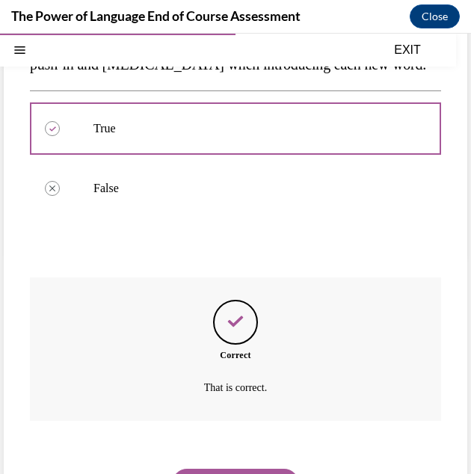
scroll to position [312, 0]
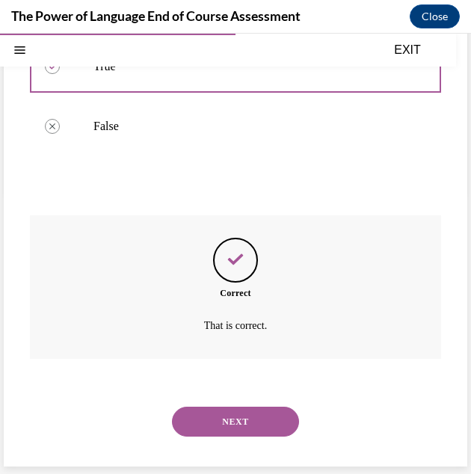
click at [232, 421] on button "NEXT" at bounding box center [235, 421] width 127 height 30
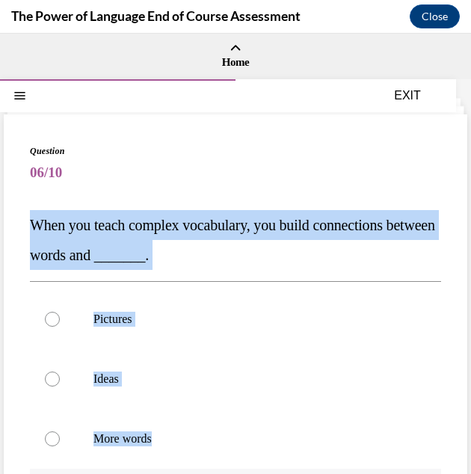
scroll to position [75, 0]
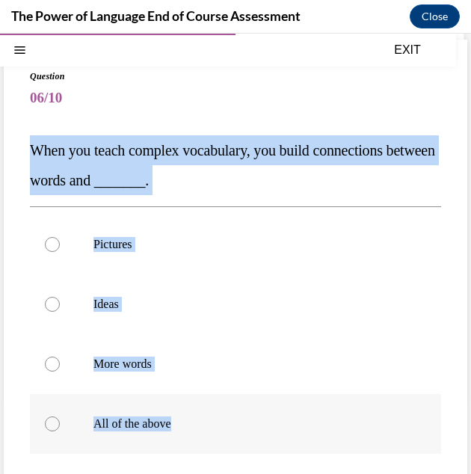
drag, startPoint x: 35, startPoint y: 223, endPoint x: 209, endPoint y: 435, distance: 273.9
click at [209, 435] on div "Question 06/10 When you teach complex vocabulary, you build connections between…" at bounding box center [235, 352] width 411 height 566
copy div "When you teach complex vocabulary, you build connections between words and ____…"
click at [58, 424] on div at bounding box center [52, 423] width 15 height 15
click at [58, 424] on input "All of the above" at bounding box center [52, 423] width 15 height 15
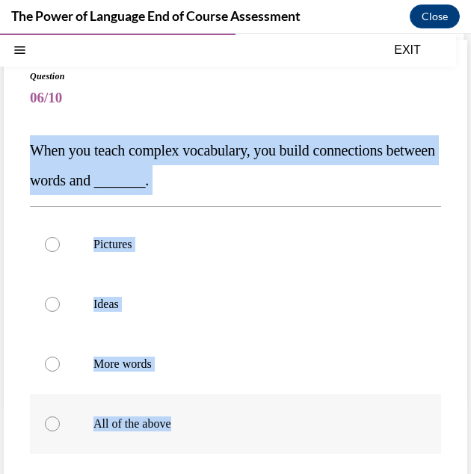
radio input "true"
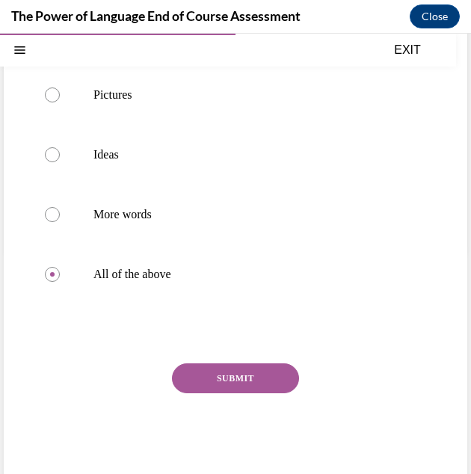
click at [242, 383] on button "SUBMIT" at bounding box center [235, 378] width 127 height 30
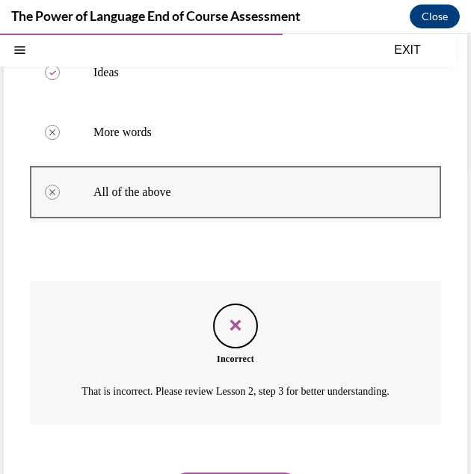
scroll to position [164, 0]
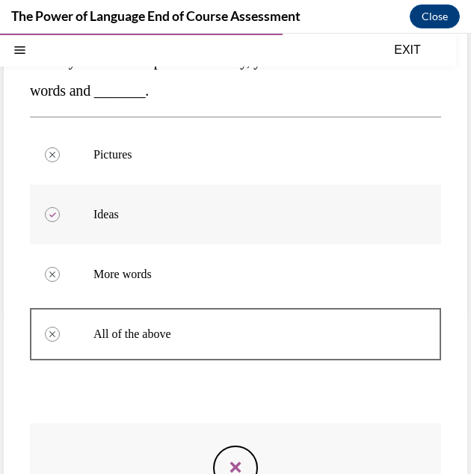
click at [110, 215] on p "Ideas" at bounding box center [248, 214] width 310 height 15
drag, startPoint x: 126, startPoint y: 207, endPoint x: 157, endPoint y: 201, distance: 31.2
click at [127, 205] on label "Ideas" at bounding box center [235, 215] width 411 height 60
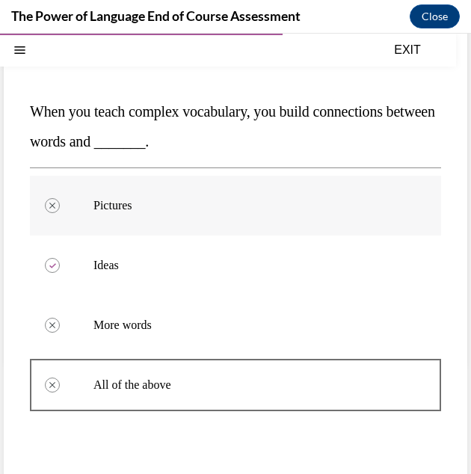
scroll to position [90, 0]
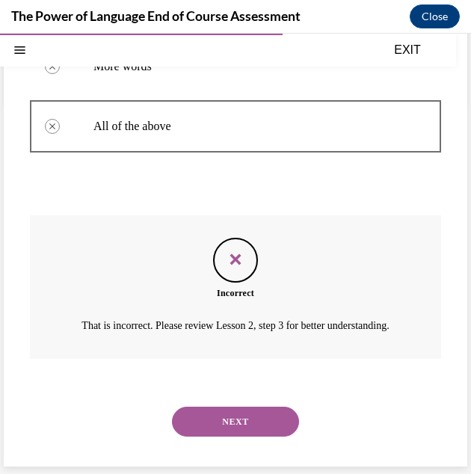
click at [251, 416] on button "NEXT" at bounding box center [235, 421] width 127 height 30
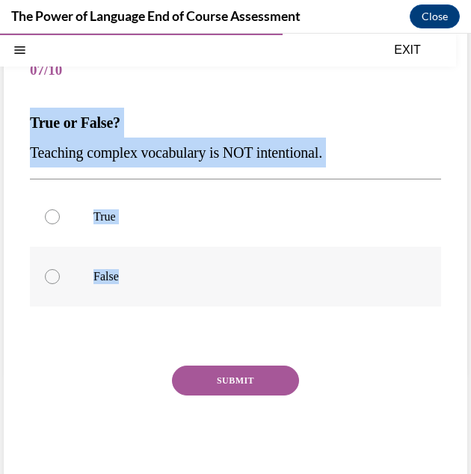
drag, startPoint x: 28, startPoint y: 116, endPoint x: 187, endPoint y: 256, distance: 211.7
click at [187, 256] on div "Question 07/10 True or False? Teaching complex vocabulary is NOT intentional. T…" at bounding box center [235, 253] width 463 height 483
drag, startPoint x: 187, startPoint y: 256, endPoint x: 97, endPoint y: 139, distance: 147.6
copy div "True or False? Teaching complex vocabulary is NOT intentional. True False"
click at [52, 277] on div at bounding box center [52, 276] width 15 height 15
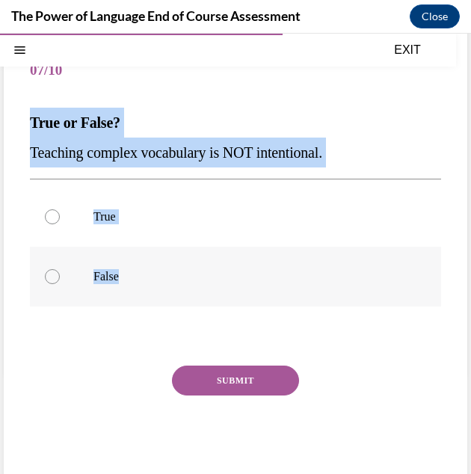
click at [52, 277] on input "False" at bounding box center [52, 276] width 15 height 15
radio input "true"
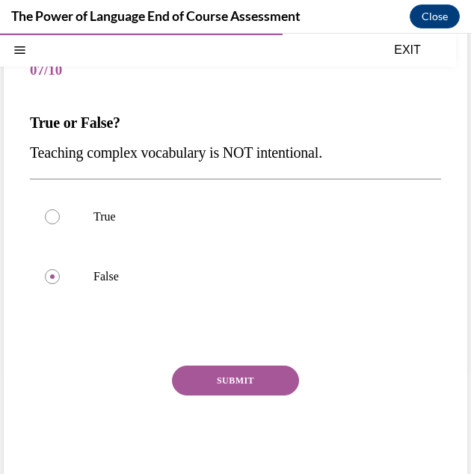
click at [198, 380] on button "SUBMIT" at bounding box center [235, 380] width 127 height 30
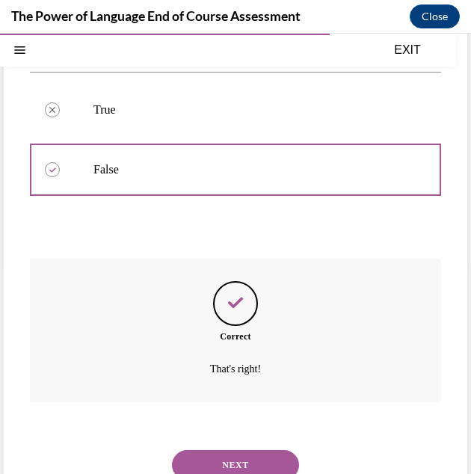
scroll to position [252, 0]
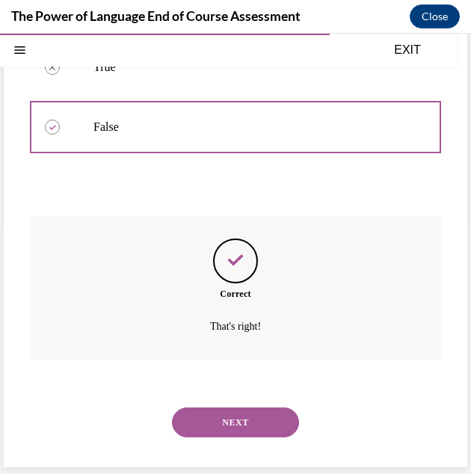
click at [260, 419] on button "NEXT" at bounding box center [235, 422] width 127 height 30
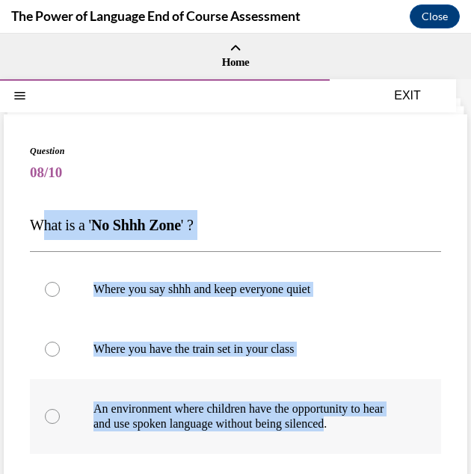
drag, startPoint x: 32, startPoint y: 219, endPoint x: 371, endPoint y: 428, distance: 397.9
click at [371, 428] on div "Question 08/10 What is a ' No Shhh Zone ' ? Where you say shhh and keep everyon…" at bounding box center [235, 419] width 411 height 551
drag, startPoint x: 371, startPoint y: 428, endPoint x: 351, endPoint y: 413, distance: 24.5
copy div "What is a ' No Shhh Zone ' ? Where you say shhh and keep everyone quiet Where y…"
click at [52, 413] on div at bounding box center [52, 416] width 15 height 15
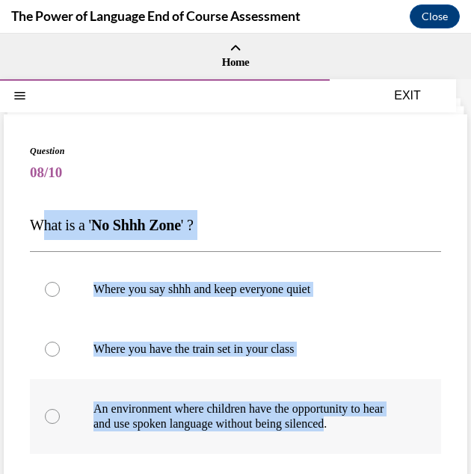
click at [52, 413] on input "An environment where children have the opportunity to hear and use spoken langu…" at bounding box center [52, 416] width 15 height 15
radio input "true"
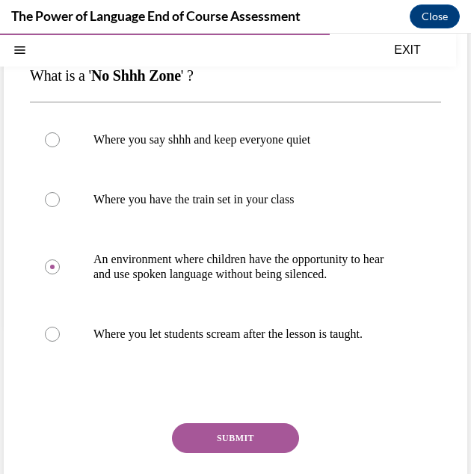
click at [236, 438] on button "SUBMIT" at bounding box center [235, 438] width 127 height 30
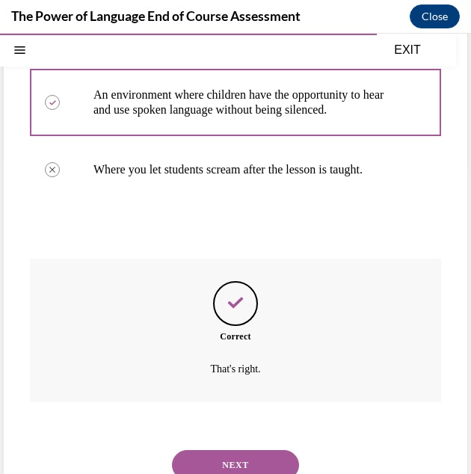
scroll to position [356, 0]
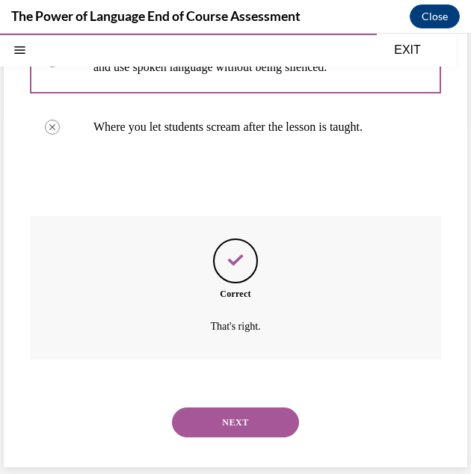
click at [253, 427] on button "NEXT" at bounding box center [235, 422] width 127 height 30
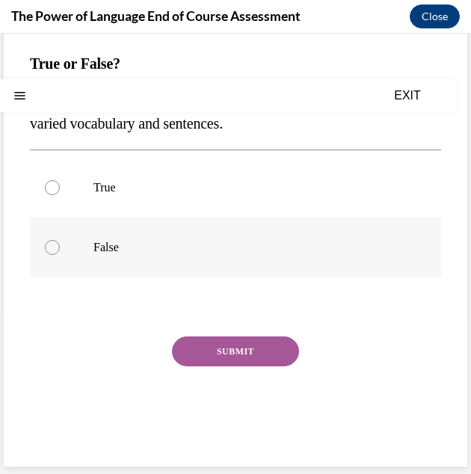
scroll to position [0, 0]
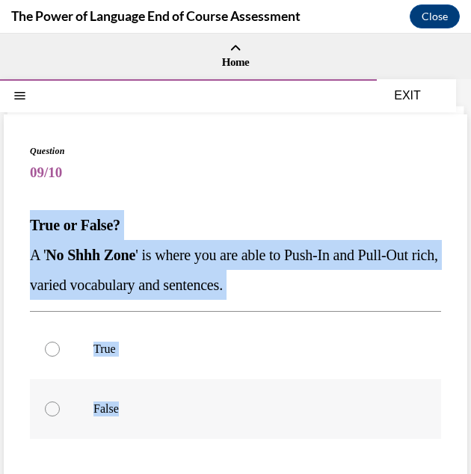
drag, startPoint x: 22, startPoint y: 217, endPoint x: 167, endPoint y: 395, distance: 229.5
click at [167, 395] on div "Question 09/10 True or False? A ' No Shhh Zone ' is where you are able to Push-…" at bounding box center [235, 370] width 463 height 513
drag, startPoint x: 167, startPoint y: 395, endPoint x: 108, endPoint y: 263, distance: 144.8
copy div "True or False? A ' No Shhh Zone ' is where you are able to Push-In and Pull-Out…"
click at [59, 350] on label "True" at bounding box center [235, 349] width 411 height 60
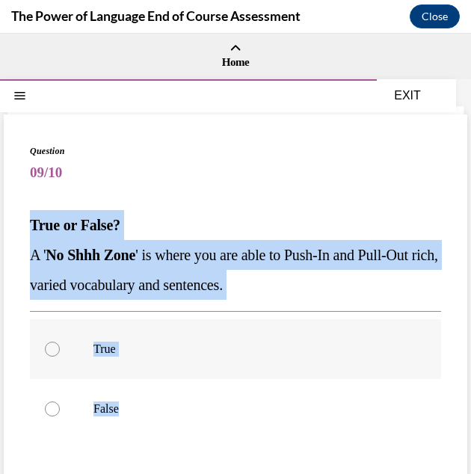
click at [59, 350] on input "True" at bounding box center [52, 348] width 15 height 15
radio input "true"
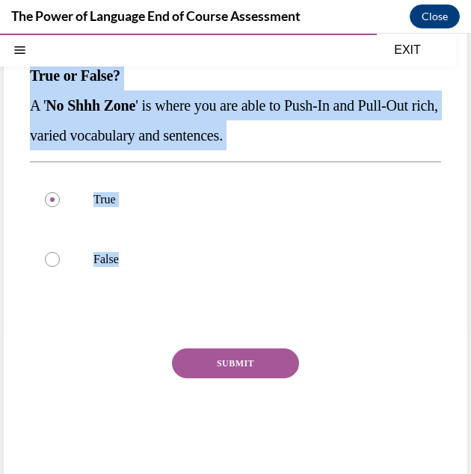
click at [231, 368] on button "SUBMIT" at bounding box center [235, 363] width 127 height 30
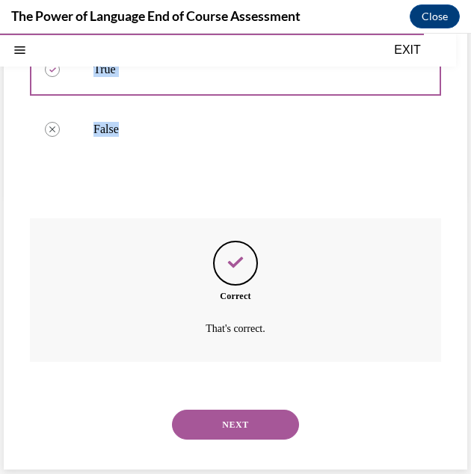
scroll to position [282, 0]
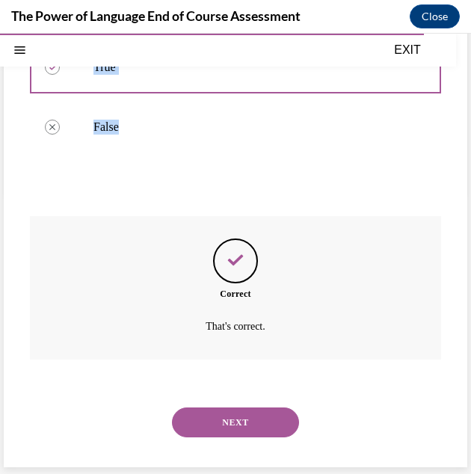
click at [224, 422] on button "NEXT" at bounding box center [235, 422] width 127 height 30
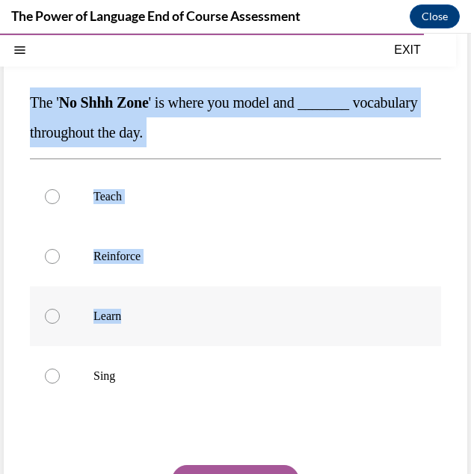
scroll to position [149, 0]
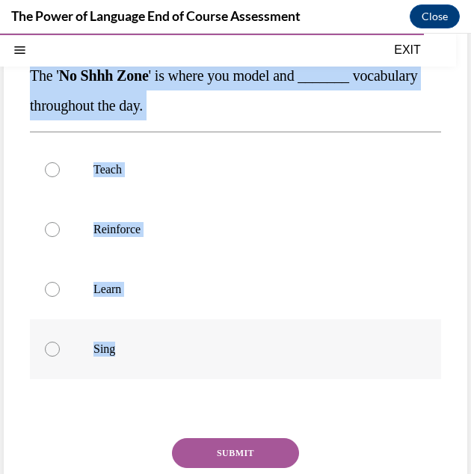
drag, startPoint x: 31, startPoint y: 219, endPoint x: 153, endPoint y: 340, distance: 171.7
click at [153, 340] on div "Question 10/10 The ' No Shhh Zone ' is where you model and _______ vocabulary t…" at bounding box center [235, 278] width 411 height 566
drag, startPoint x: 153, startPoint y: 340, endPoint x: 161, endPoint y: 81, distance: 258.7
copy div "The ' No Shhh Zone ' is where you model and _______ vocabulary throughout the d…"
click at [57, 229] on div at bounding box center [52, 229] width 15 height 15
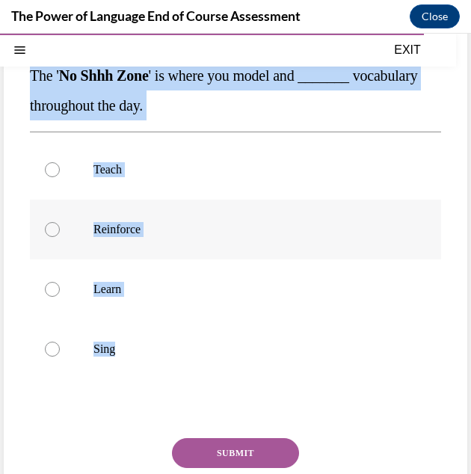
click at [57, 229] on input "Reinforce" at bounding box center [52, 229] width 15 height 15
radio input "true"
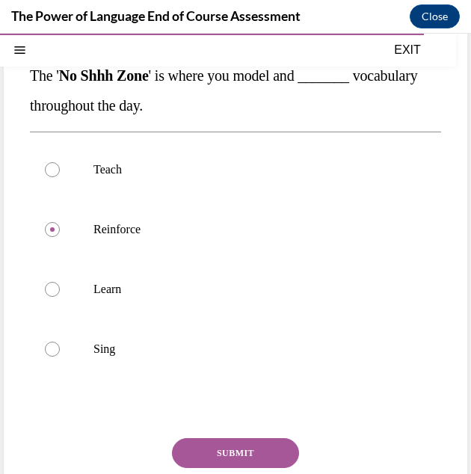
click at [191, 441] on button "SUBMIT" at bounding box center [235, 453] width 127 height 30
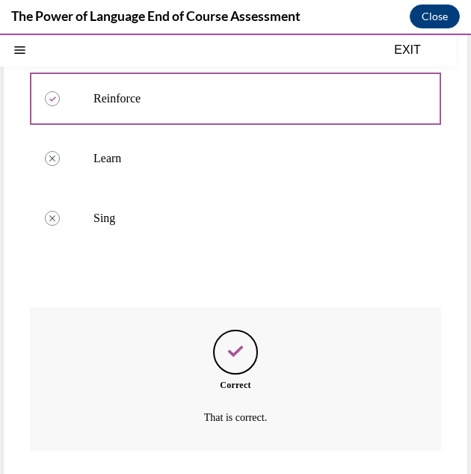
scroll to position [371, 0]
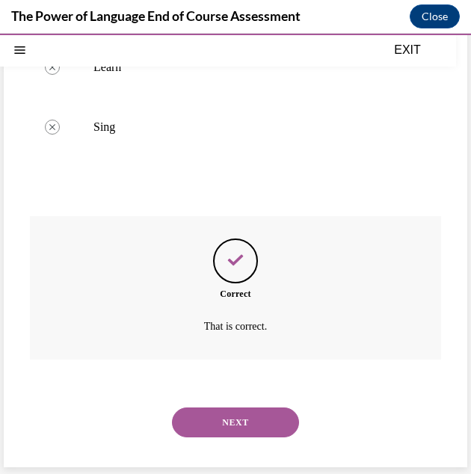
click at [212, 421] on button "NEXT" at bounding box center [235, 422] width 127 height 30
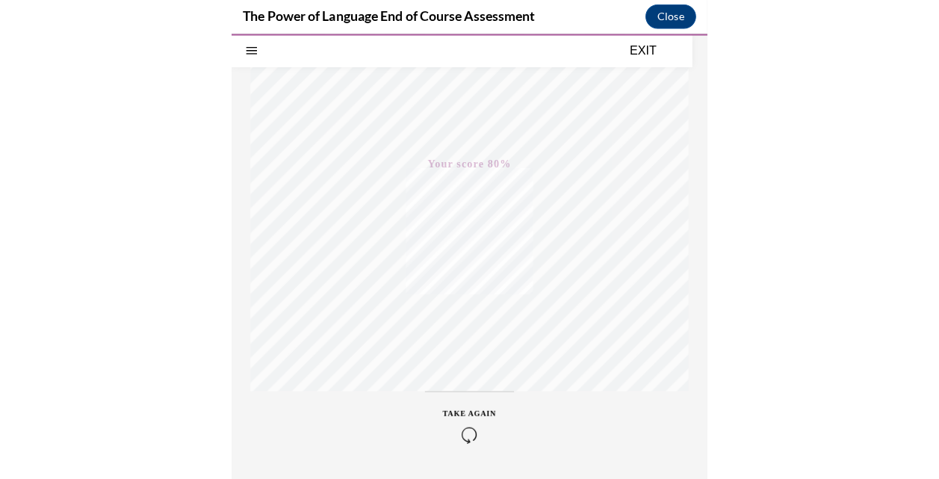
scroll to position [266, 0]
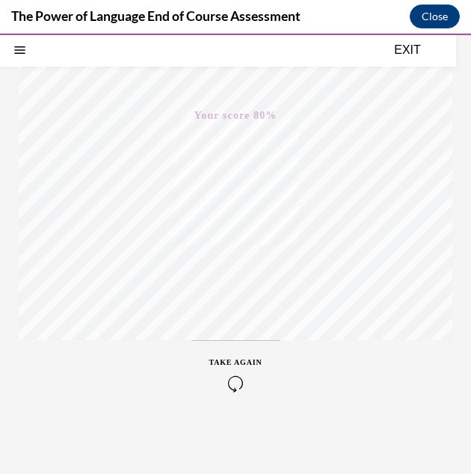
click at [408, 55] on button "EXIT" at bounding box center [407, 50] width 90 height 18
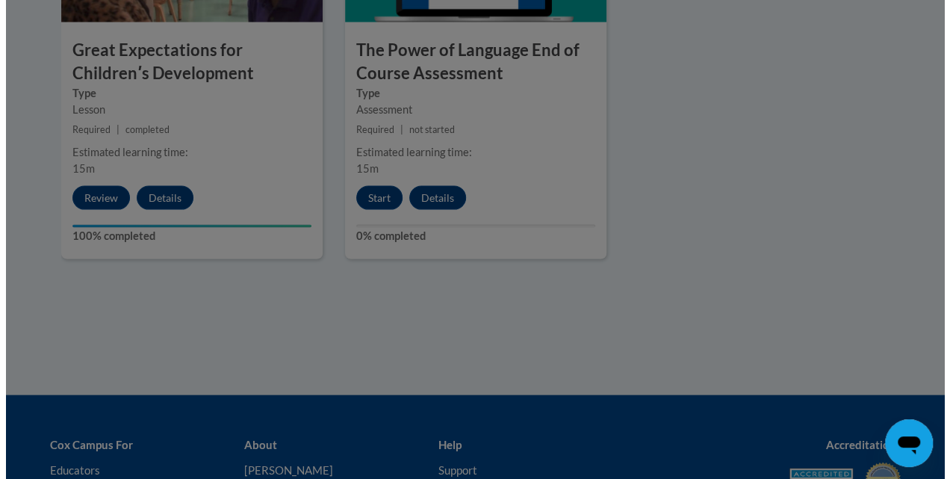
scroll to position [1494, 0]
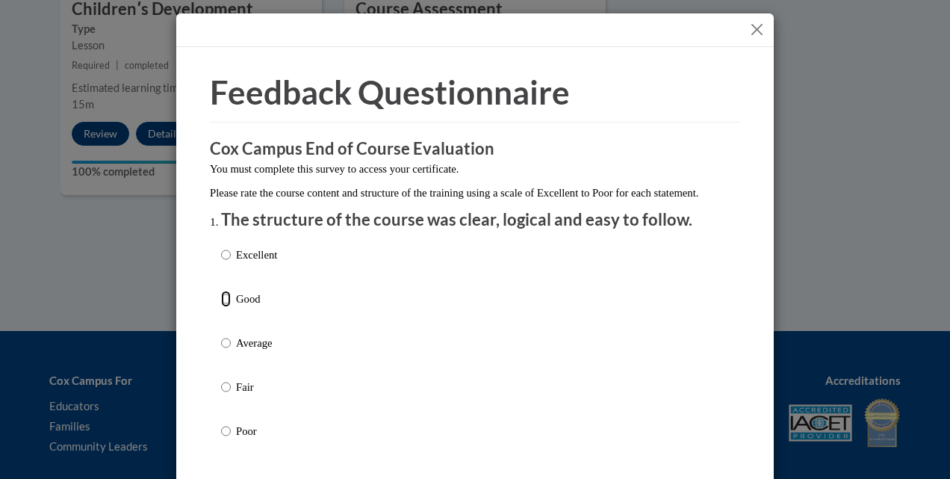
click at [223, 306] on input "Good" at bounding box center [226, 299] width 10 height 16
radio input "true"
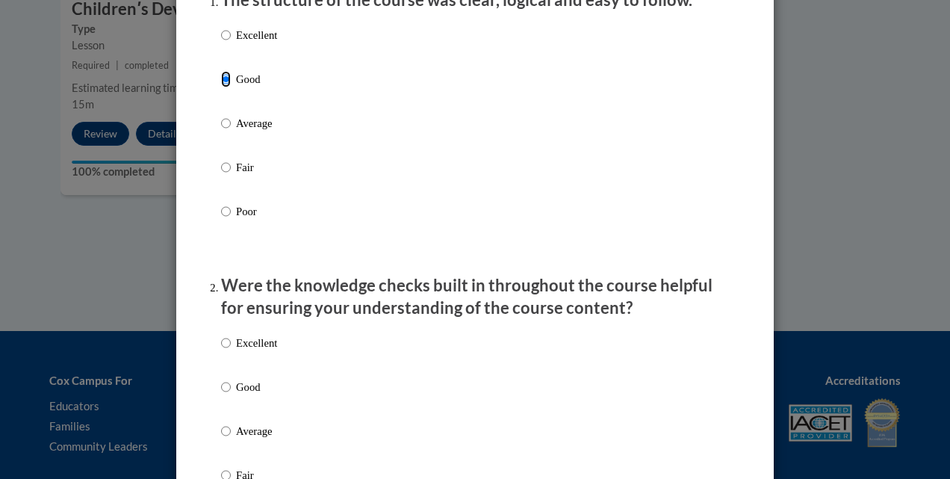
scroll to position [224, 0]
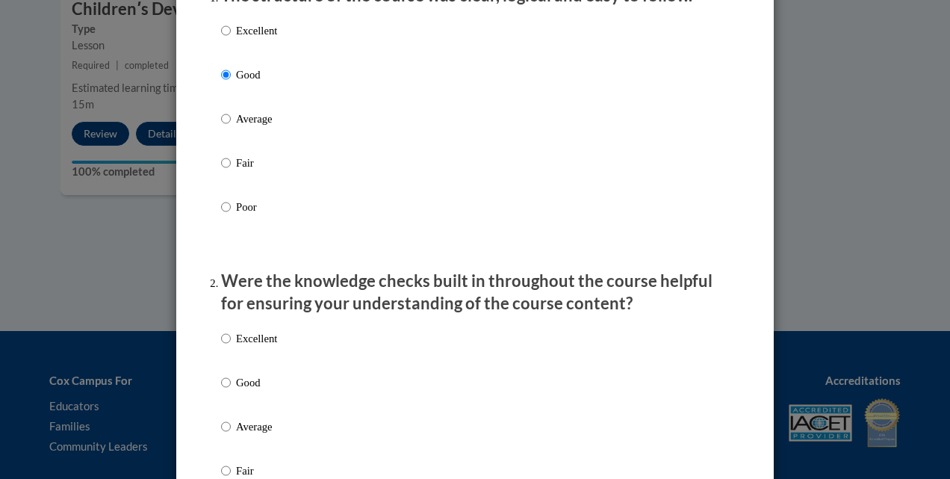
click at [229, 399] on label "Good" at bounding box center [249, 394] width 56 height 40
click at [229, 391] on input "Good" at bounding box center [226, 382] width 10 height 16
radio input "true"
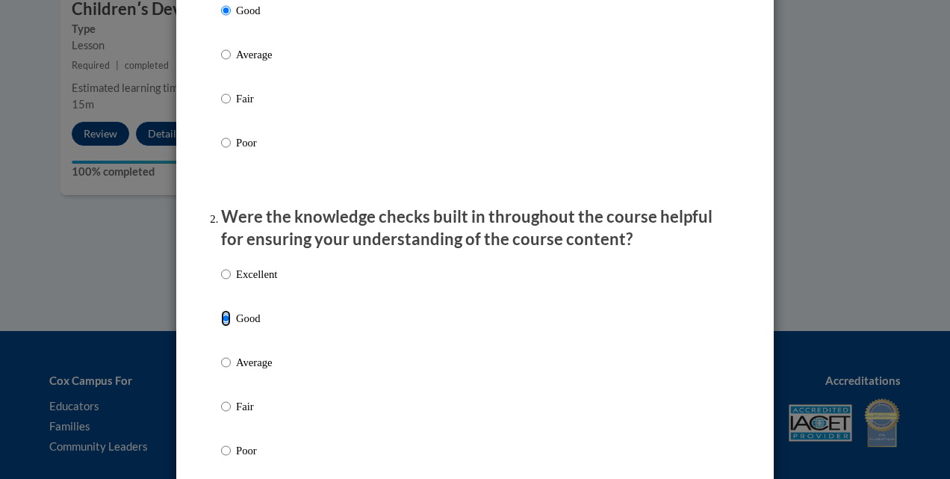
scroll to position [448, 0]
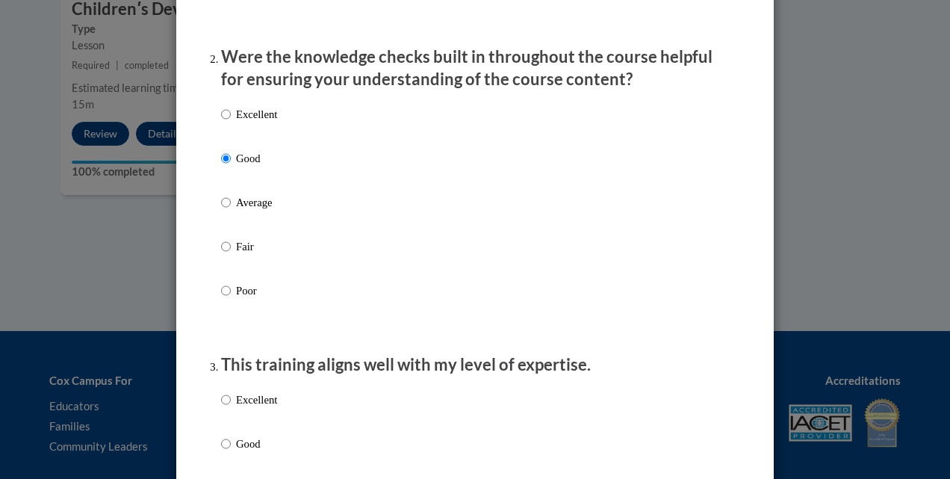
click at [237, 452] on p "Good" at bounding box center [256, 444] width 41 height 16
click at [231, 452] on input "Good" at bounding box center [226, 444] width 10 height 16
radio input "true"
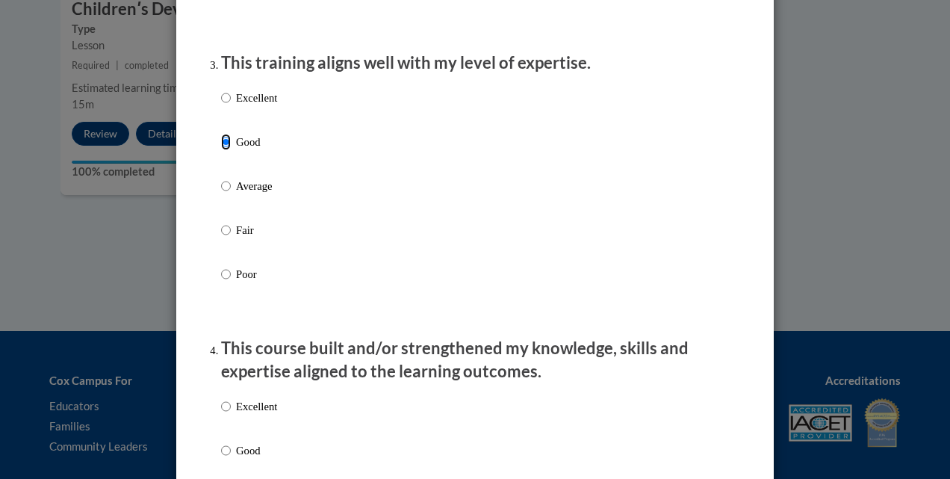
scroll to position [897, 0]
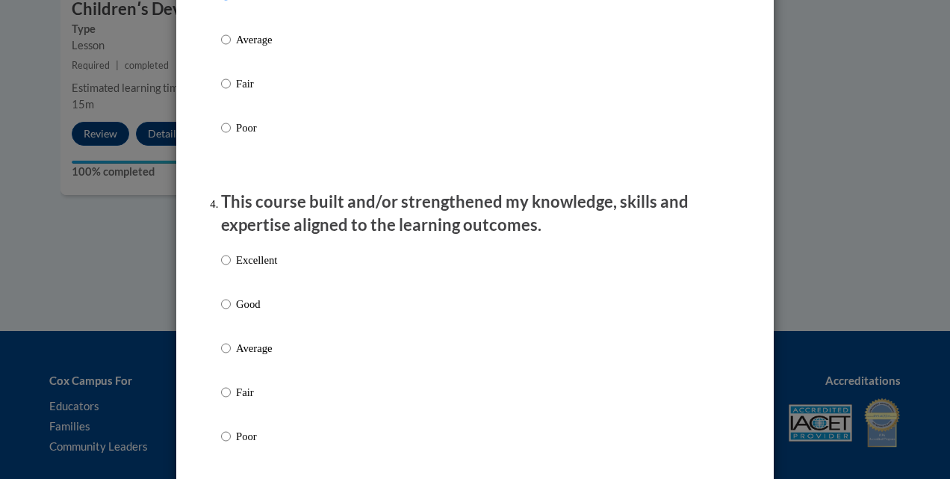
click at [228, 324] on label "Good" at bounding box center [249, 316] width 56 height 40
click at [228, 312] on input "Good" at bounding box center [226, 304] width 10 height 16
radio input "true"
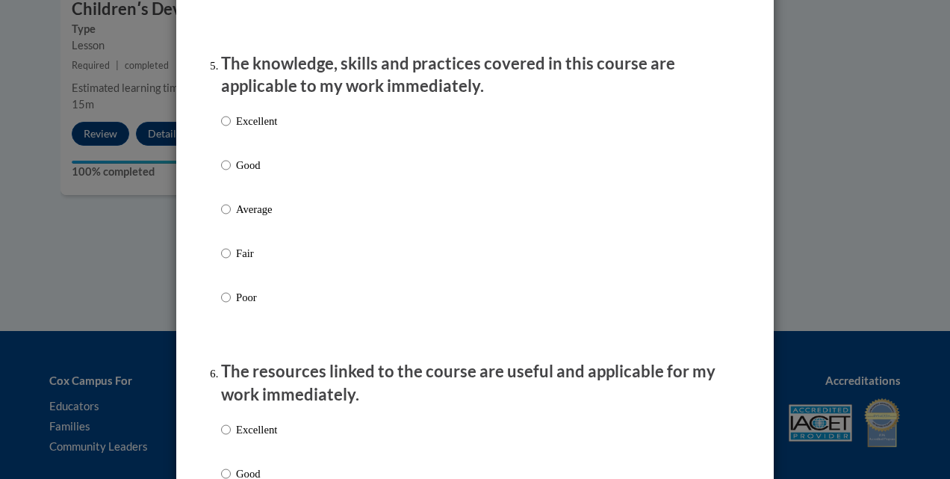
scroll to position [1345, 0]
click at [221, 169] on input "Good" at bounding box center [226, 163] width 10 height 16
radio input "true"
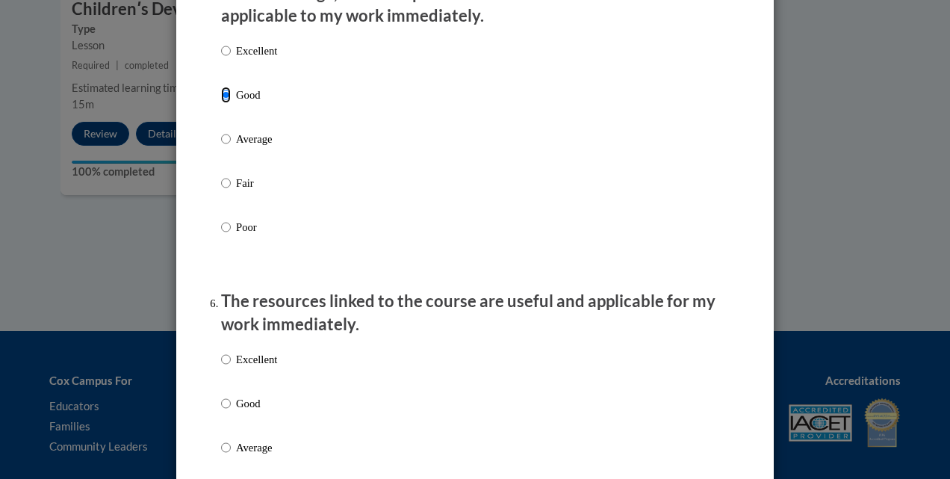
scroll to position [1569, 0]
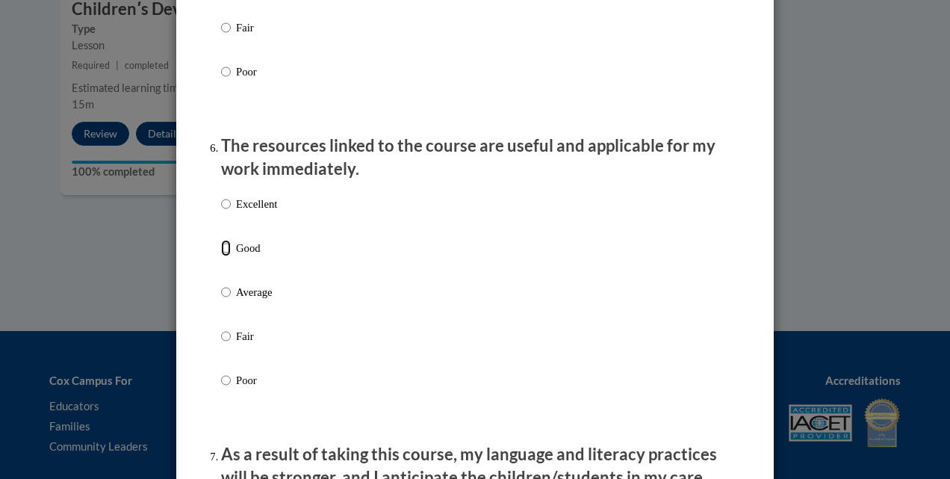
click at [221, 256] on input "Good" at bounding box center [226, 248] width 10 height 16
radio input "true"
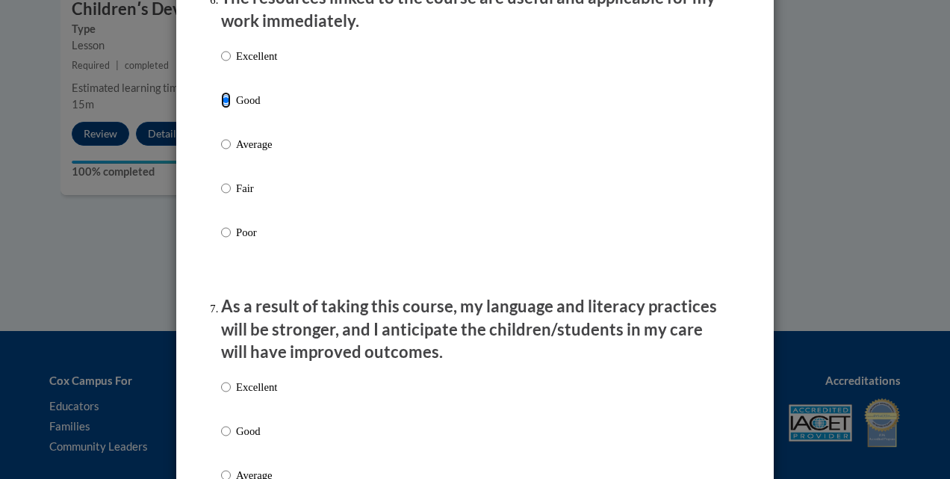
scroll to position [1868, 0]
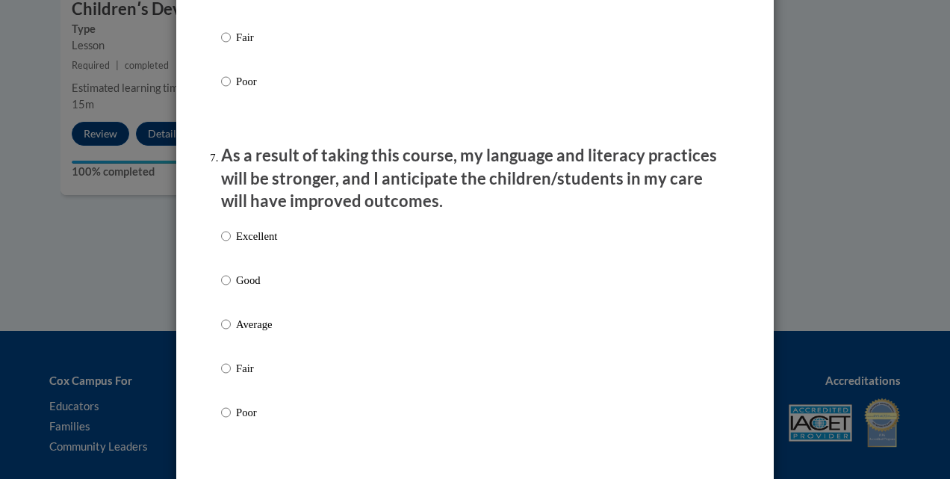
click at [254, 303] on label "Good" at bounding box center [249, 292] width 56 height 40
click at [231, 288] on input "Good" at bounding box center [226, 280] width 10 height 16
radio input "true"
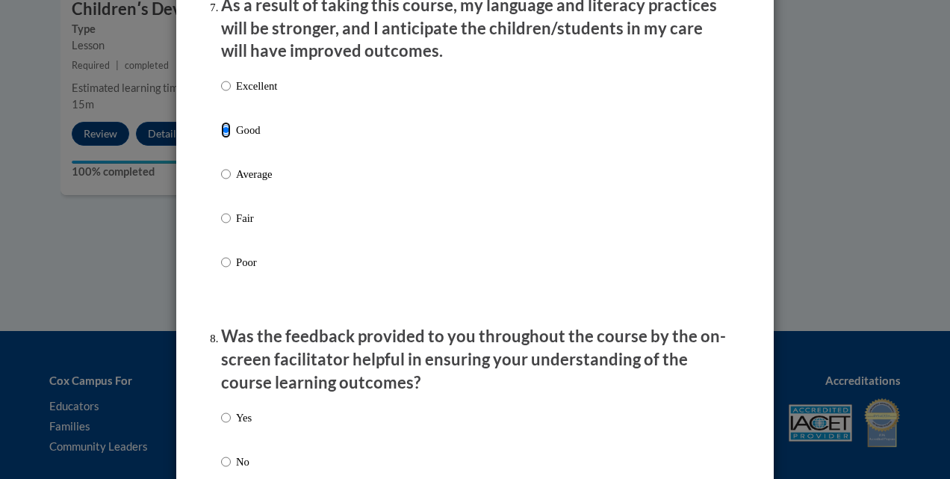
scroll to position [2167, 0]
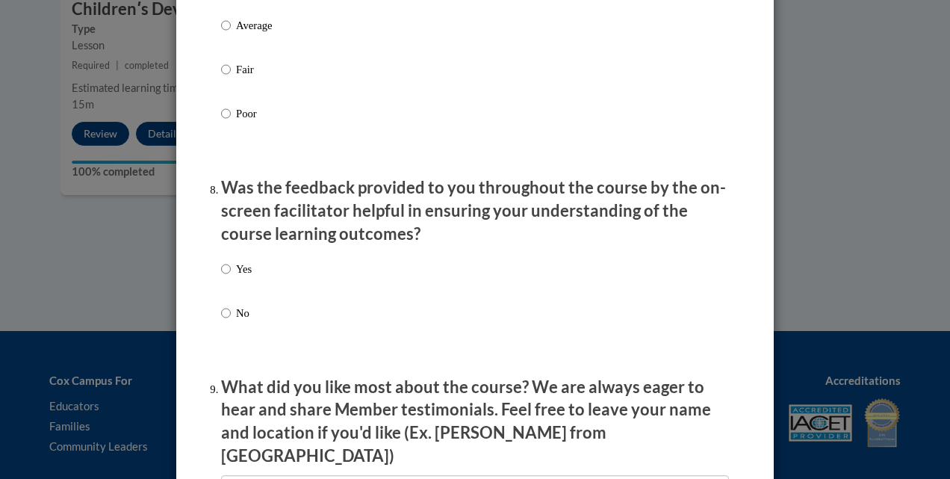
click at [254, 288] on div "Yes No" at bounding box center [475, 308] width 508 height 111
drag, startPoint x: 234, startPoint y: 276, endPoint x: 253, endPoint y: 276, distance: 18.7
click at [236, 274] on p "Yes" at bounding box center [244, 269] width 16 height 16
click at [231, 274] on input "Yes" at bounding box center [226, 269] width 10 height 16
radio input "true"
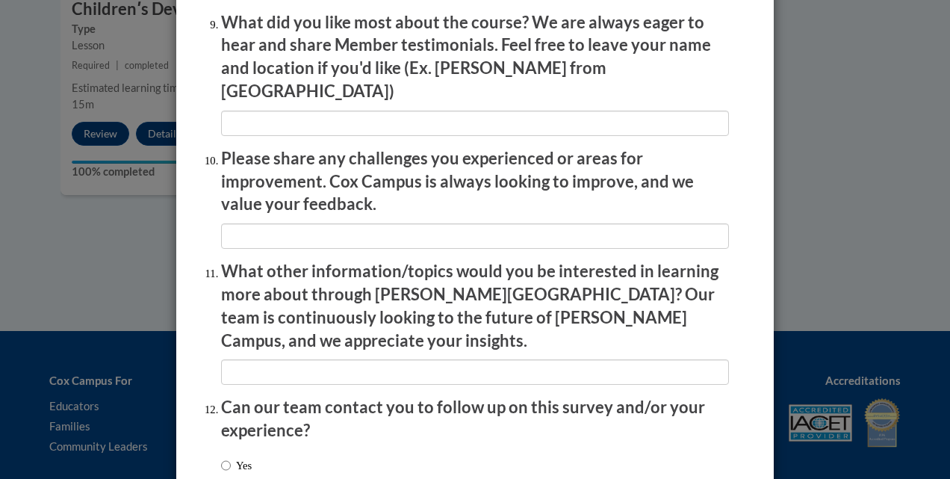
scroll to position [2628, 0]
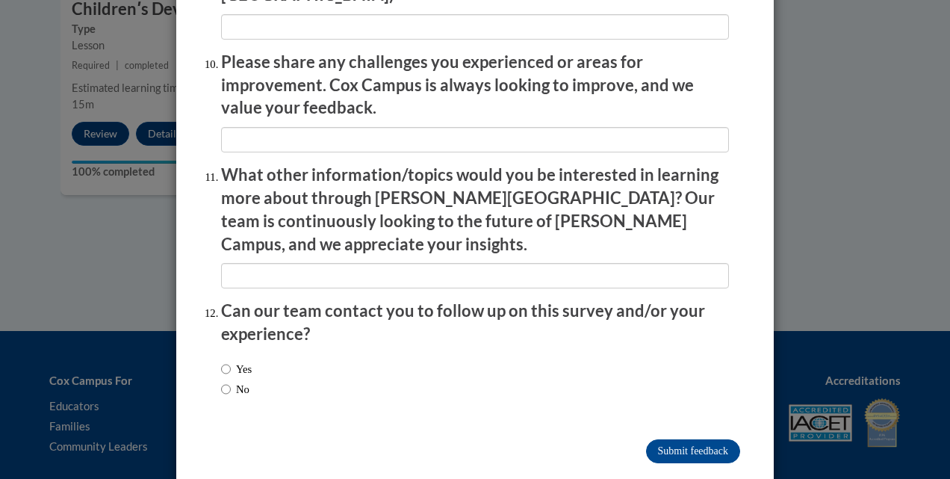
click at [241, 361] on label "Yes" at bounding box center [236, 369] width 31 height 16
click at [231, 361] on input "Yes" at bounding box center [226, 369] width 10 height 16
radio input "true"
click at [691, 439] on input "Submit feedback" at bounding box center [693, 451] width 94 height 24
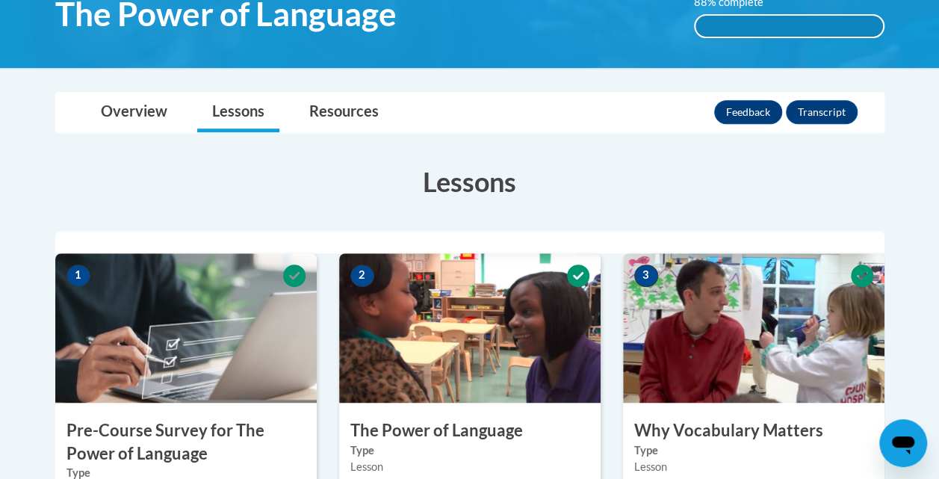
scroll to position [149, 0]
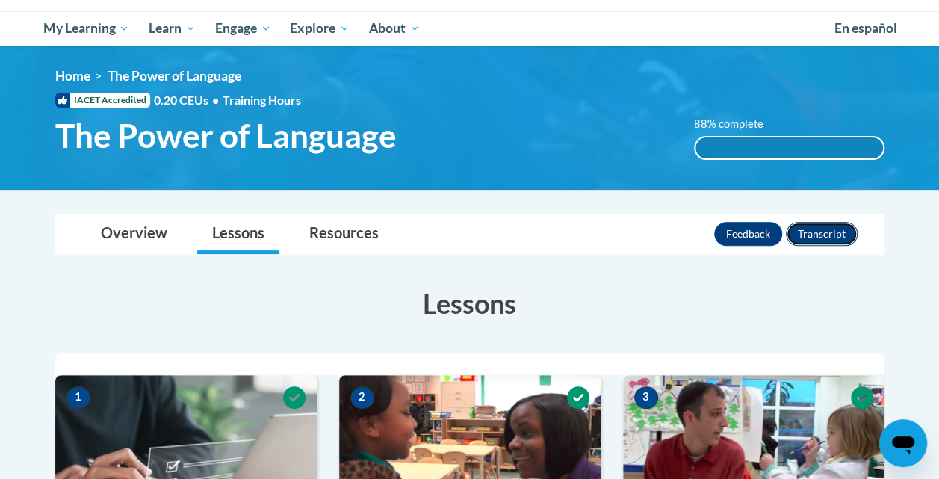
click at [820, 236] on button "Transcript" at bounding box center [822, 234] width 72 height 24
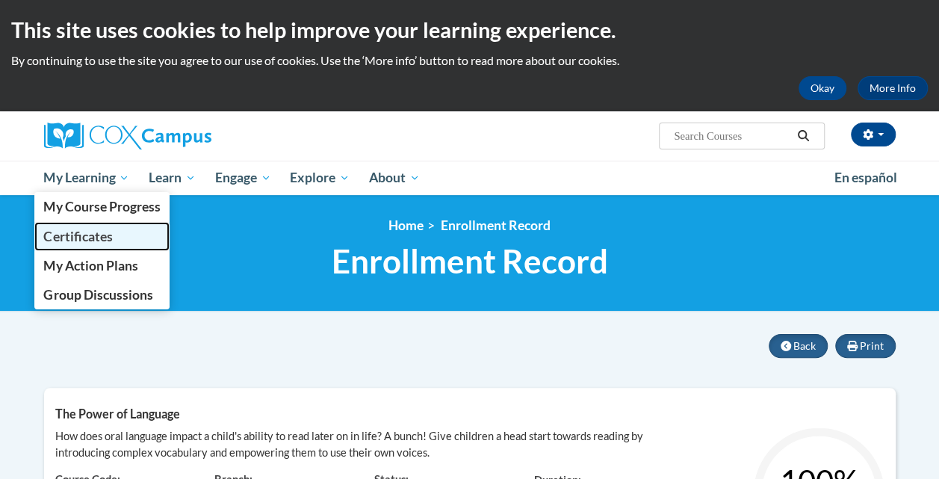
drag, startPoint x: 87, startPoint y: 230, endPoint x: 100, endPoint y: 224, distance: 14.7
click at [87, 230] on span "Certificates" at bounding box center [77, 237] width 69 height 16
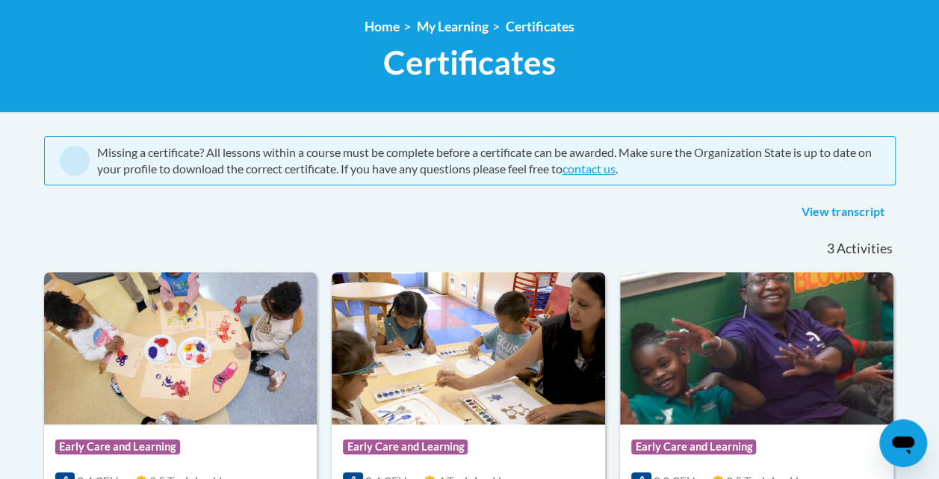
scroll to position [103, 0]
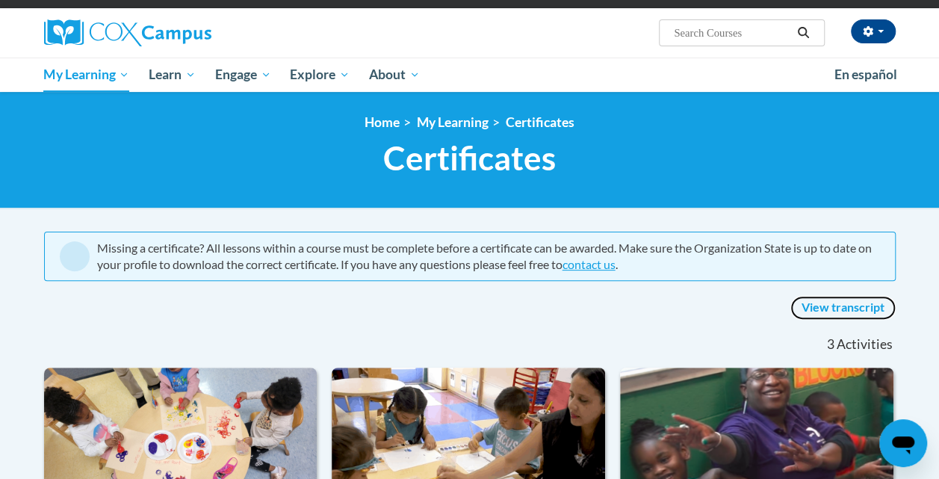
click at [860, 305] on link "View transcript" at bounding box center [843, 308] width 105 height 24
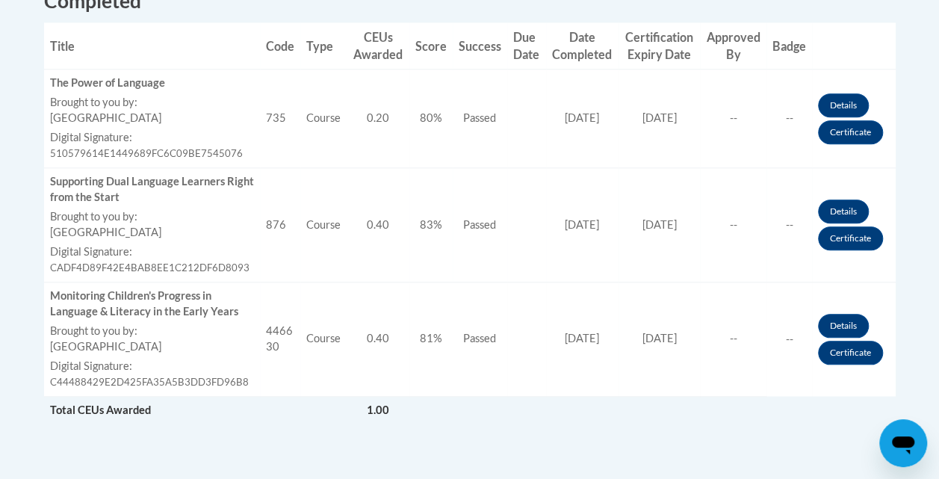
scroll to position [598, 0]
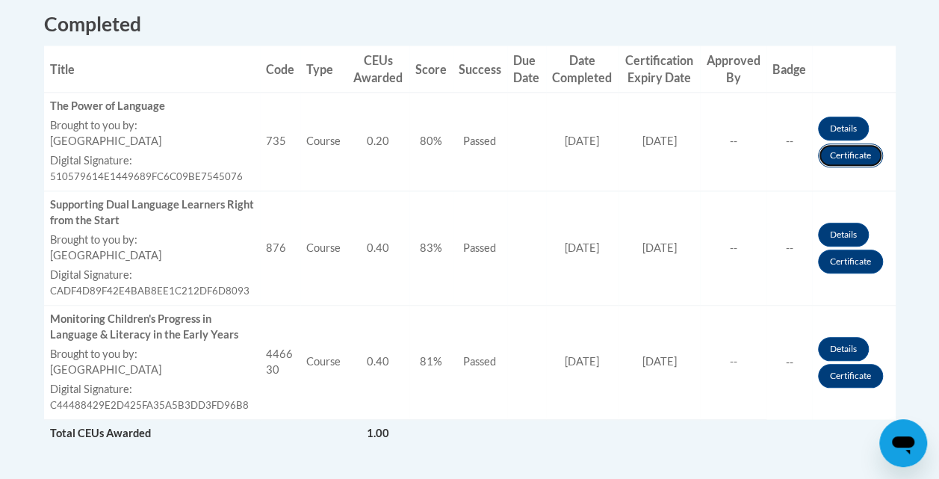
click at [840, 155] on link "Certificate" at bounding box center [850, 155] width 65 height 24
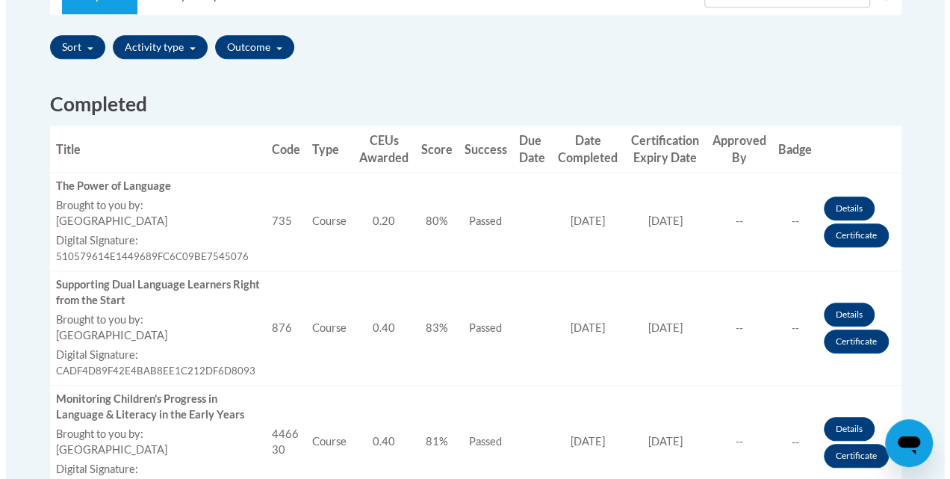
scroll to position [299, 0]
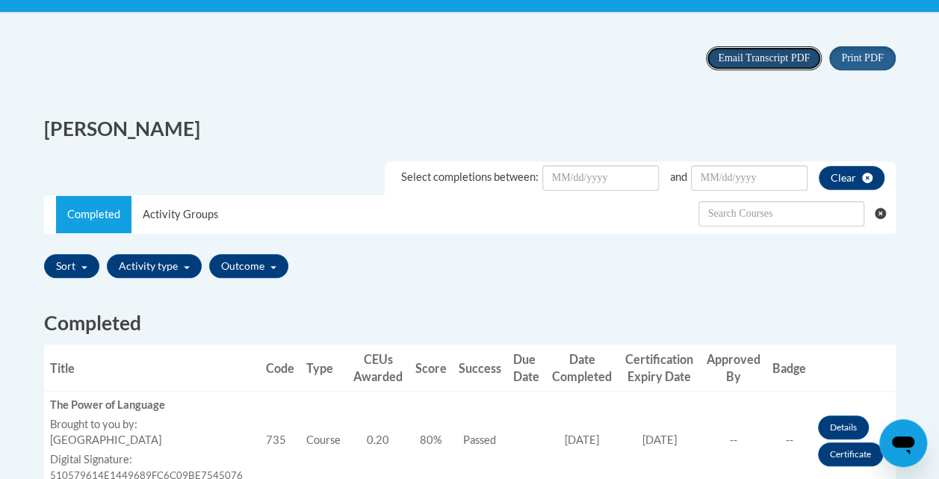
click at [744, 55] on span "Email Transcript PDF" at bounding box center [764, 57] width 92 height 11
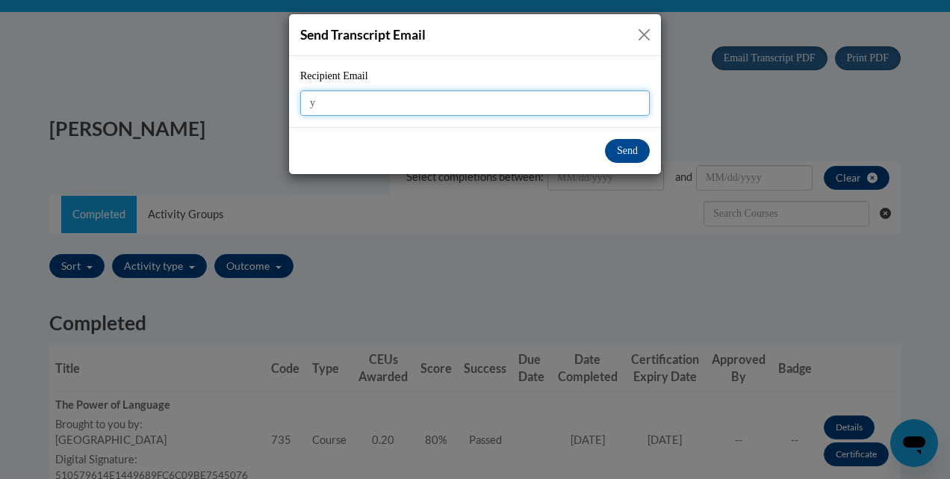
type input "[EMAIL_ADDRESS][DOMAIN_NAME]"
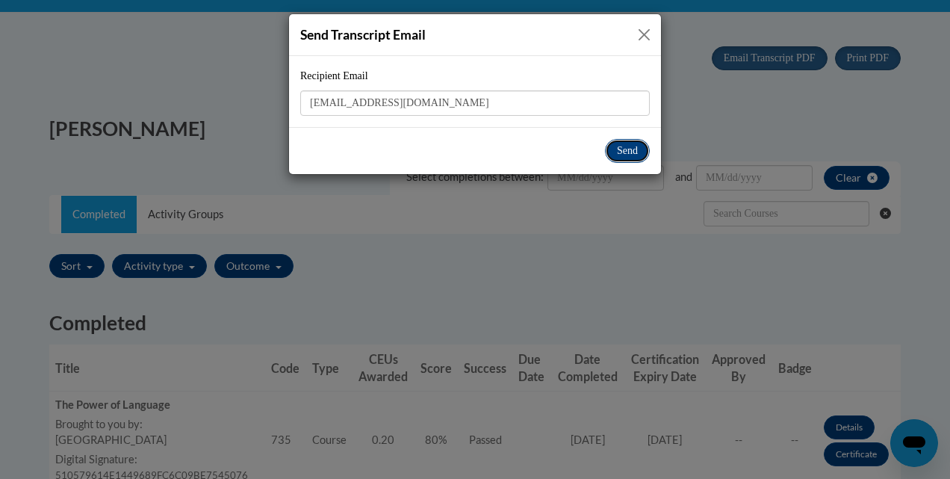
click at [639, 146] on button "Send" at bounding box center [627, 151] width 45 height 24
click at [618, 143] on button "Send" at bounding box center [627, 151] width 45 height 24
